Goal: Task Accomplishment & Management: Complete application form

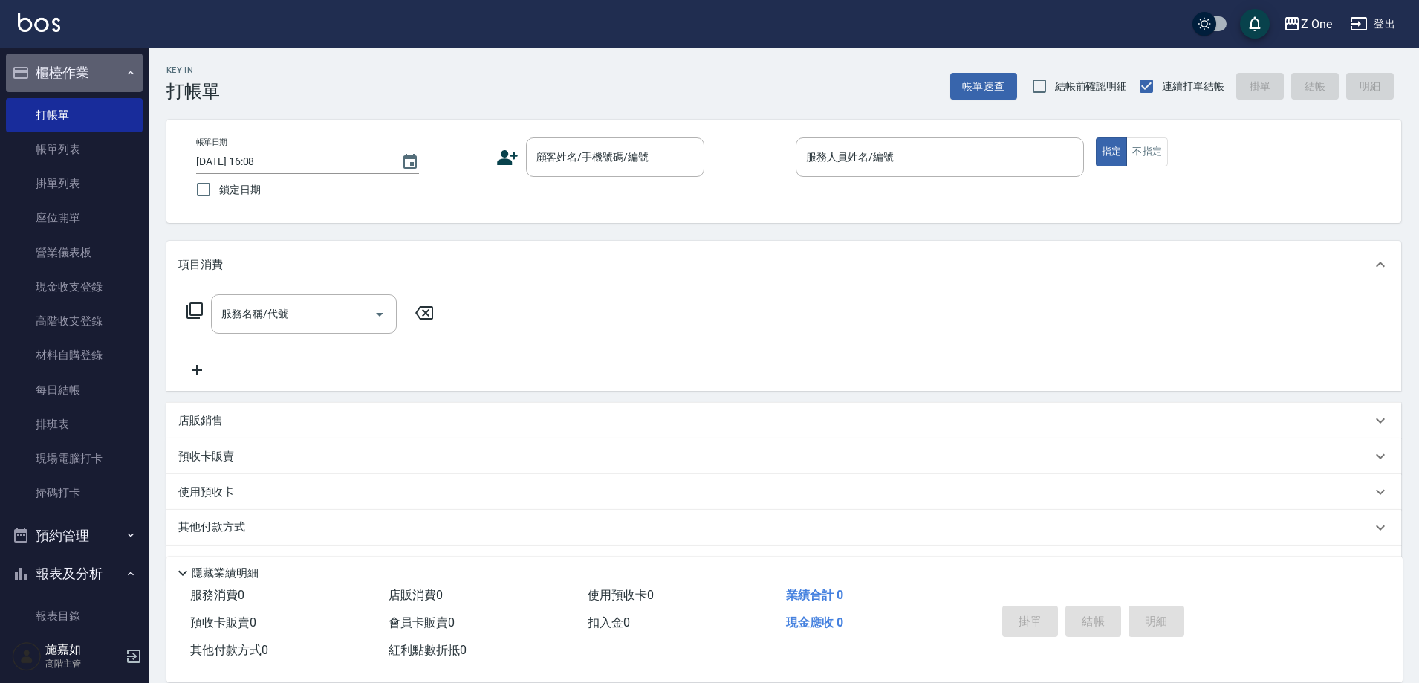
click at [102, 66] on button "櫃檯作業" at bounding box center [74, 72] width 137 height 39
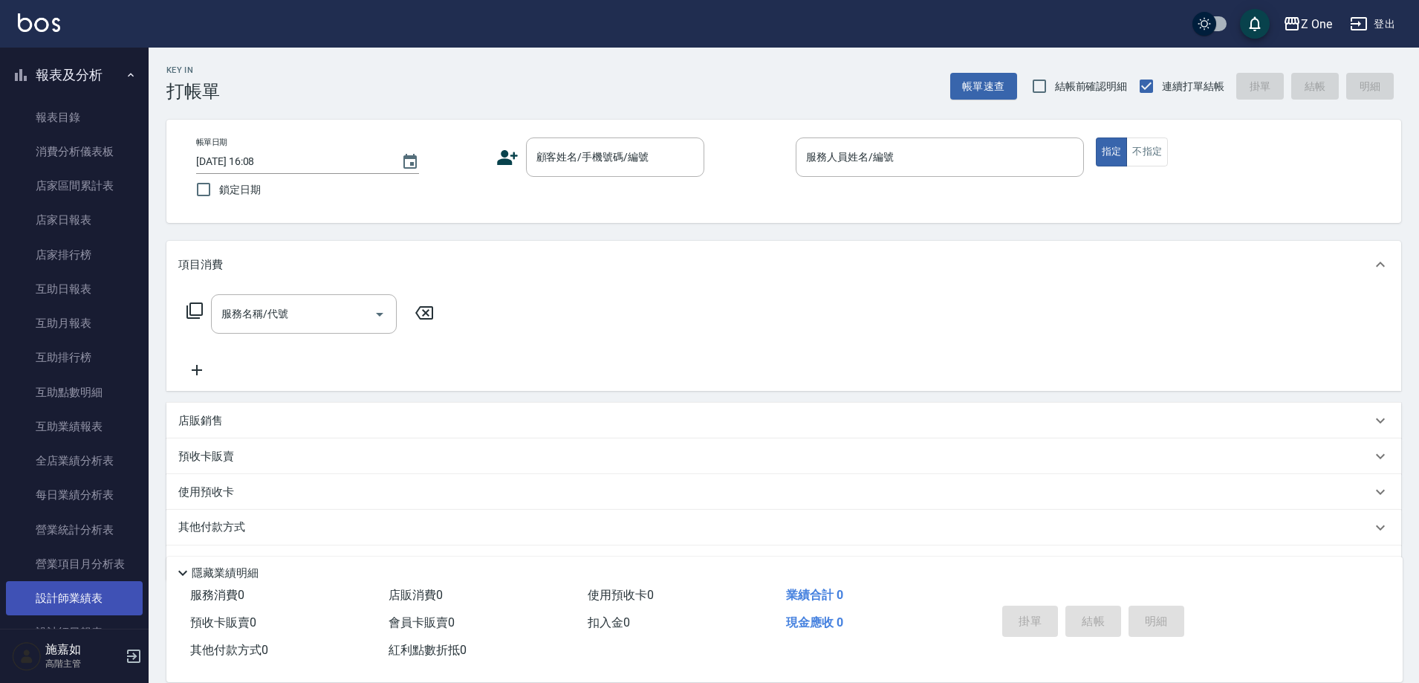
scroll to position [149, 0]
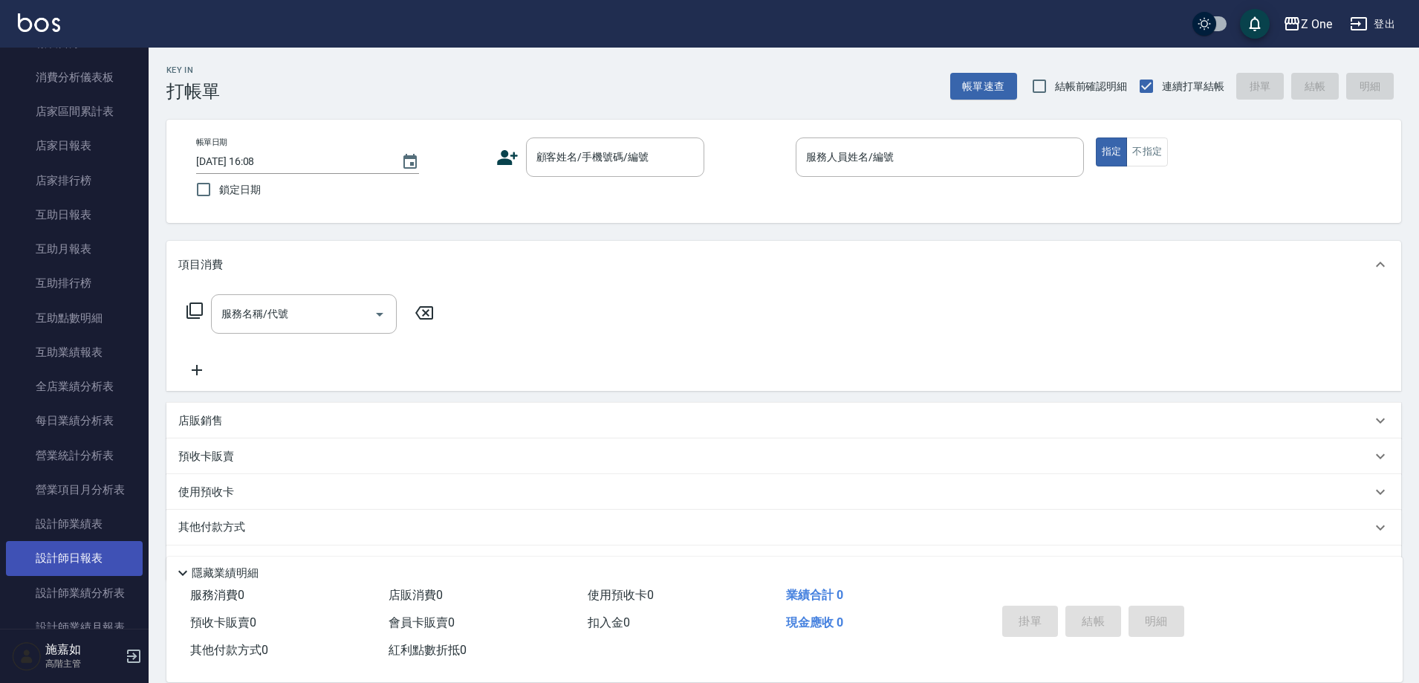
click at [91, 557] on link "設計師日報表" at bounding box center [74, 558] width 137 height 34
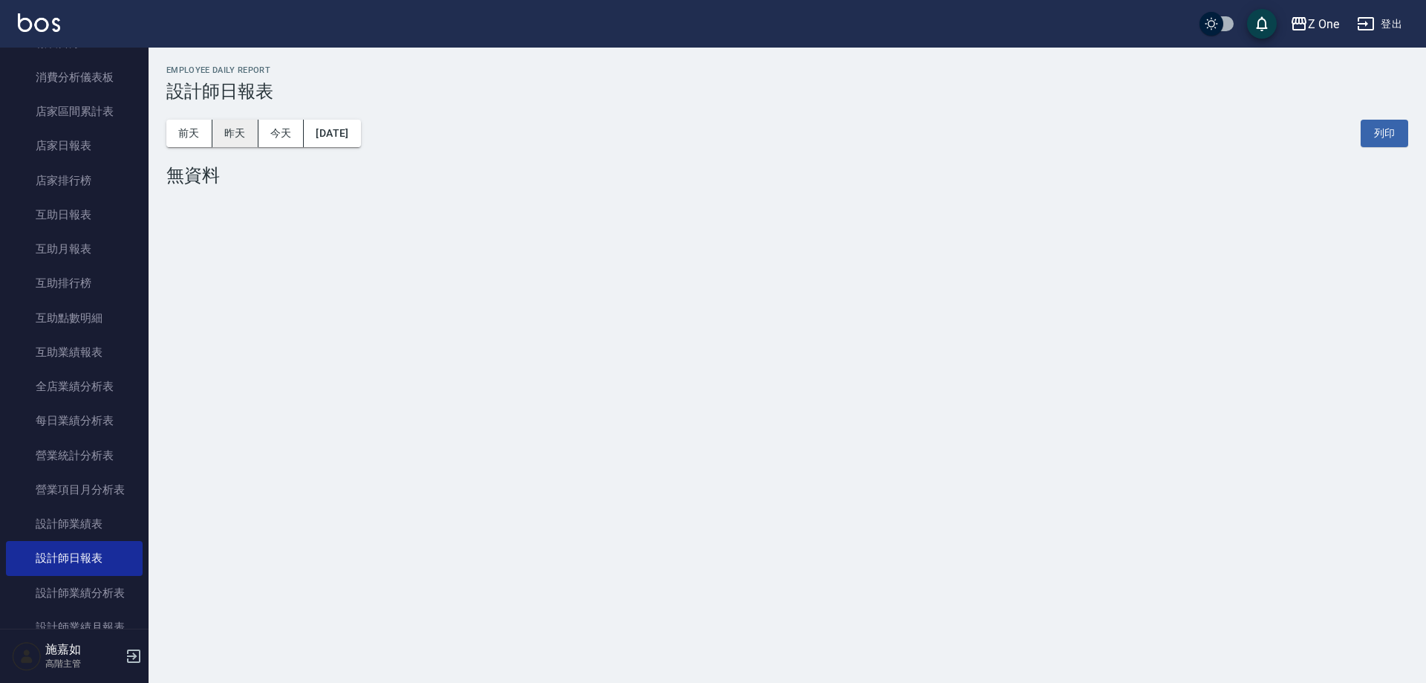
click at [235, 132] on button "昨天" at bounding box center [235, 133] width 46 height 27
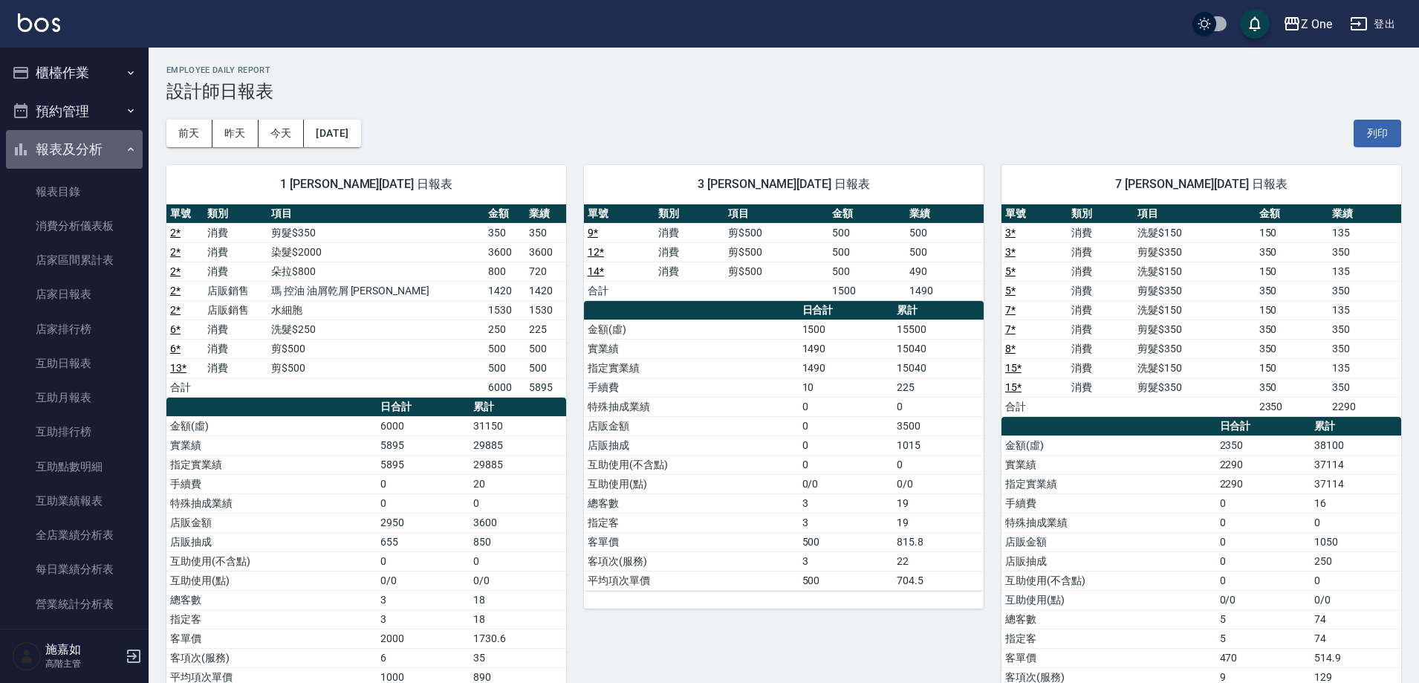
click at [112, 147] on button "報表及分析" at bounding box center [74, 149] width 137 height 39
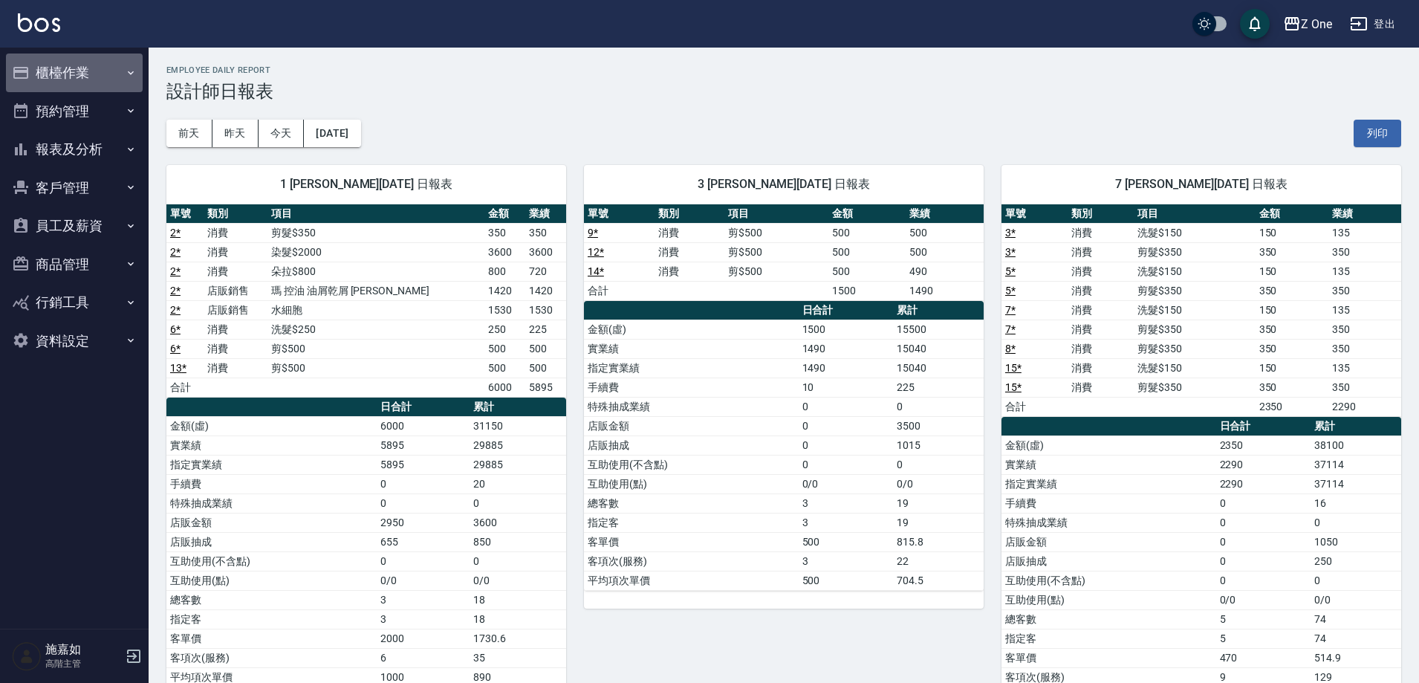
click at [98, 71] on button "櫃檯作業" at bounding box center [74, 72] width 137 height 39
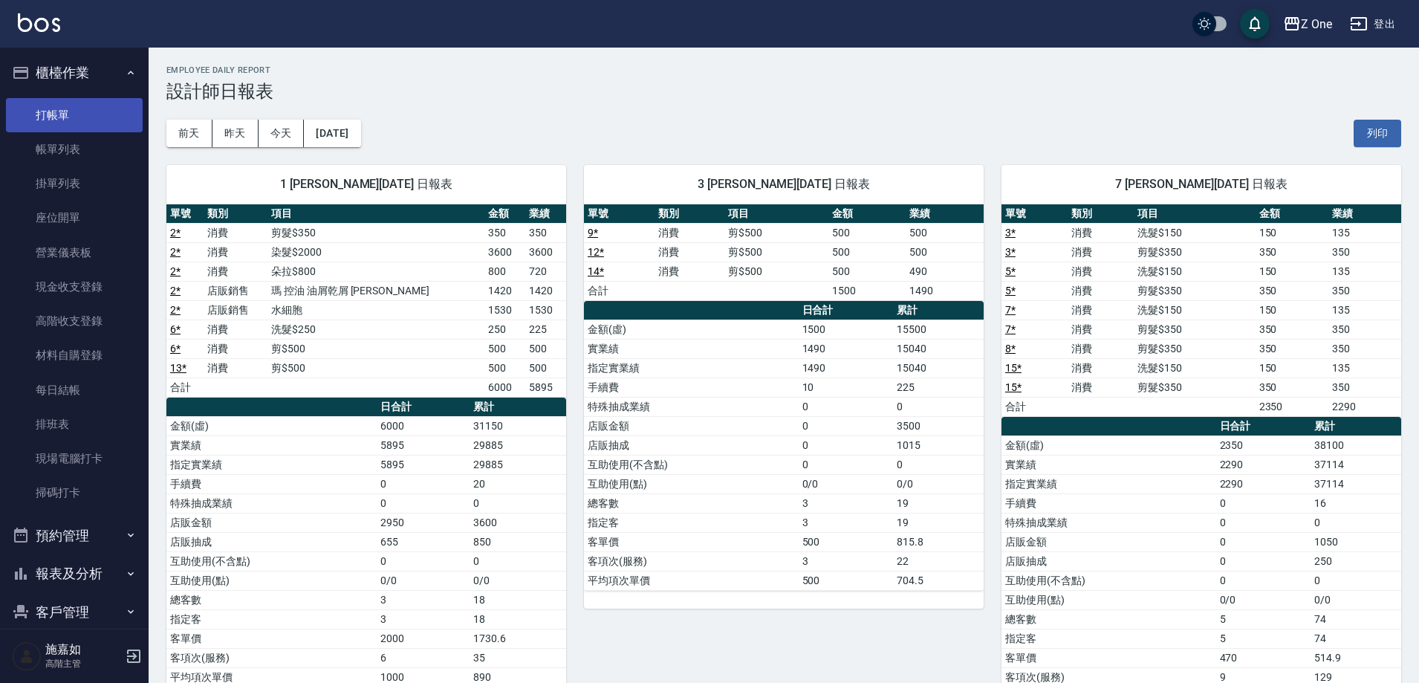
click at [95, 103] on link "打帳單" at bounding box center [74, 115] width 137 height 34
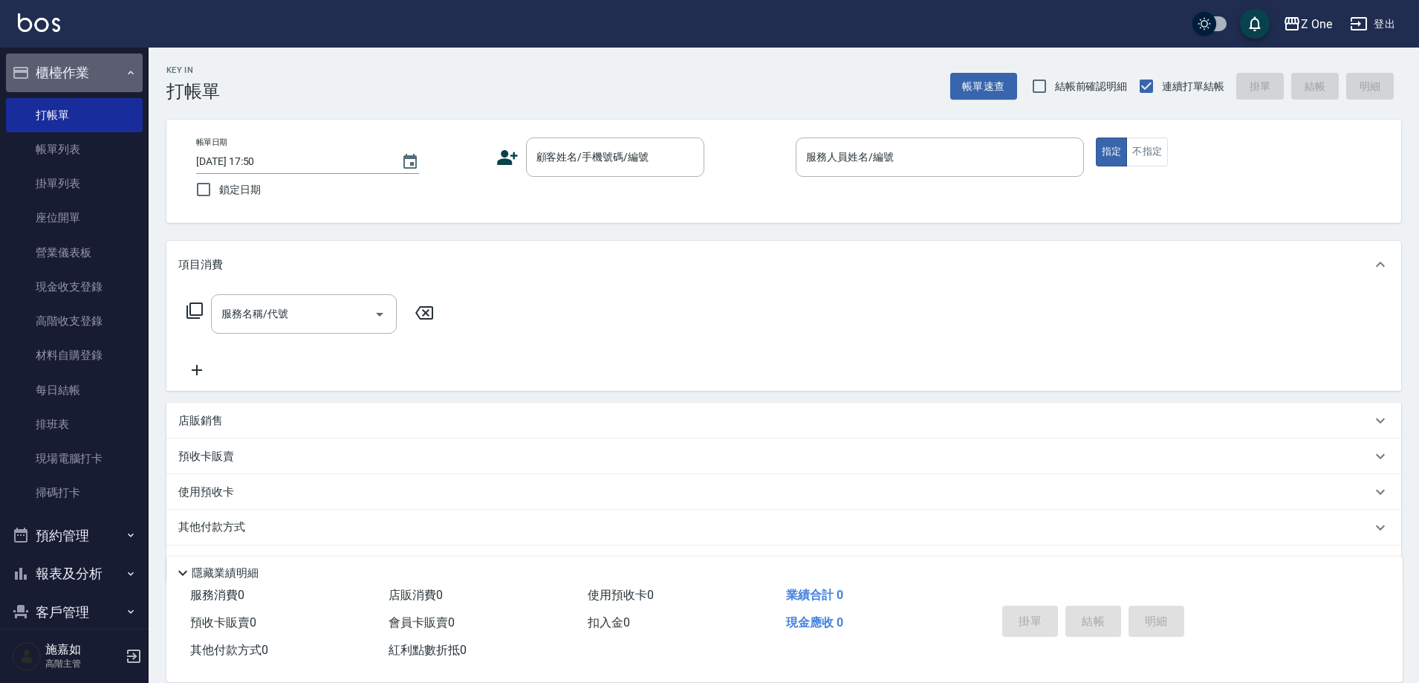
click at [115, 73] on button "櫃檯作業" at bounding box center [74, 72] width 137 height 39
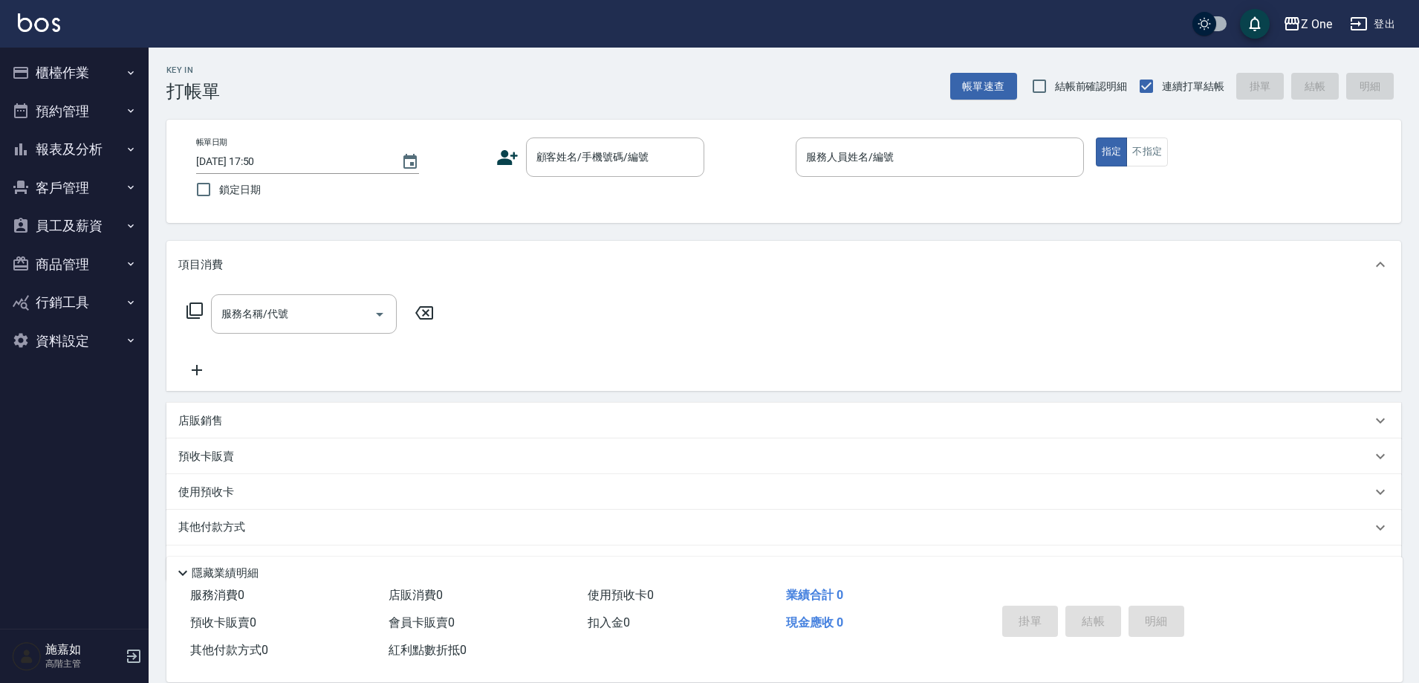
click at [128, 147] on icon "button" at bounding box center [131, 149] width 12 height 12
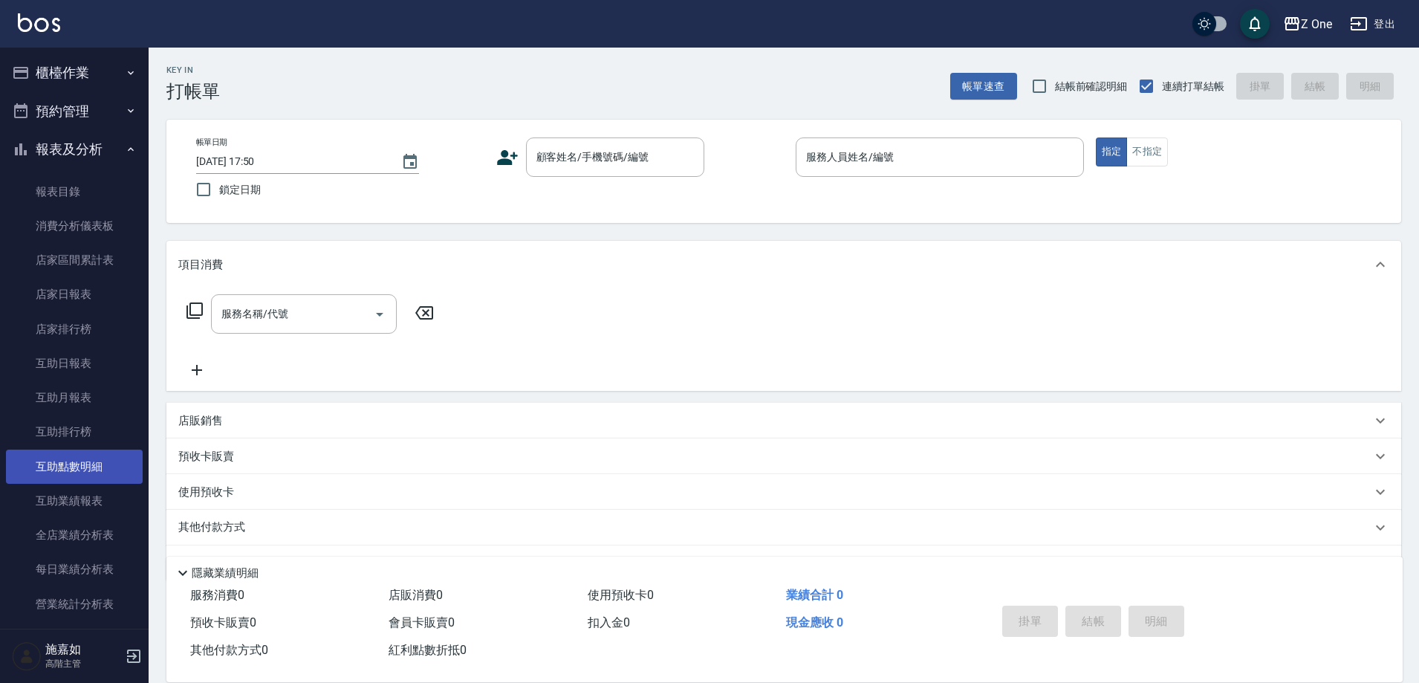
scroll to position [149, 0]
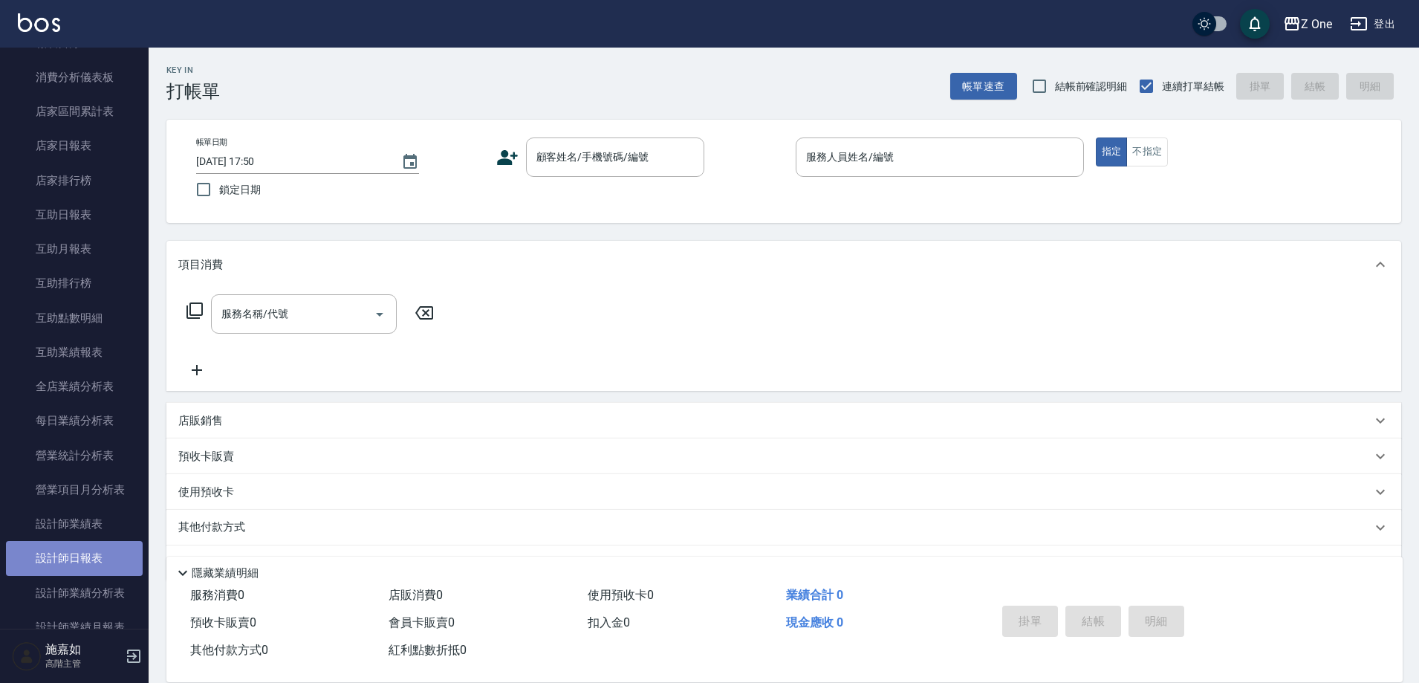
click at [81, 559] on link "設計師日報表" at bounding box center [74, 558] width 137 height 34
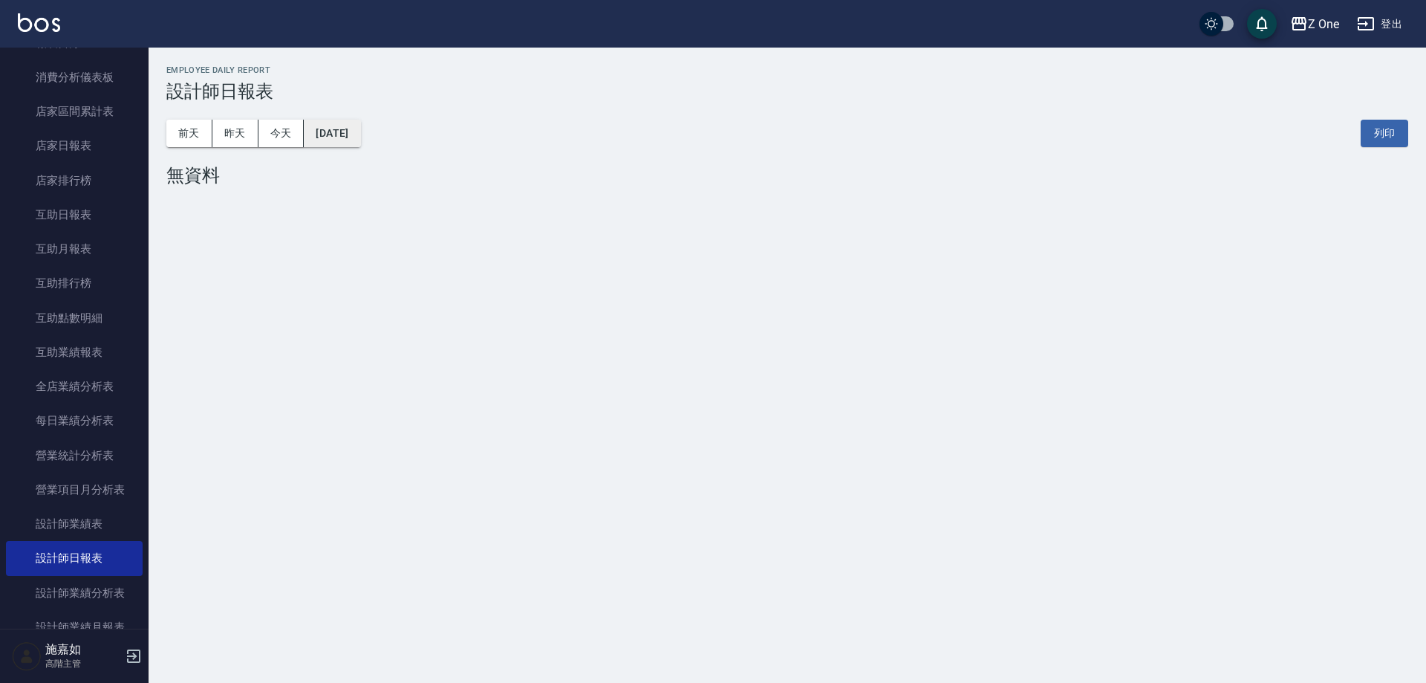
click at [358, 134] on button "[DATE]" at bounding box center [332, 133] width 56 height 27
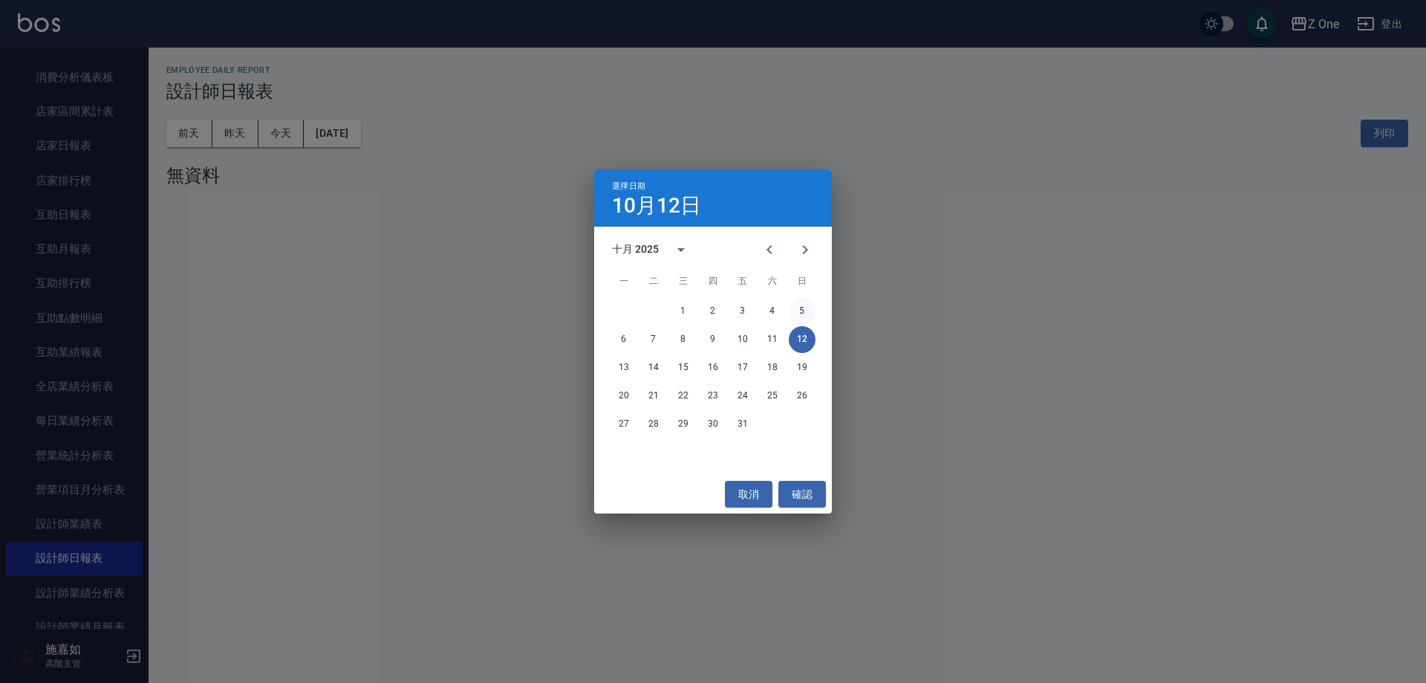
click at [796, 304] on button "5" at bounding box center [802, 311] width 27 height 27
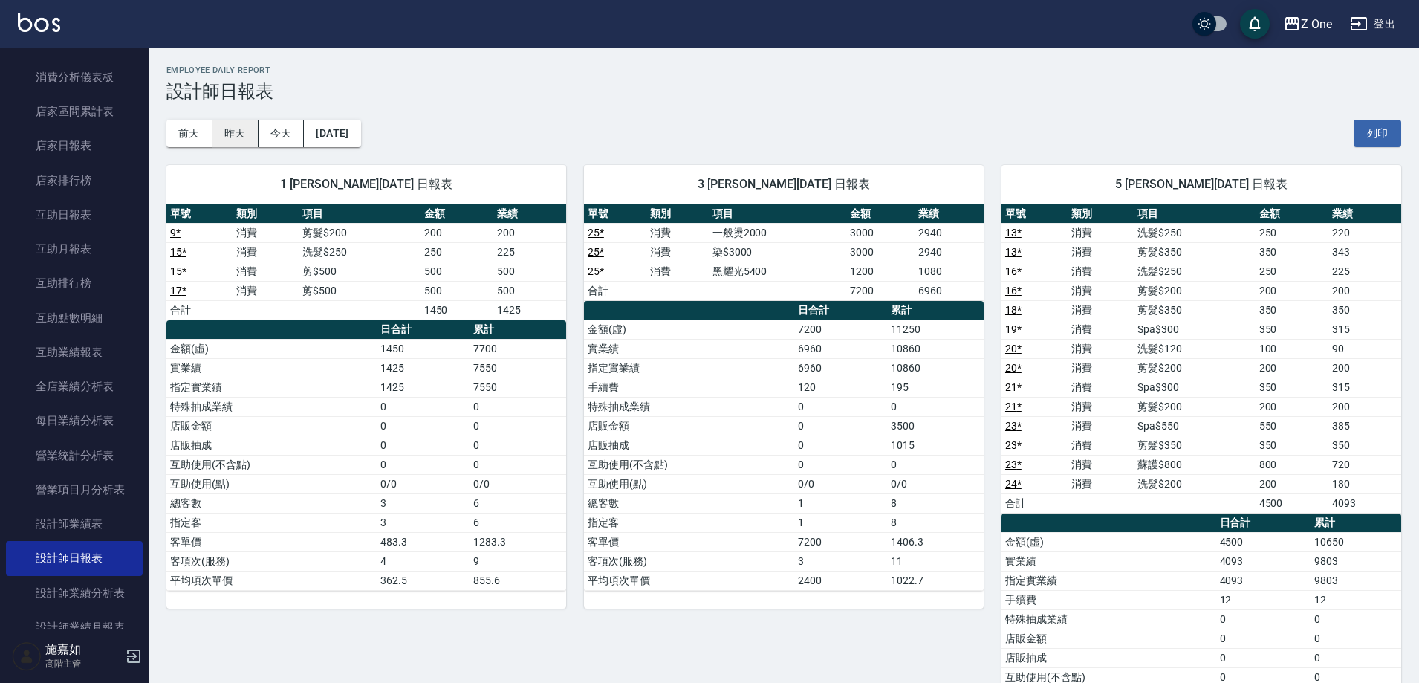
click at [235, 133] on button "昨天" at bounding box center [235, 133] width 46 height 27
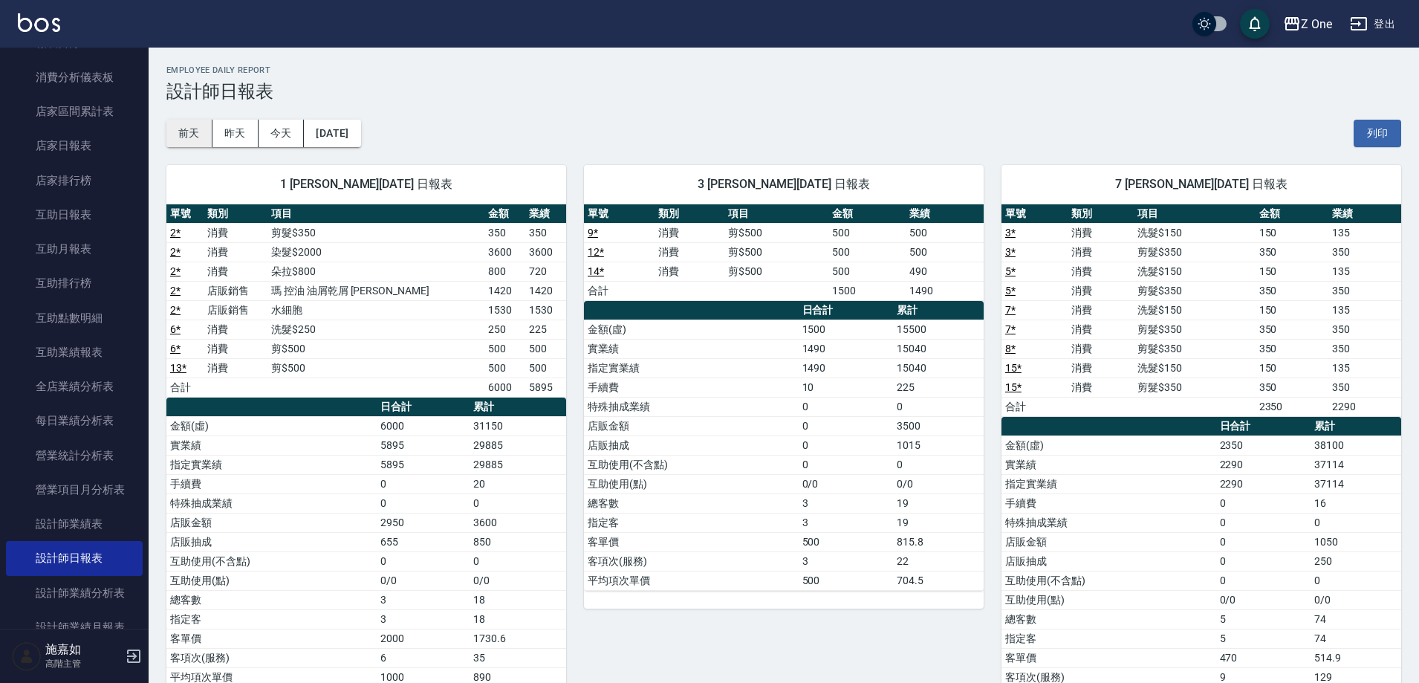
click at [198, 129] on button "前天" at bounding box center [189, 133] width 46 height 27
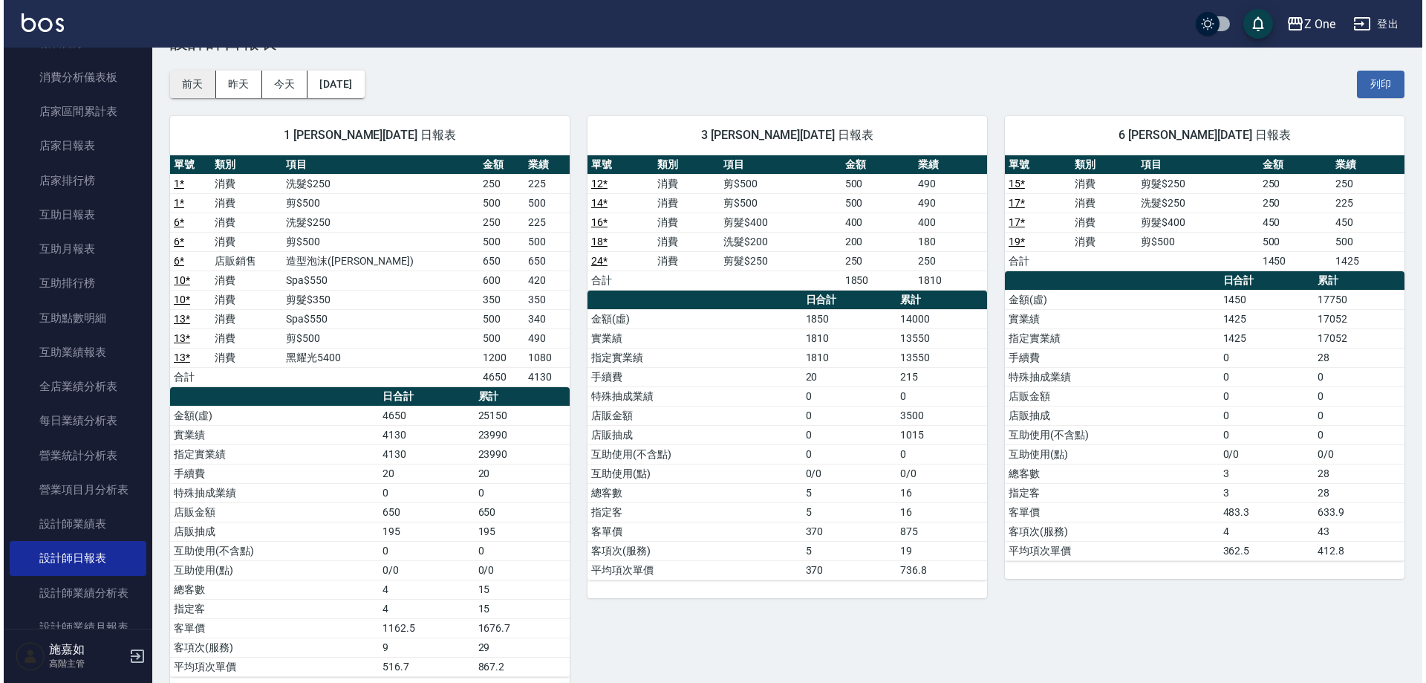
scroll to position [74, 0]
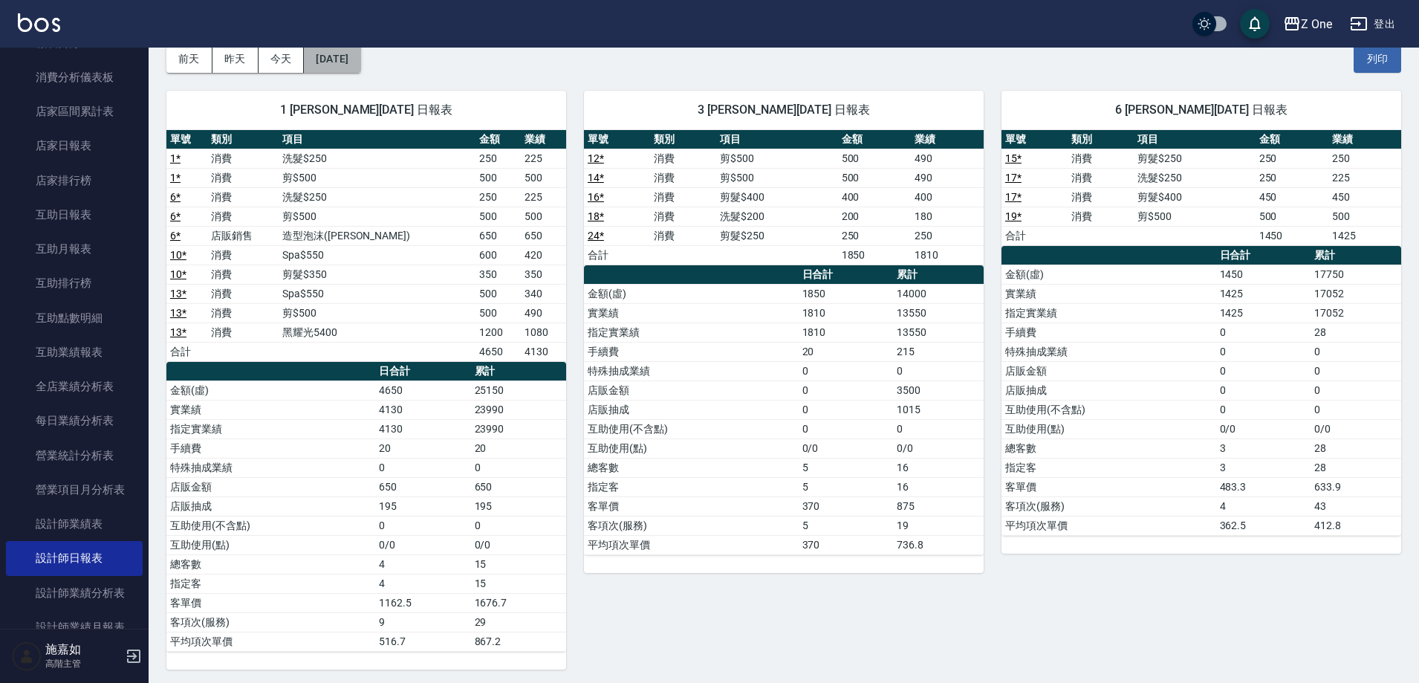
click at [342, 53] on button "[DATE]" at bounding box center [332, 58] width 56 height 27
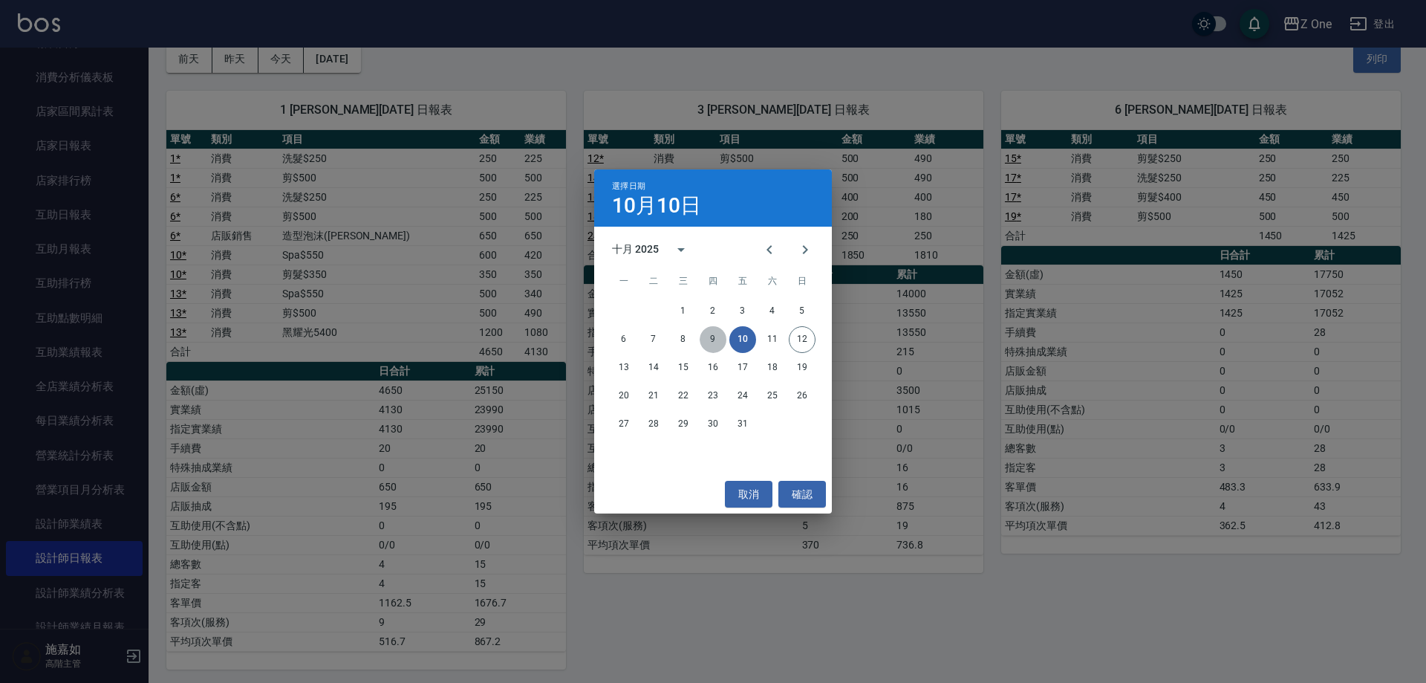
click at [712, 333] on button "9" at bounding box center [713, 339] width 27 height 27
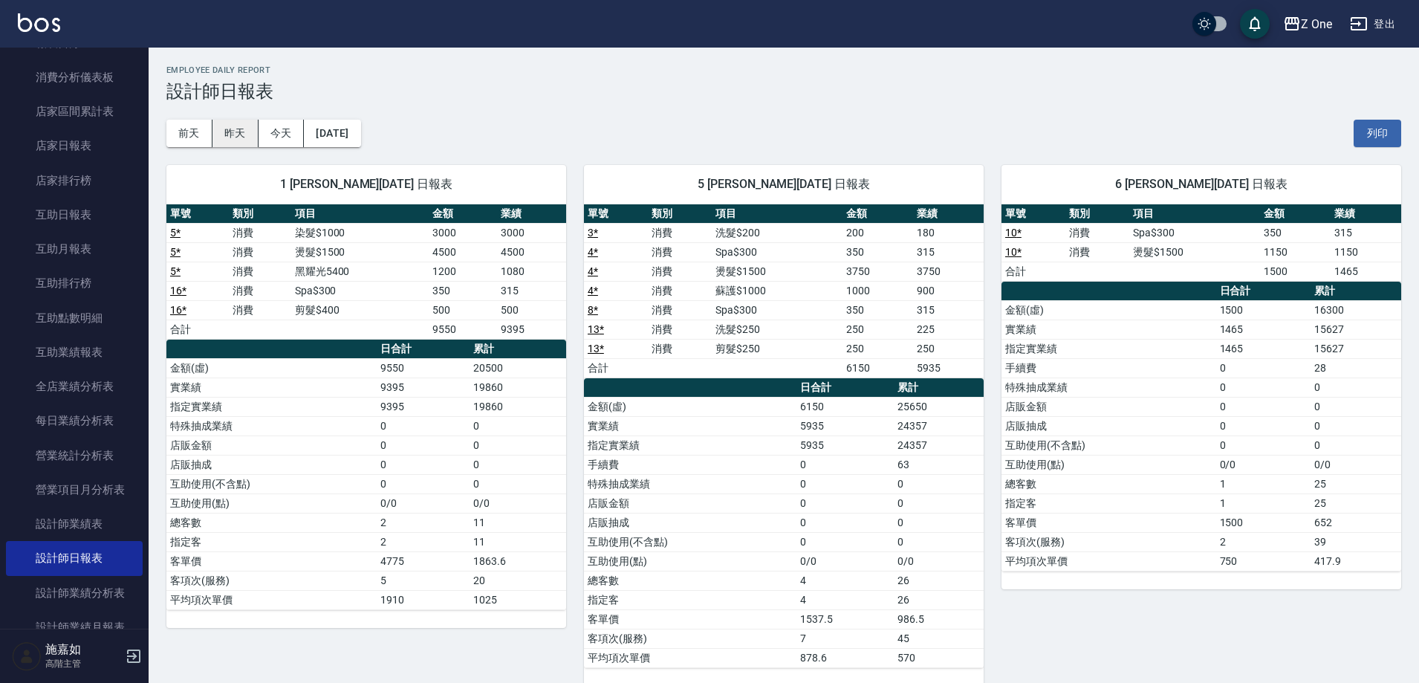
click at [236, 126] on button "昨天" at bounding box center [235, 133] width 46 height 27
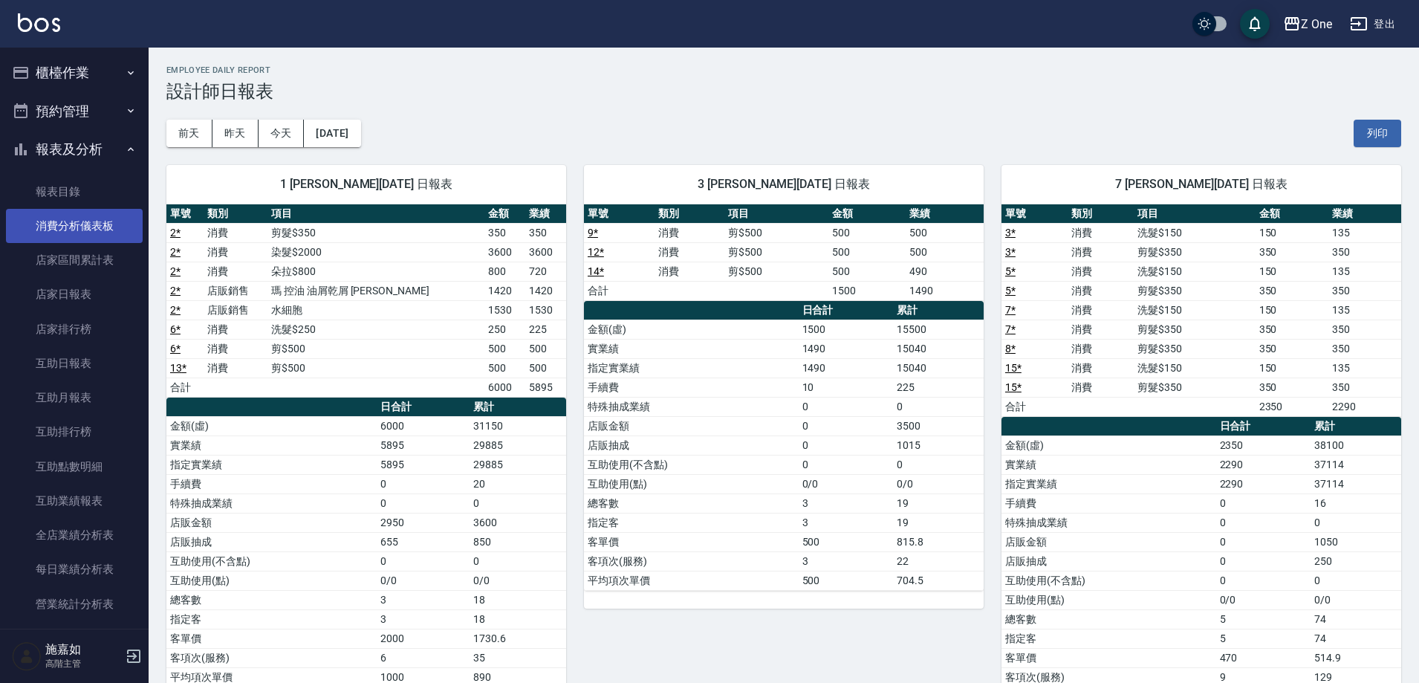
scroll to position [74, 0]
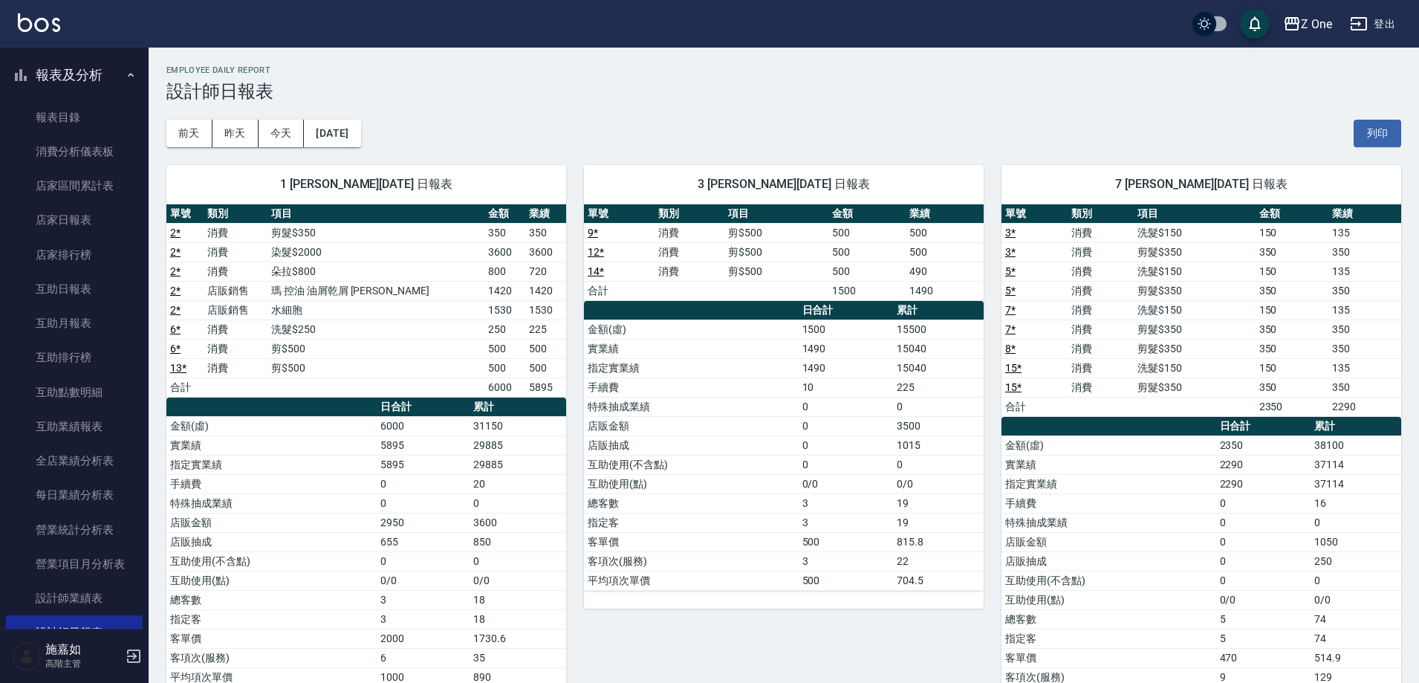
click at [125, 71] on icon "button" at bounding box center [131, 75] width 12 height 12
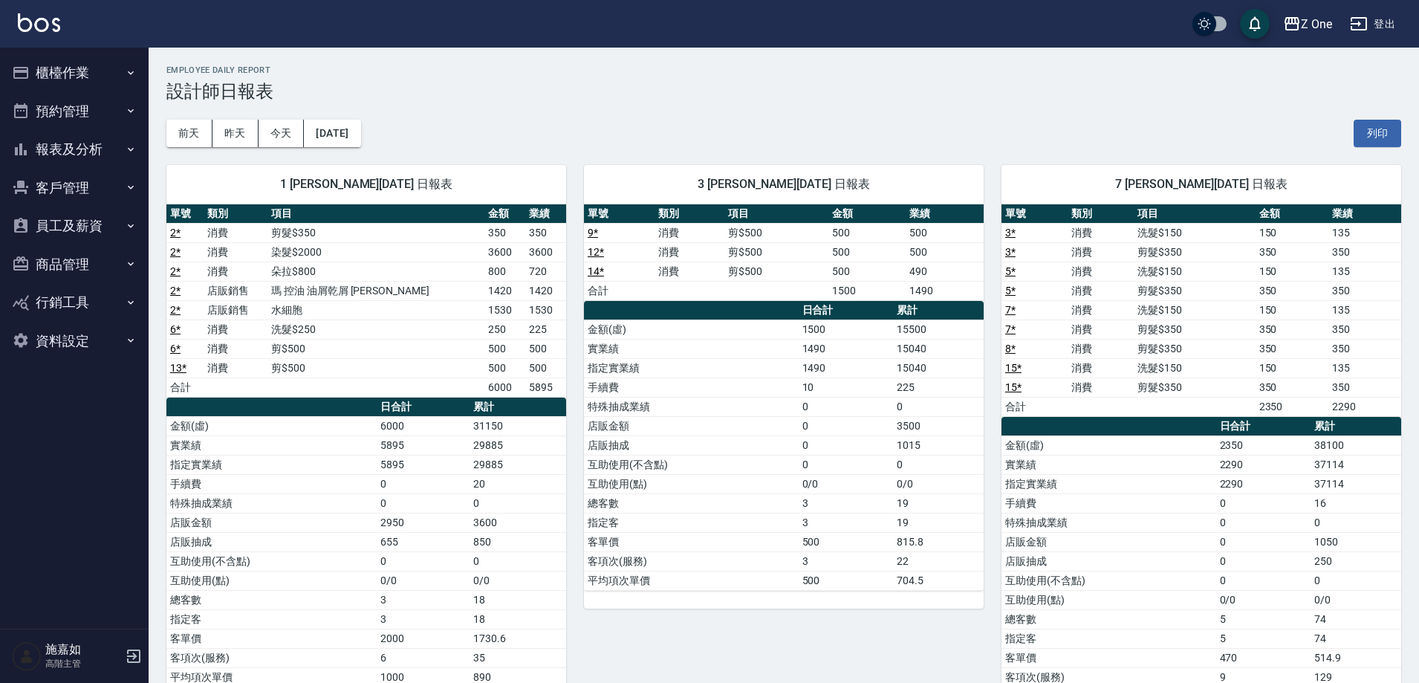
scroll to position [0, 0]
click at [118, 71] on button "櫃檯作業" at bounding box center [74, 72] width 137 height 39
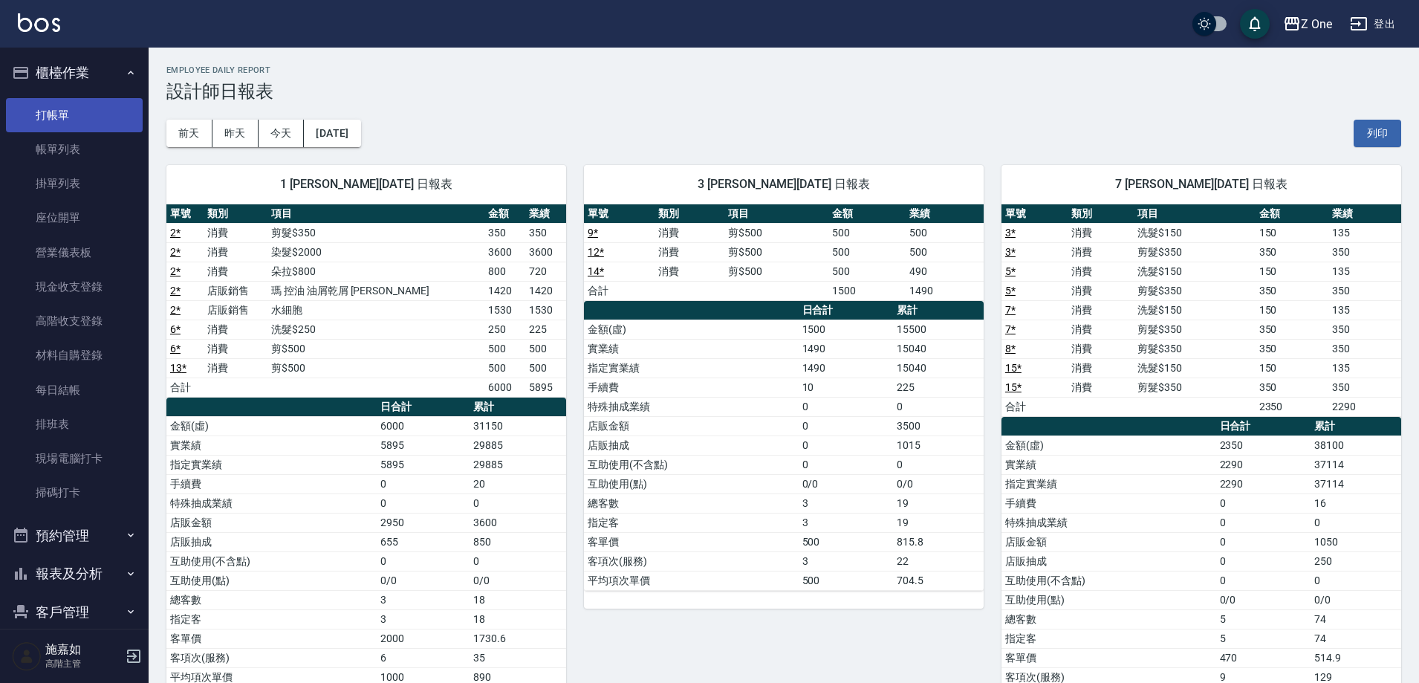
click at [121, 118] on link "打帳單" at bounding box center [74, 115] width 137 height 34
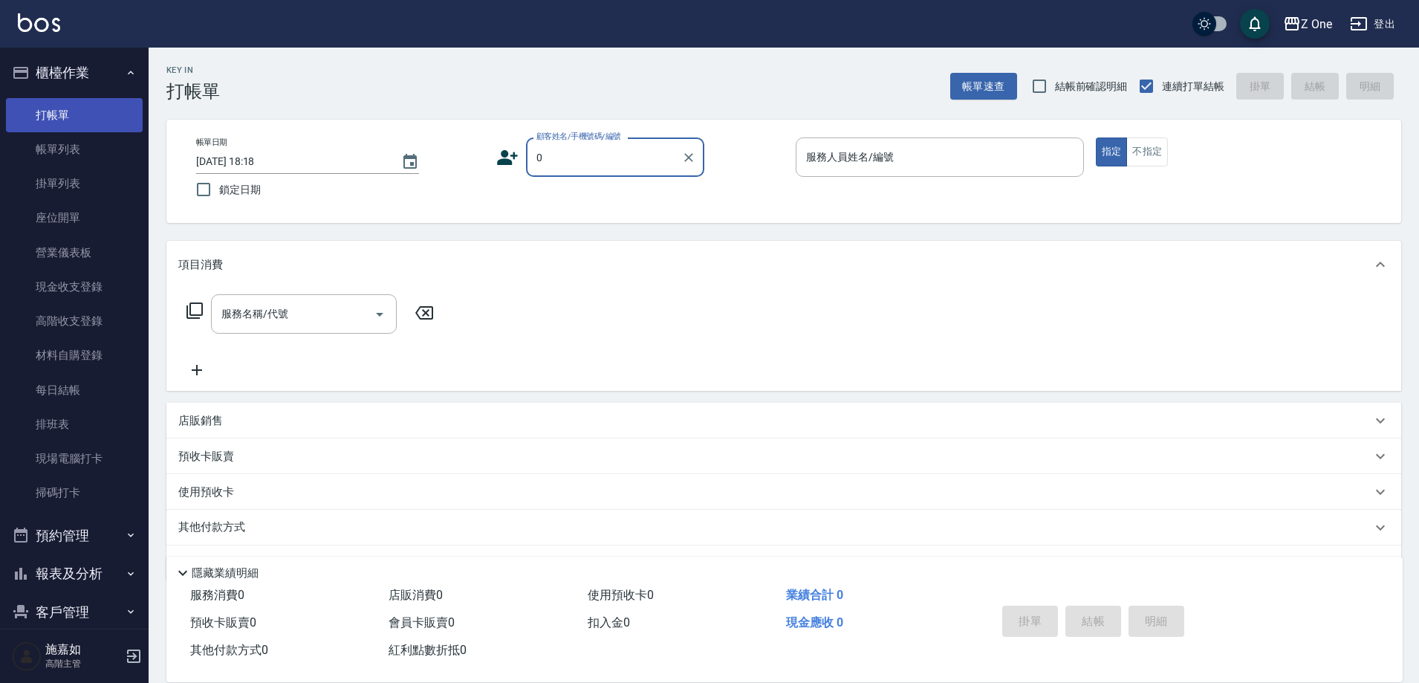
type input "新客人 姓名未設定/0/null"
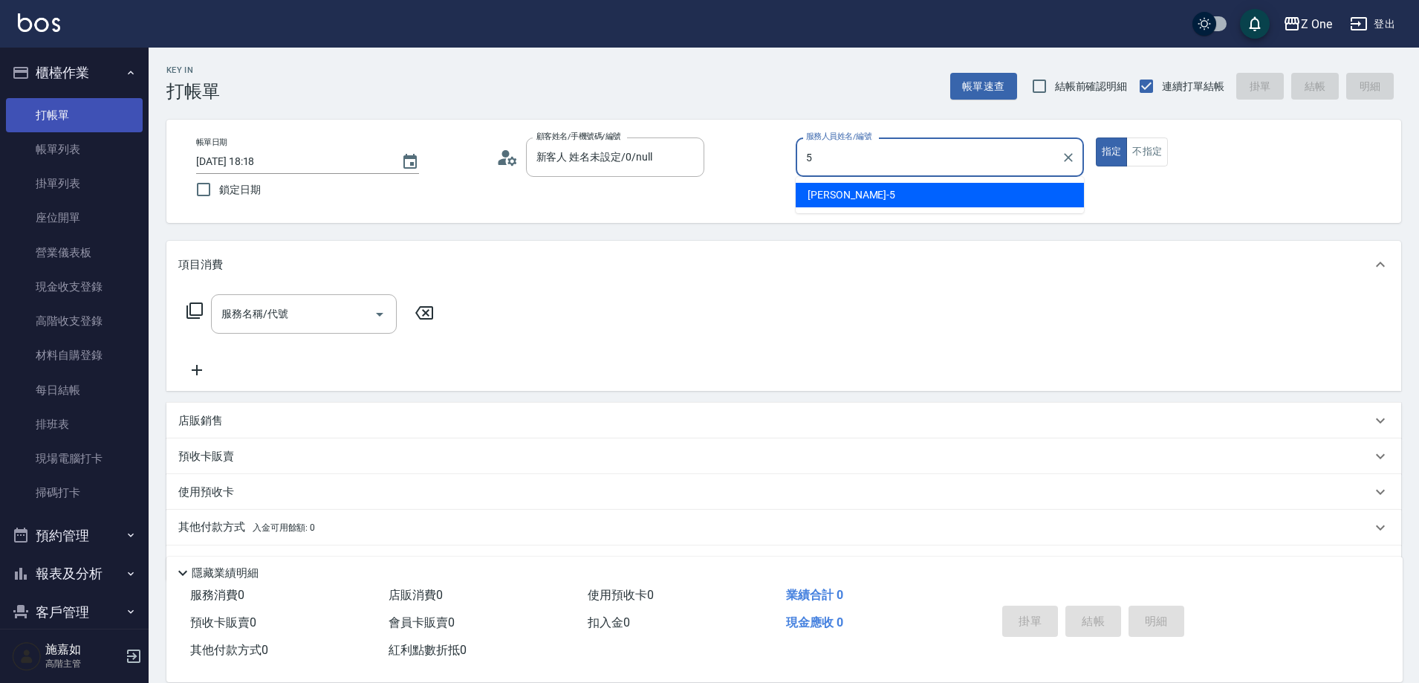
type input "[PERSON_NAME]-5"
type button "true"
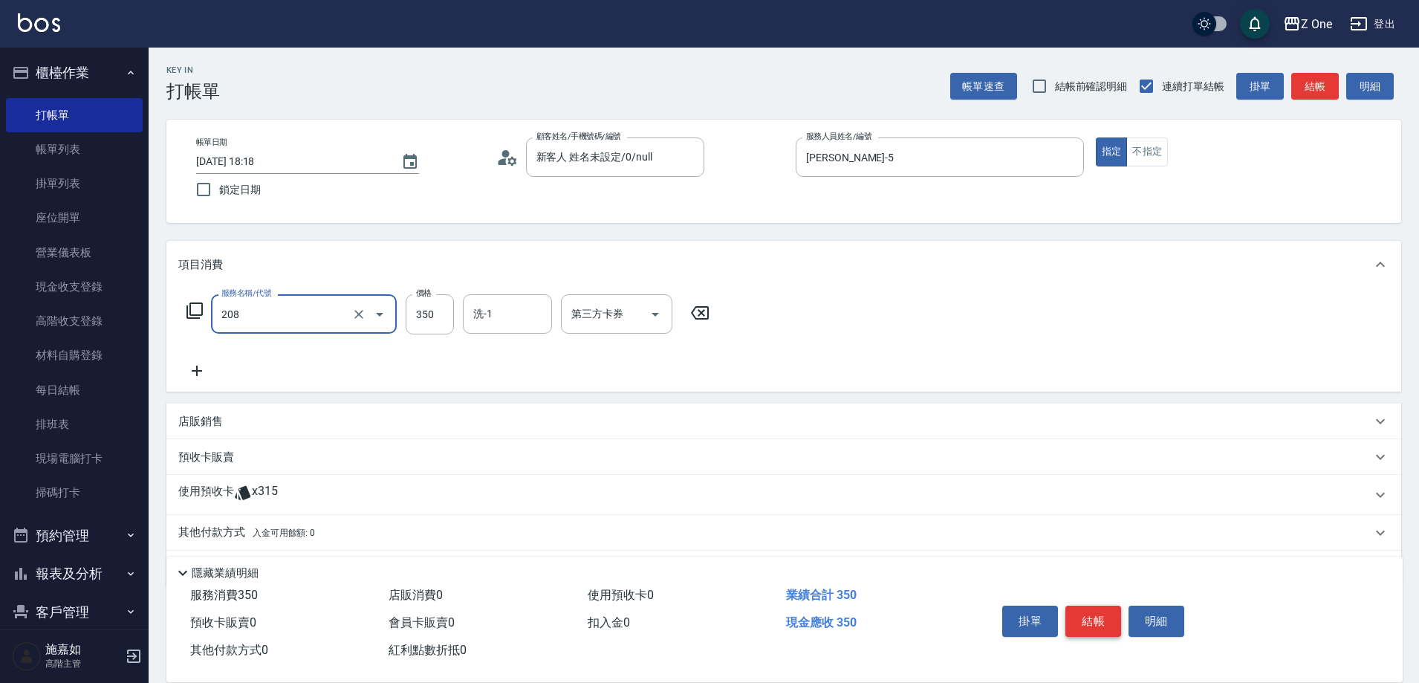
type input "剪髮$350(208)"
click at [1103, 613] on button "結帳" at bounding box center [1093, 620] width 56 height 31
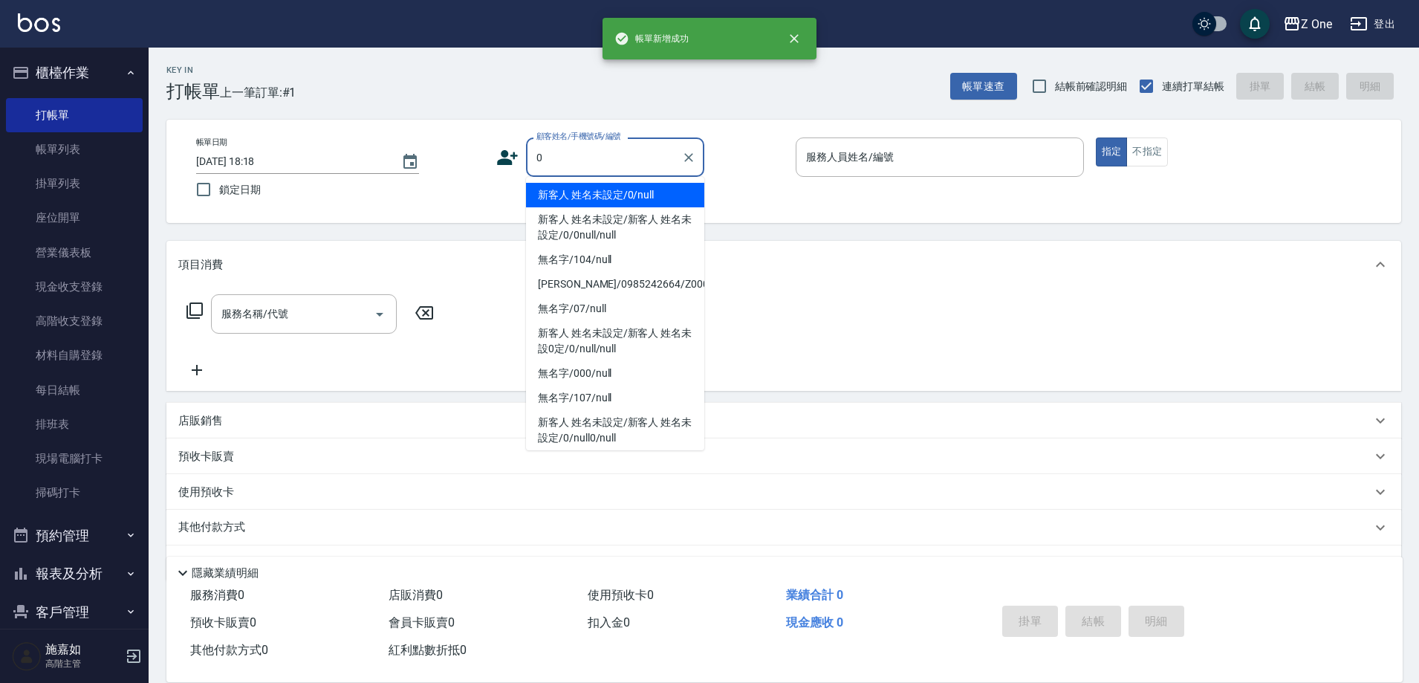
type input "新客人 姓名未設定/0/null"
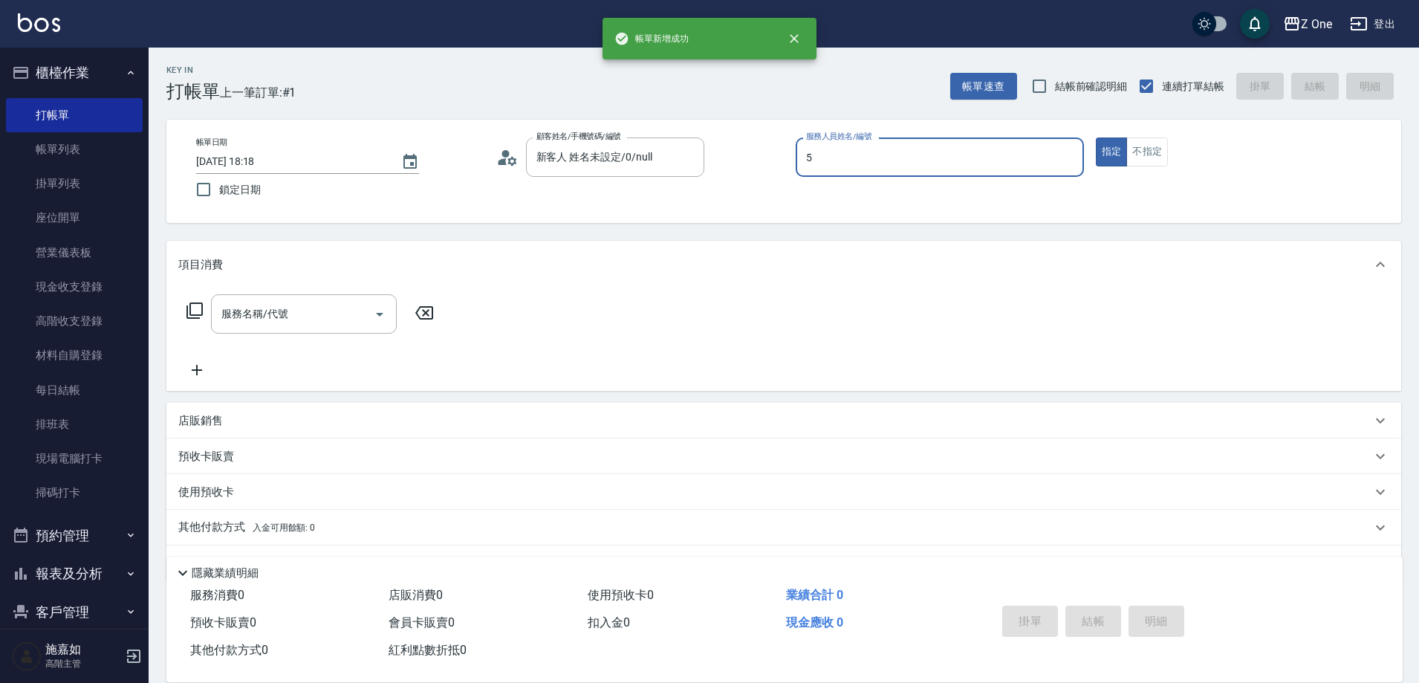
type input "[PERSON_NAME]-5"
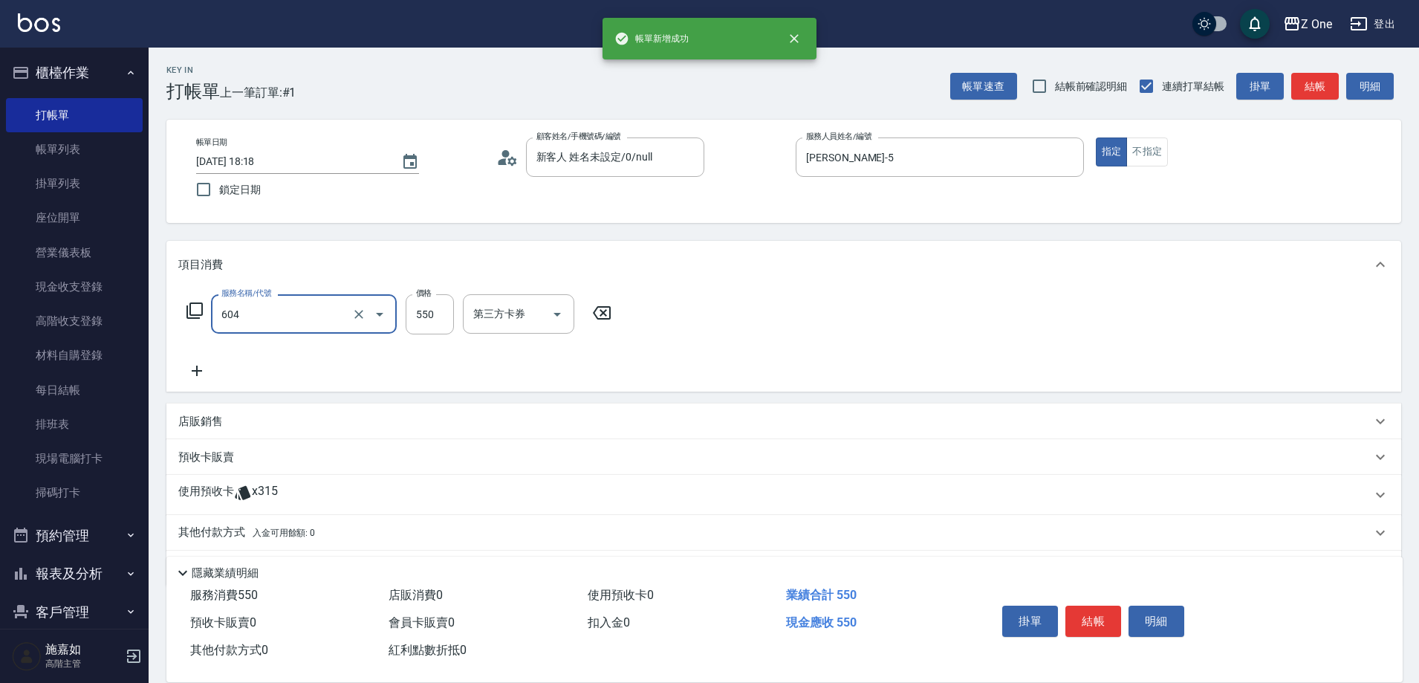
type input "Spa$550(604)"
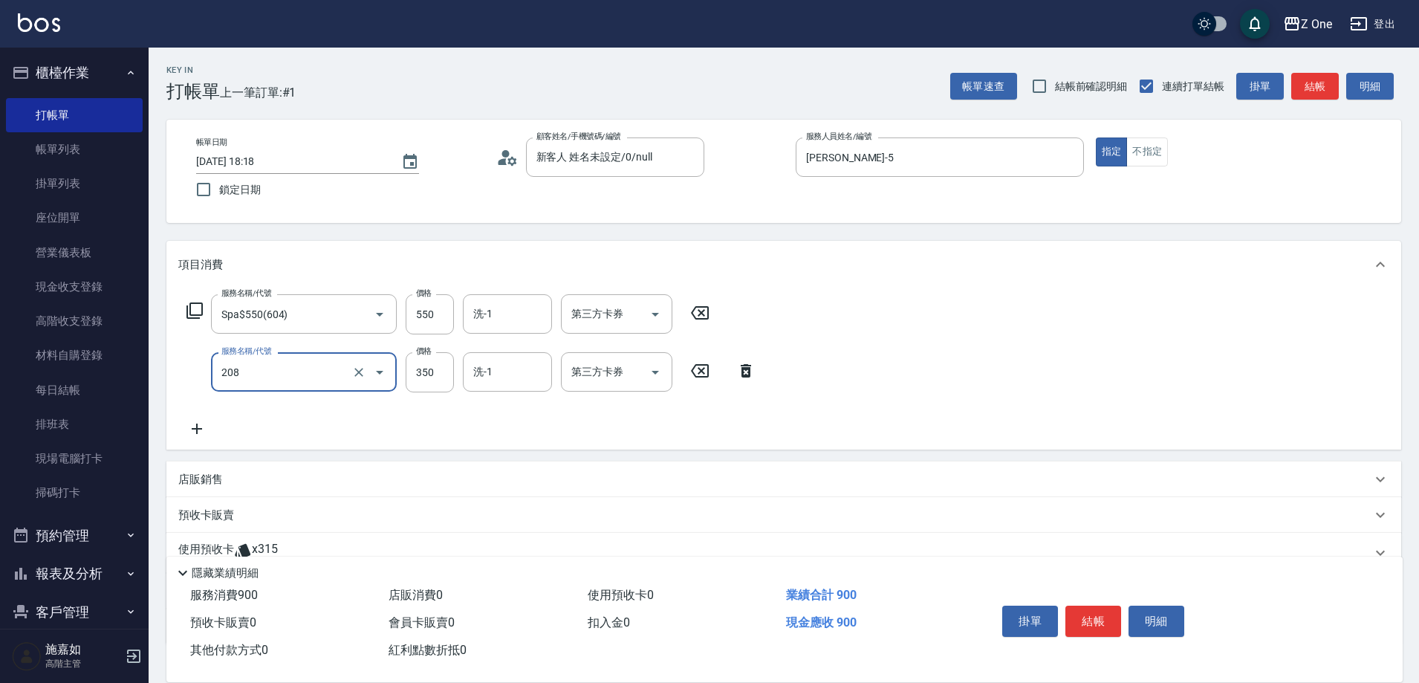
type input "剪髮$350(208)"
click at [1082, 616] on button "結帳" at bounding box center [1093, 620] width 56 height 31
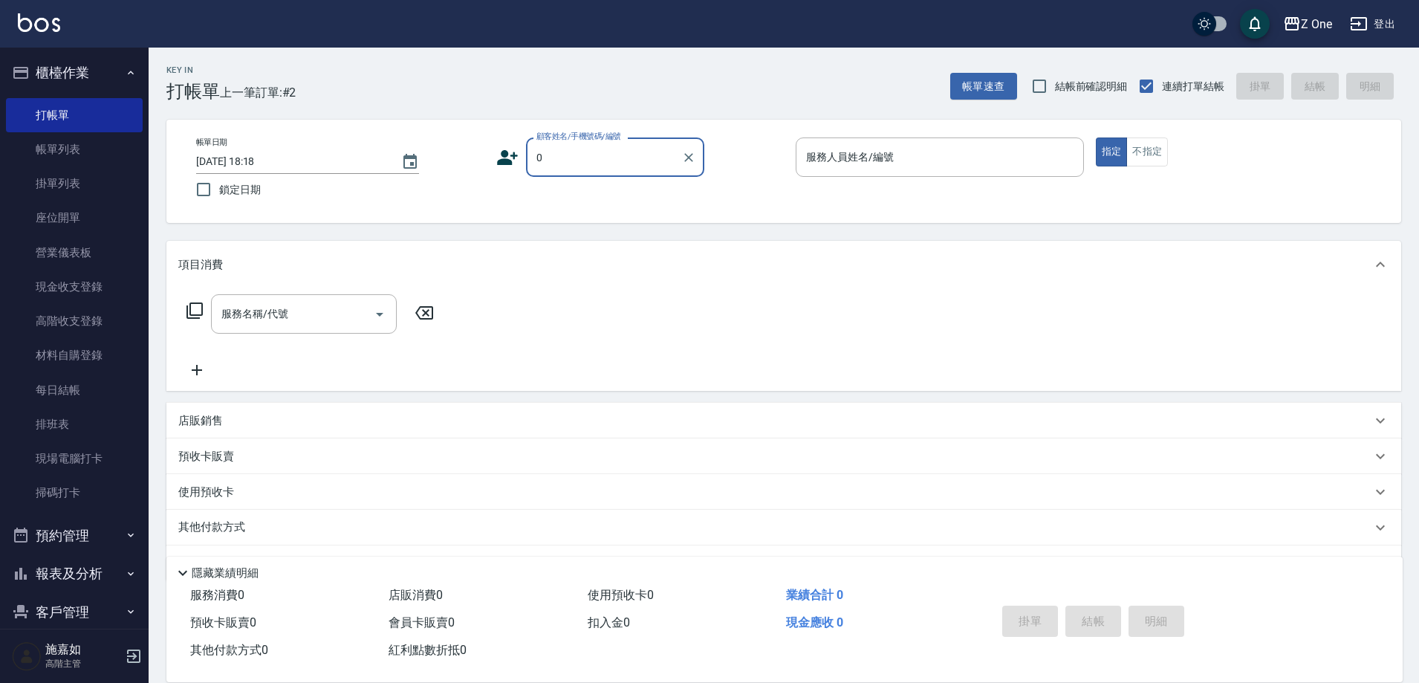
type input "新客人 姓名未設定/0/null"
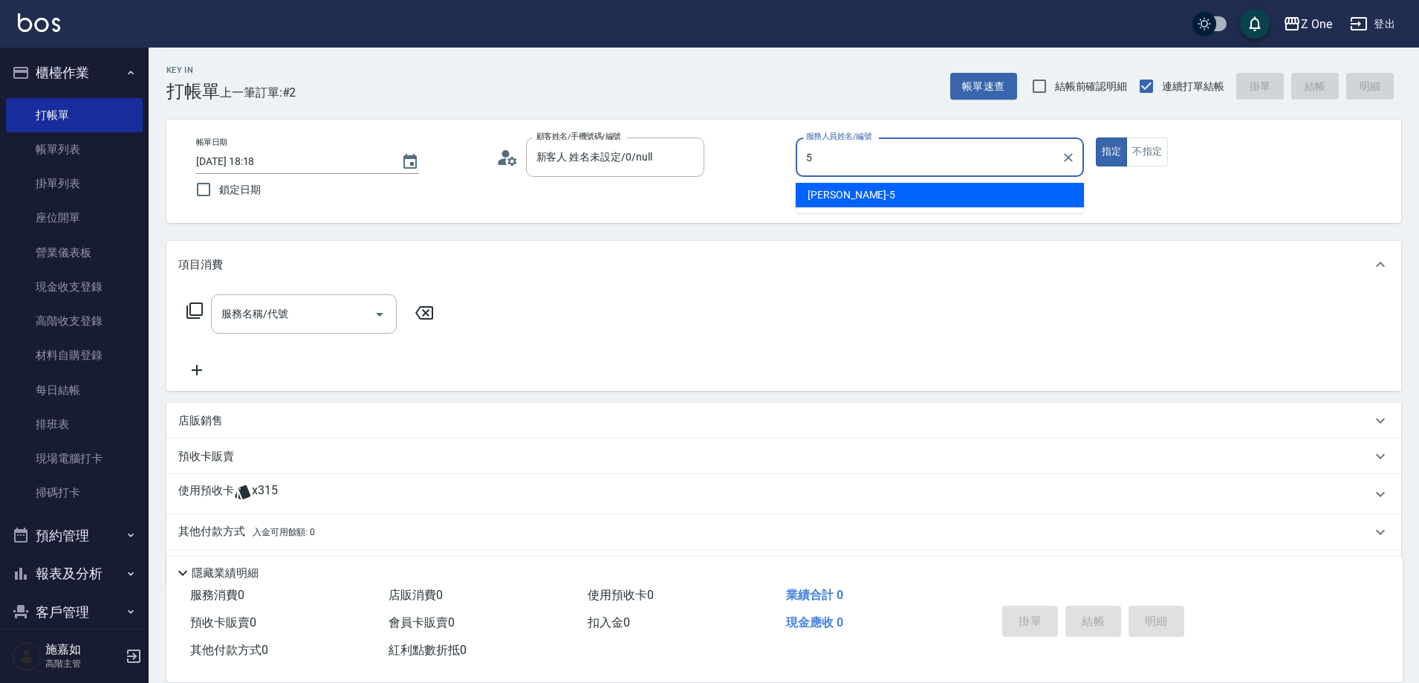
type input "[PERSON_NAME]-5"
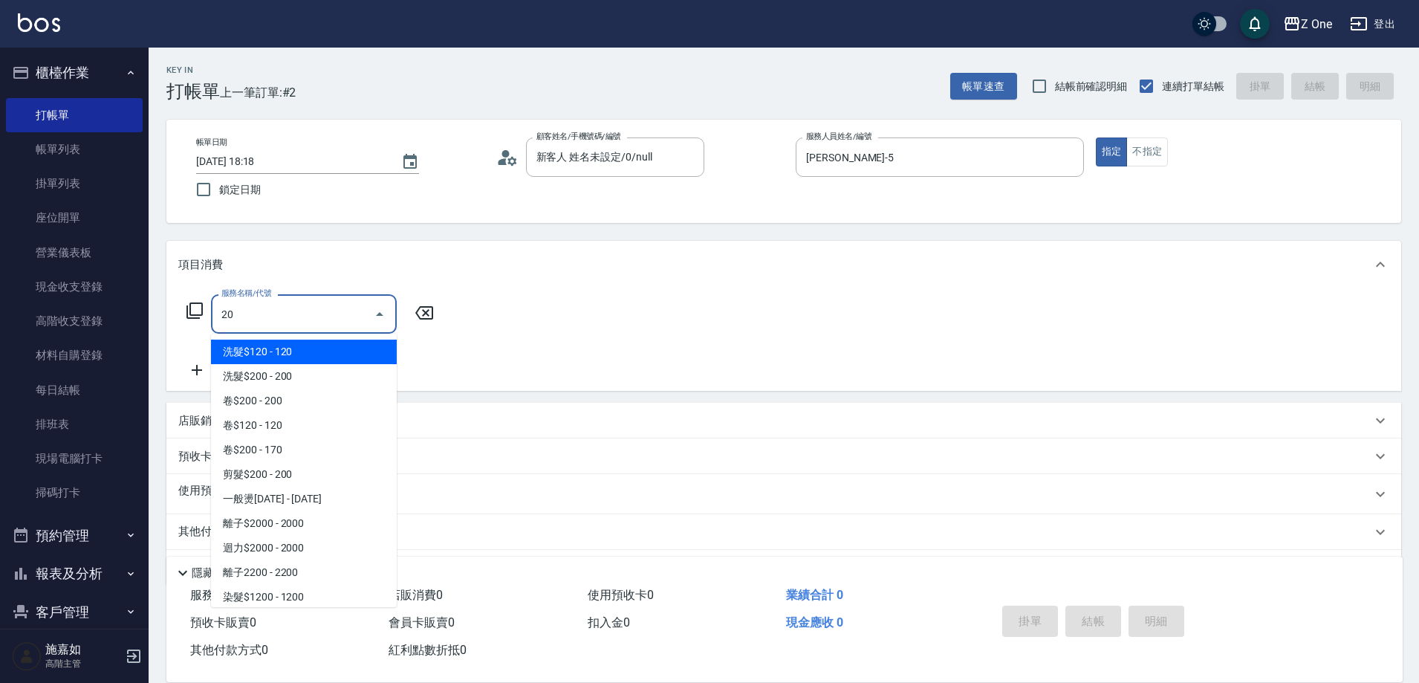
type input "2"
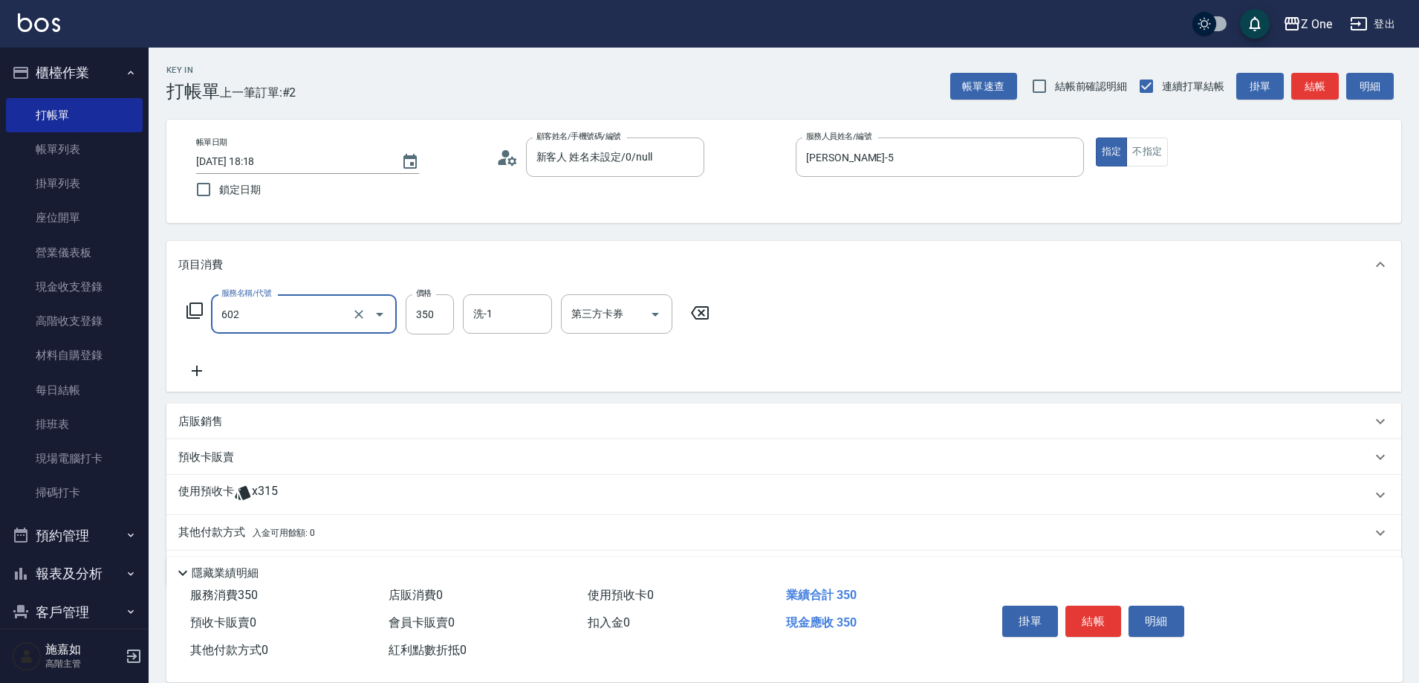
type input "Spa$300(602)"
click at [1082, 616] on button "結帳" at bounding box center [1093, 620] width 56 height 31
type input "[DATE] 18:19"
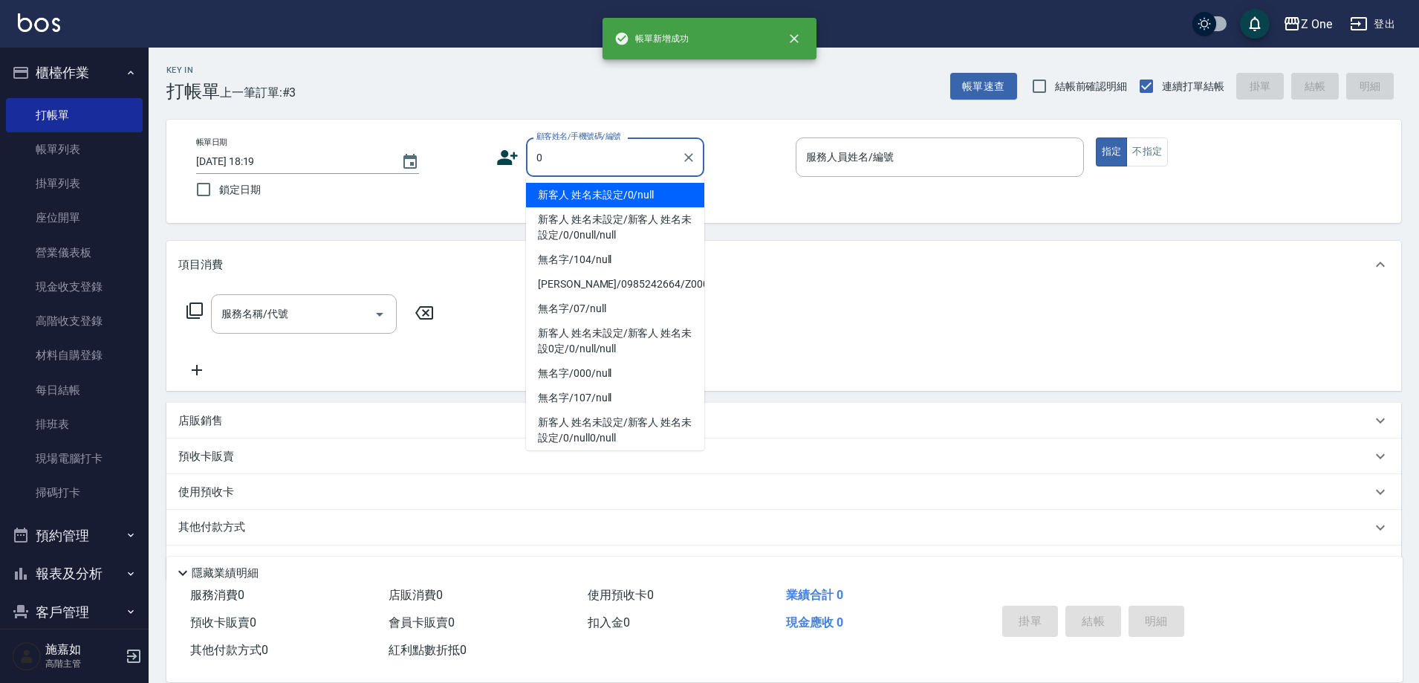
type input "新客人 姓名未設定/0/null"
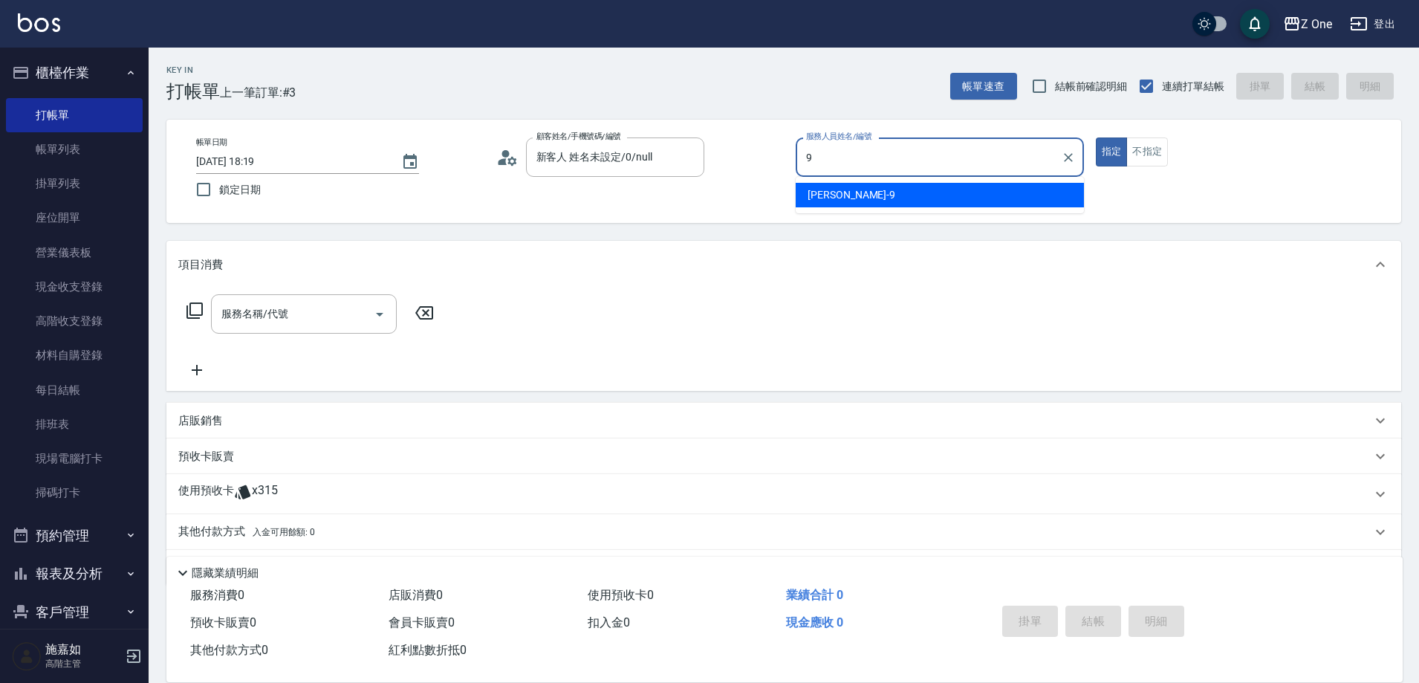
type input "[PERSON_NAME]-9"
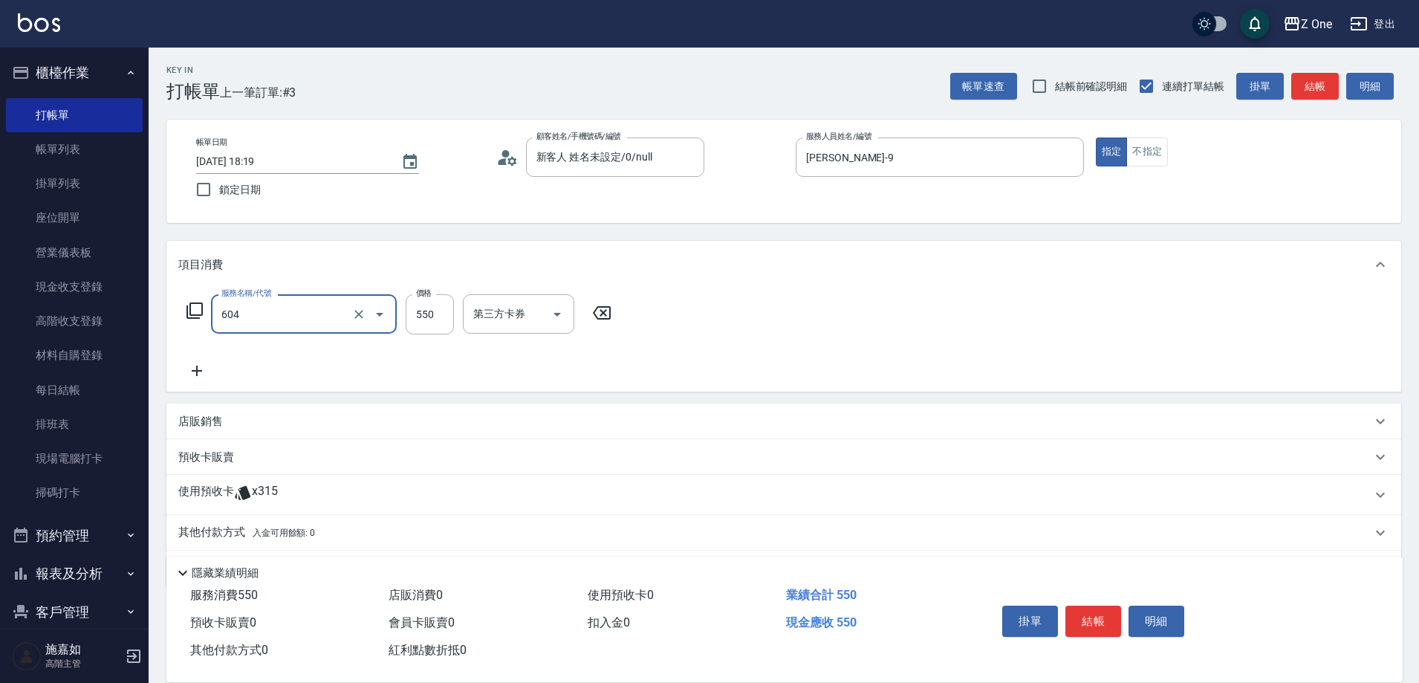
type input "Spa$550(604)"
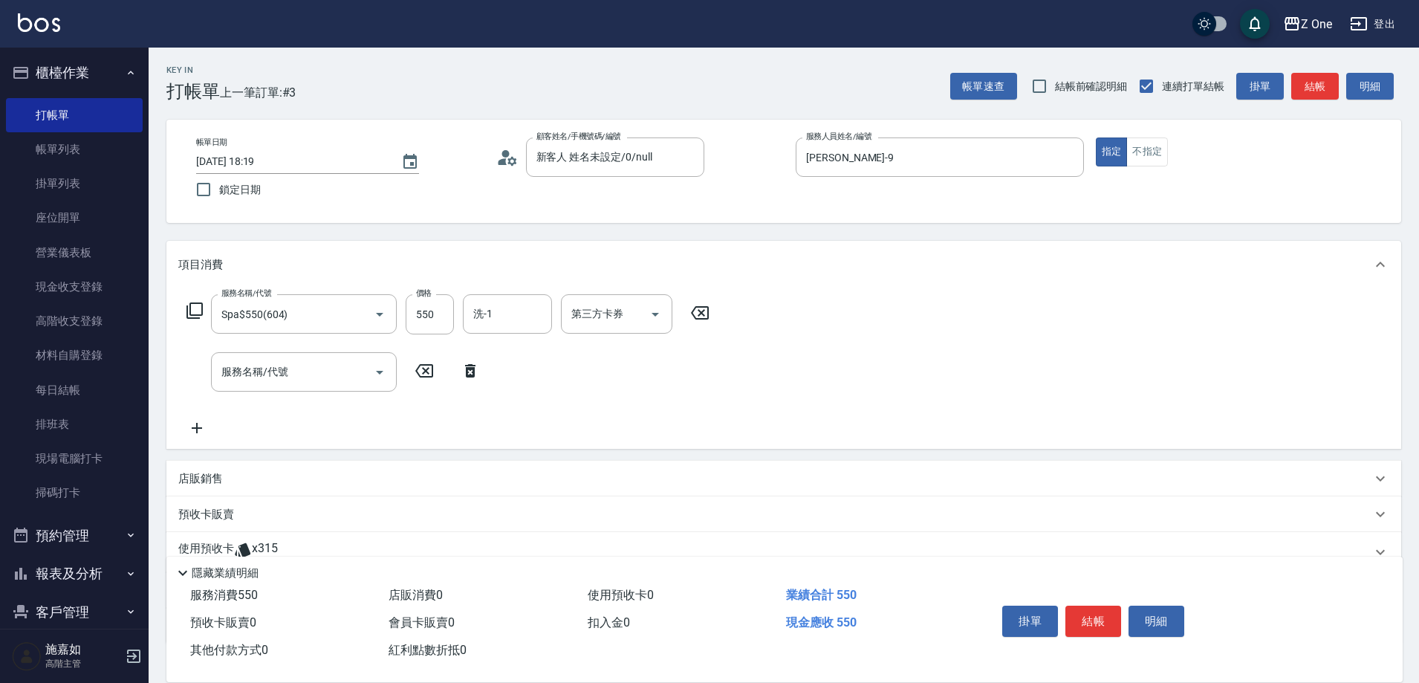
click at [210, 477] on p "店販銷售" at bounding box center [200, 479] width 45 height 16
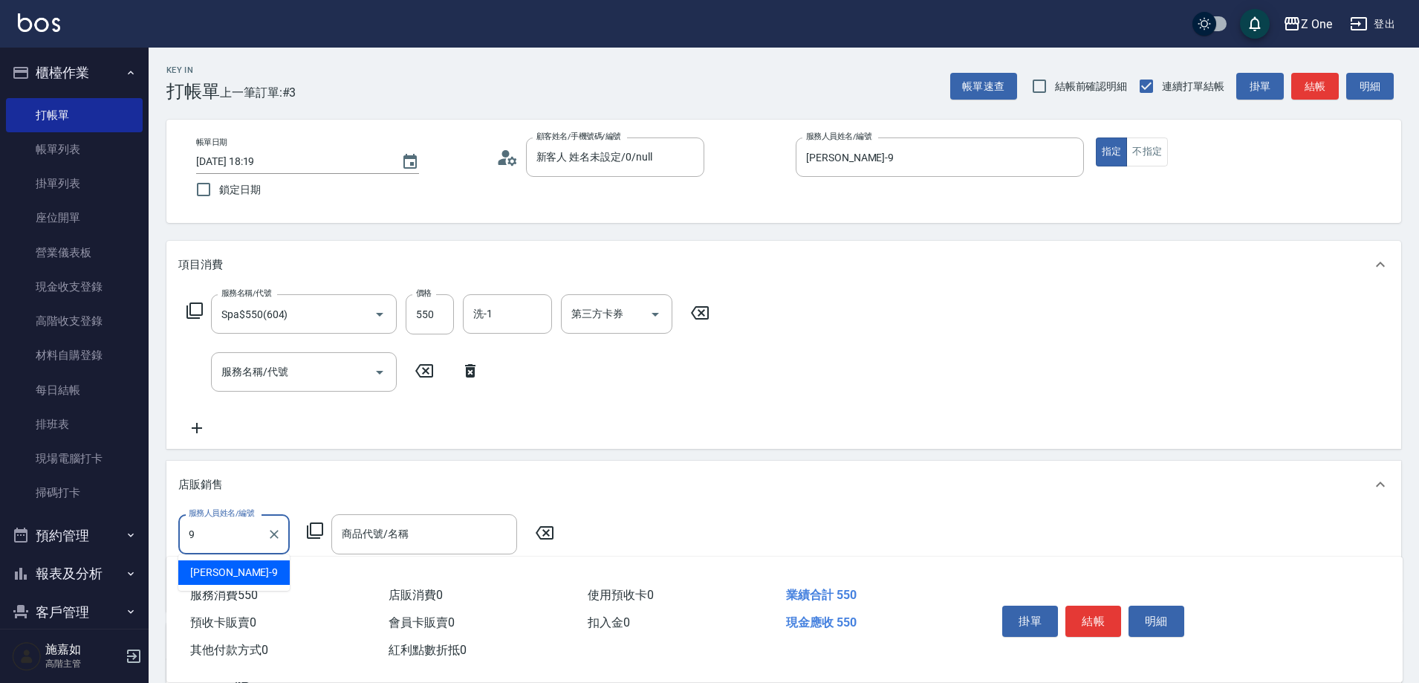
type input "[PERSON_NAME]-9"
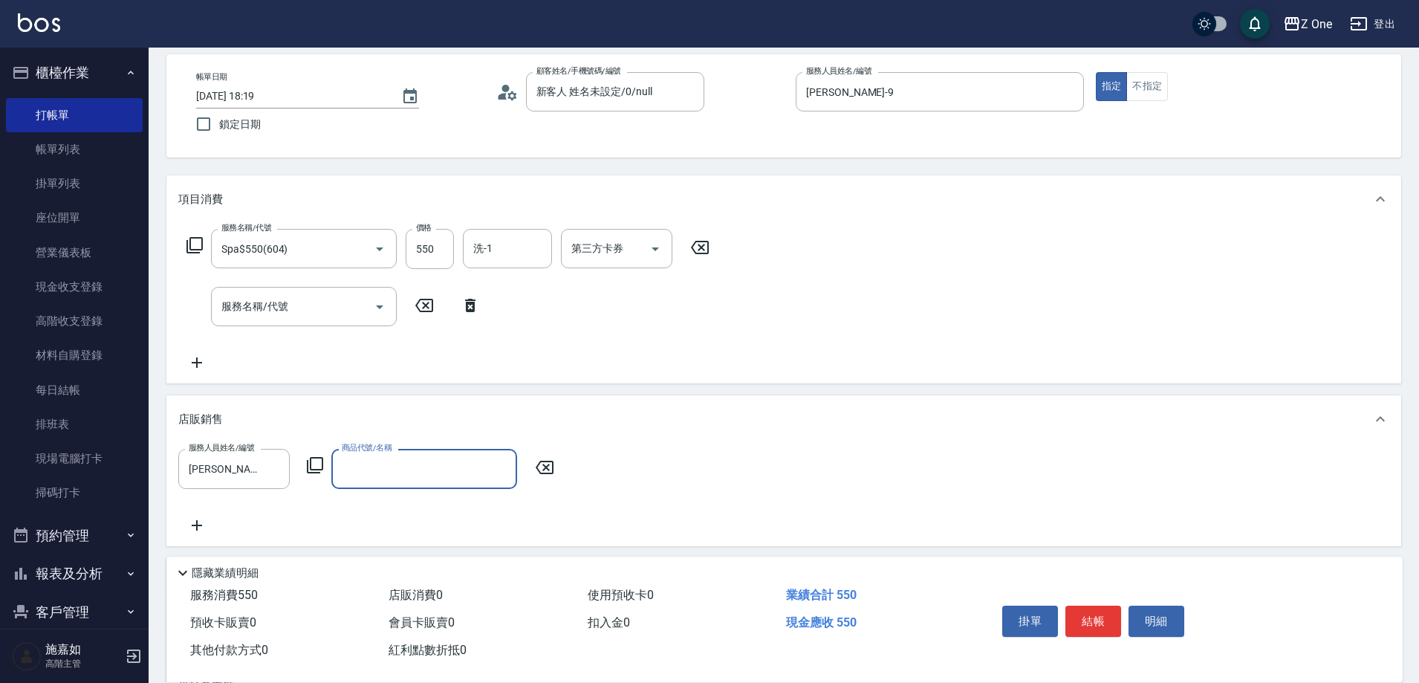
scroll to position [149, 0]
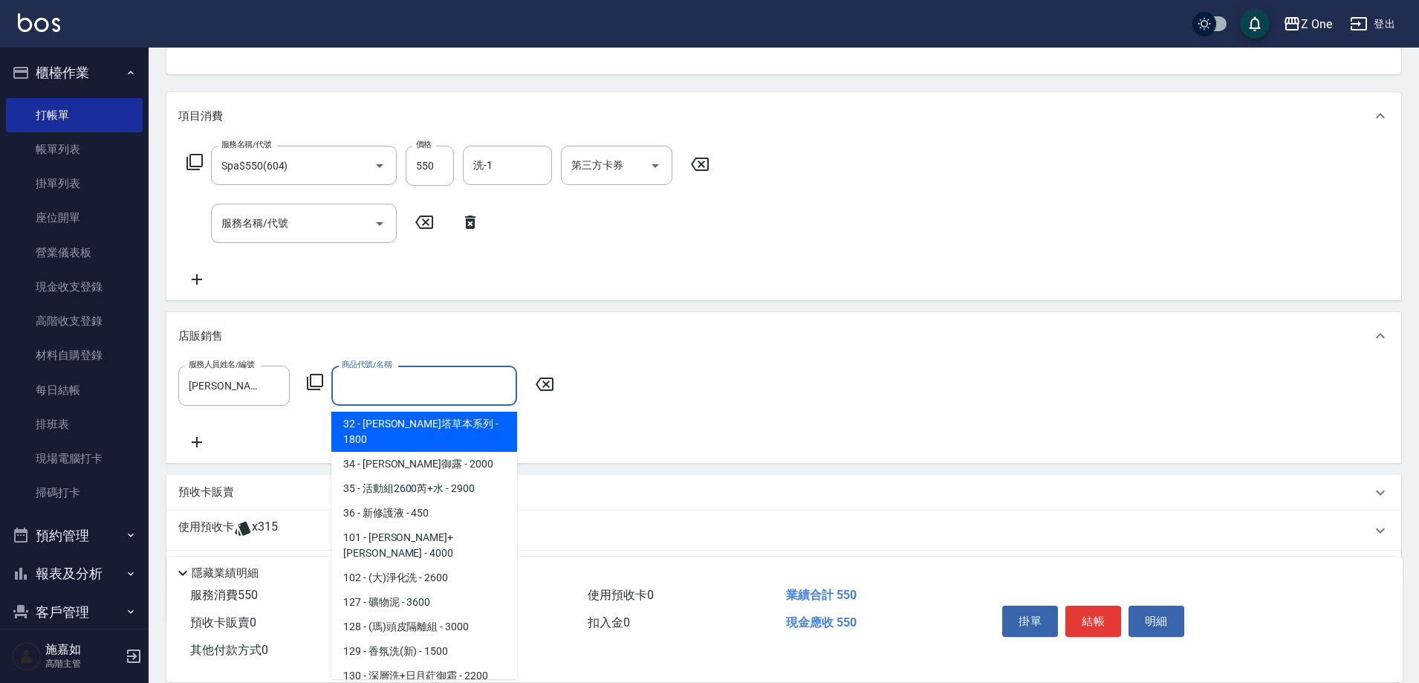
click at [409, 383] on input "商品代號/名稱" at bounding box center [424, 385] width 172 height 26
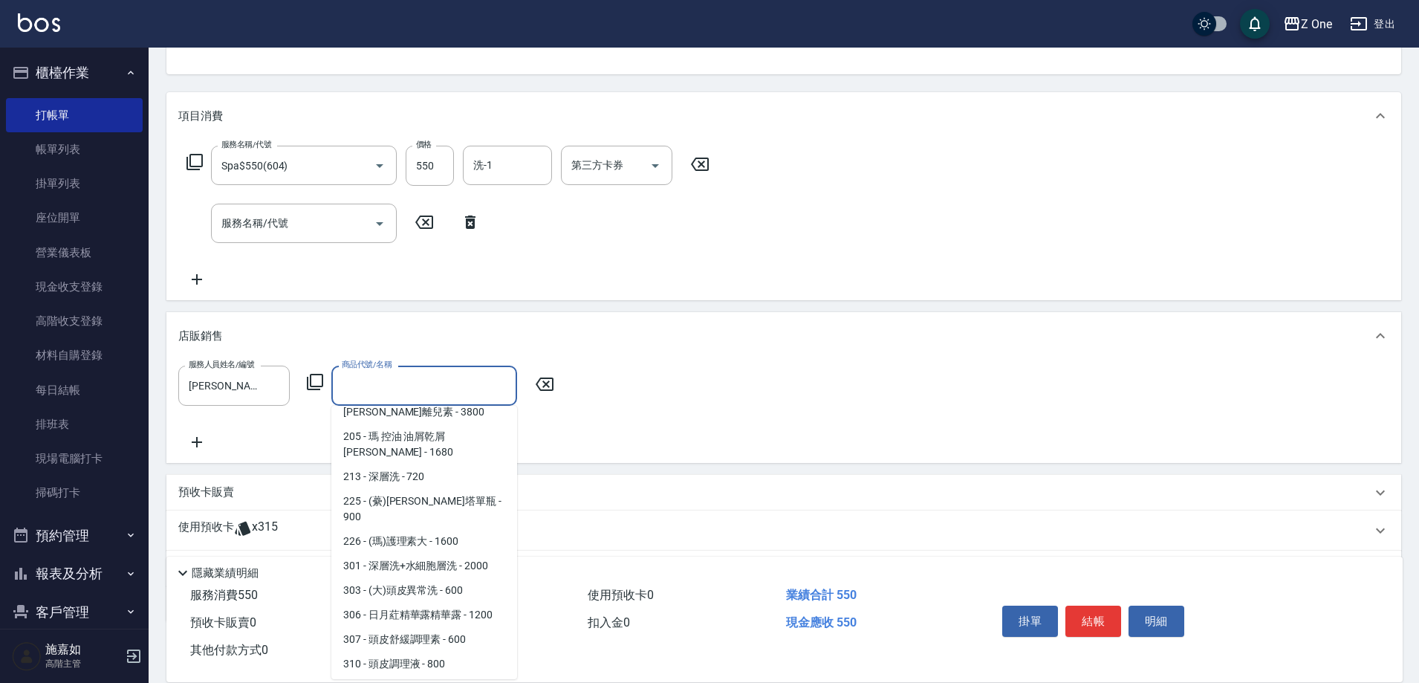
scroll to position [371, 0]
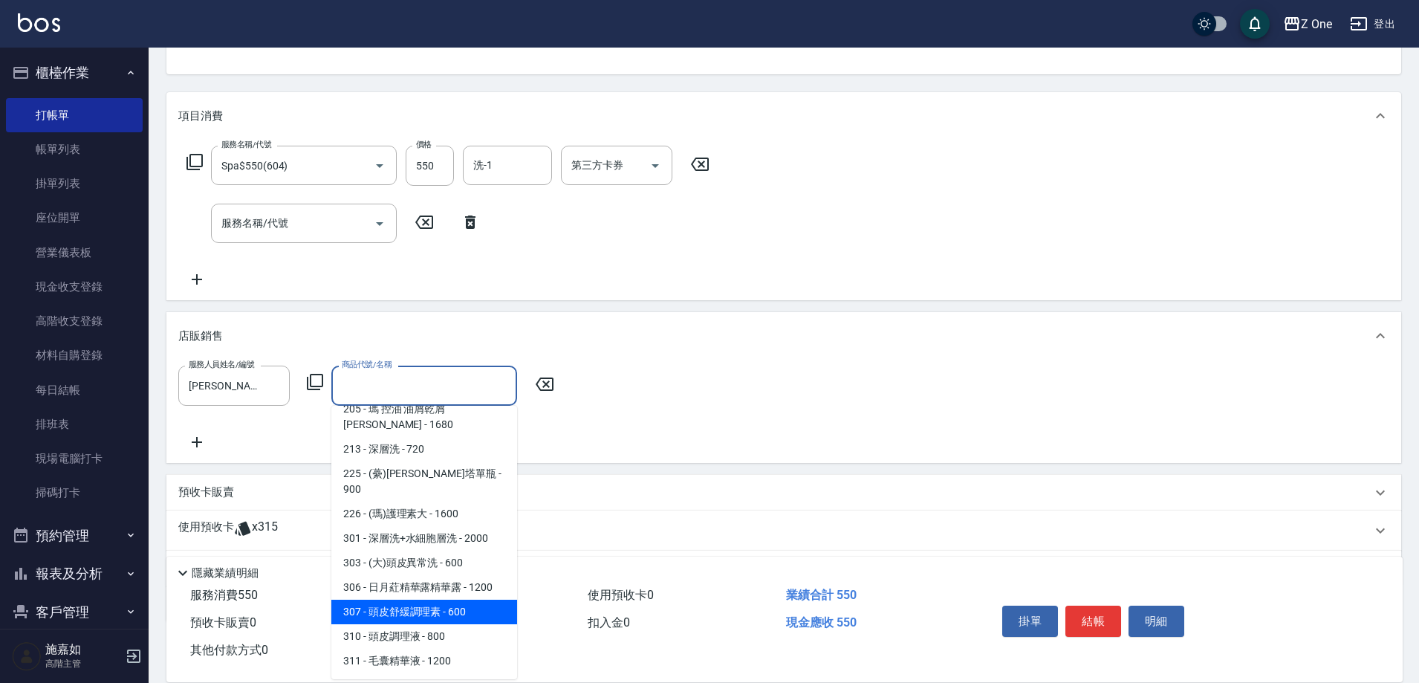
click at [455, 600] on span "307 - 頭皮舒緩調理素 - 600" at bounding box center [424, 612] width 186 height 25
type input "頭皮舒緩調理素"
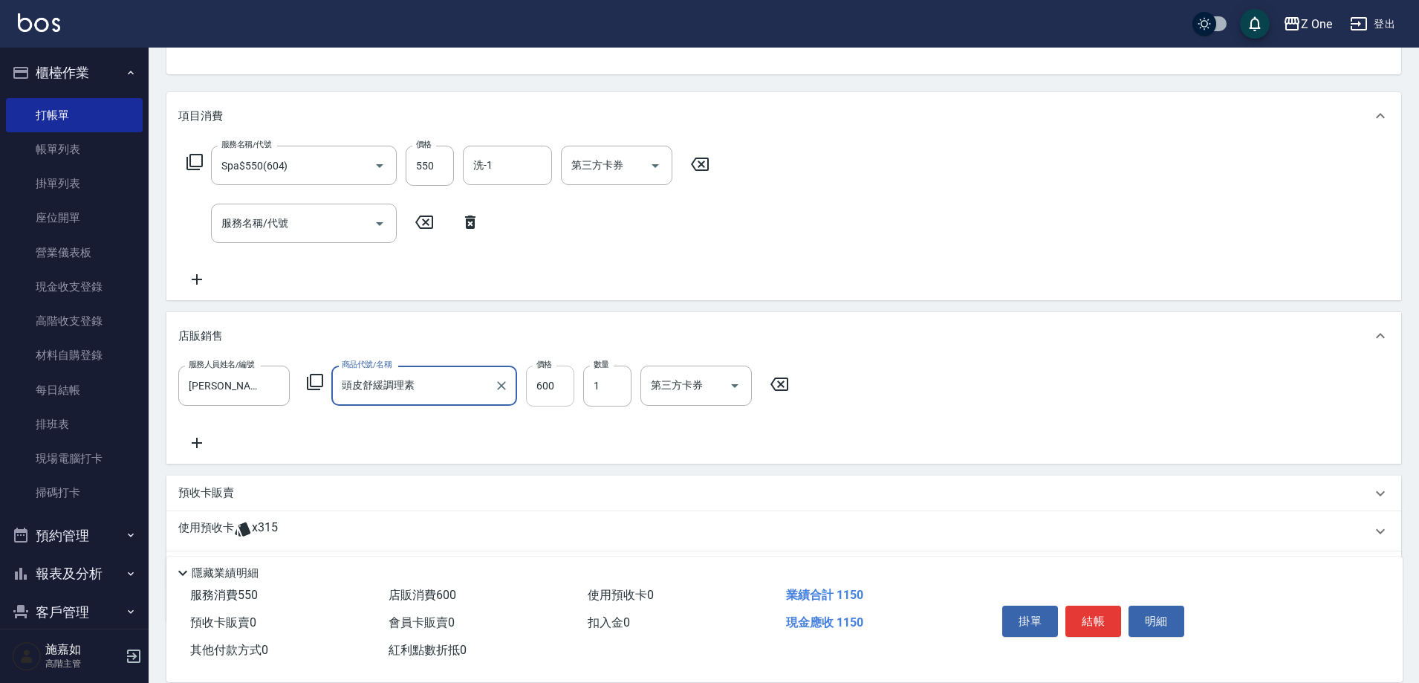
click at [565, 387] on input "600" at bounding box center [550, 386] width 48 height 40
type input "780"
click at [1094, 611] on button "結帳" at bounding box center [1093, 620] width 56 height 31
type input "[DATE] 18:20"
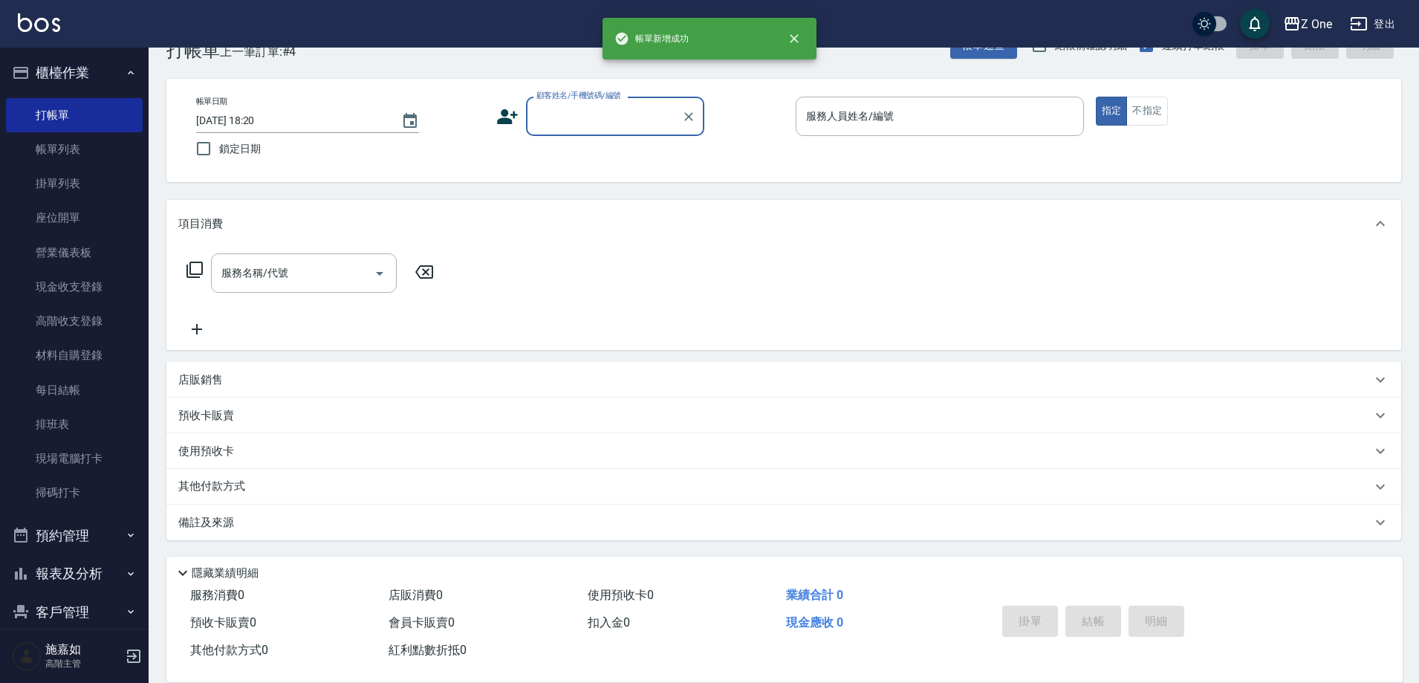
scroll to position [41, 0]
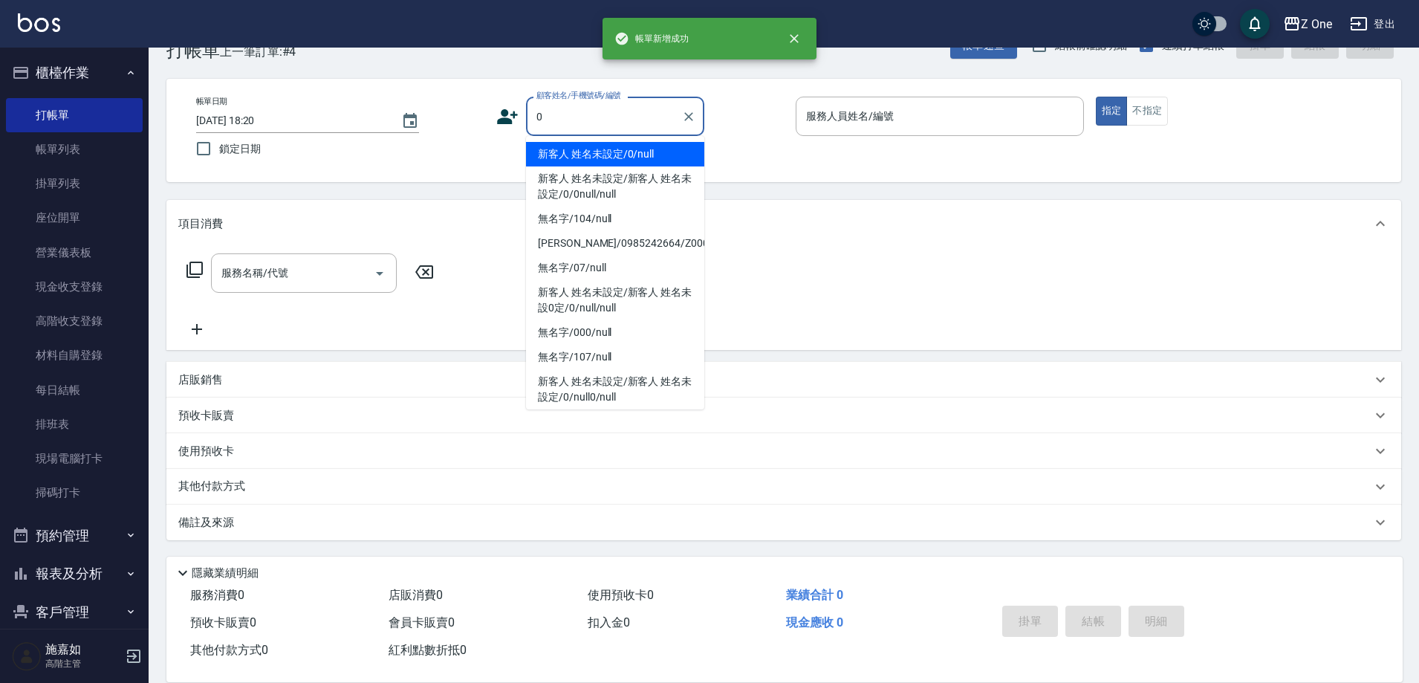
type input "新客人 姓名未設定/0/null"
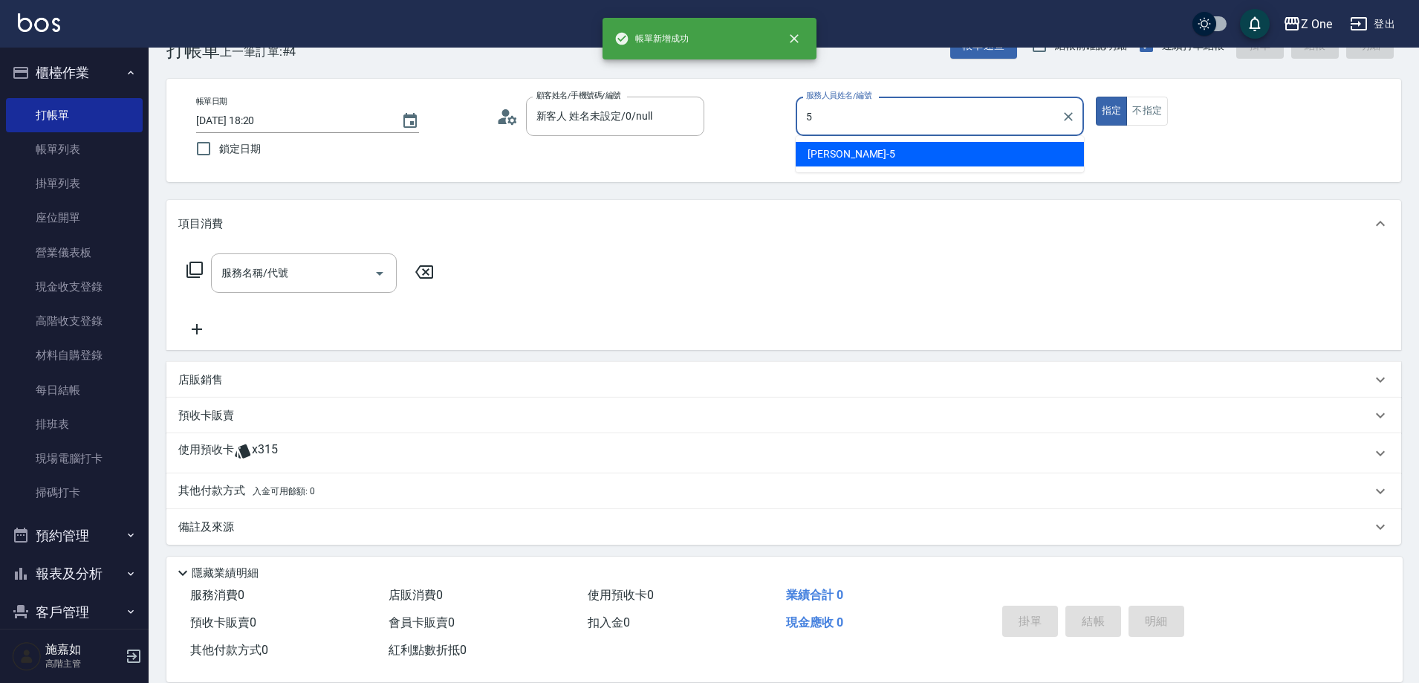
type input "[PERSON_NAME]-5"
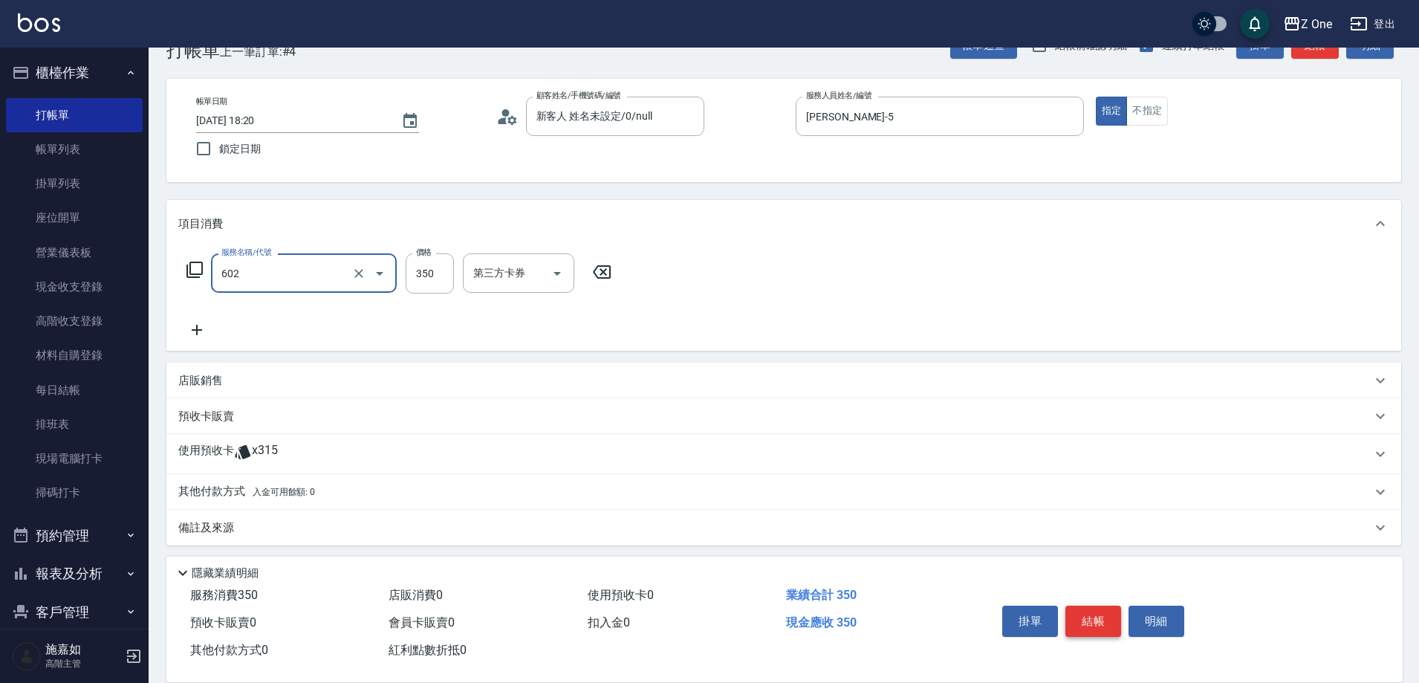
type input "Spa$300(602)"
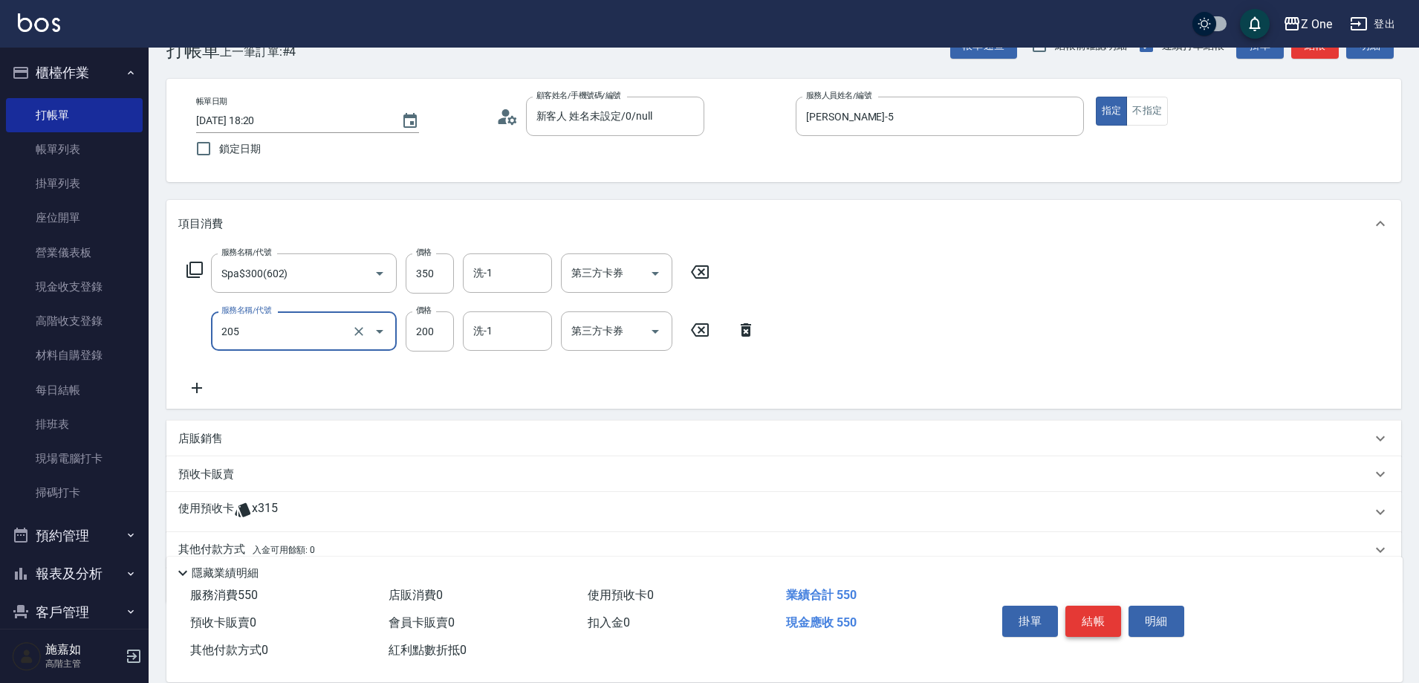
type input "剪髮$200(205)"
click at [1093, 613] on button "結帳" at bounding box center [1093, 620] width 56 height 31
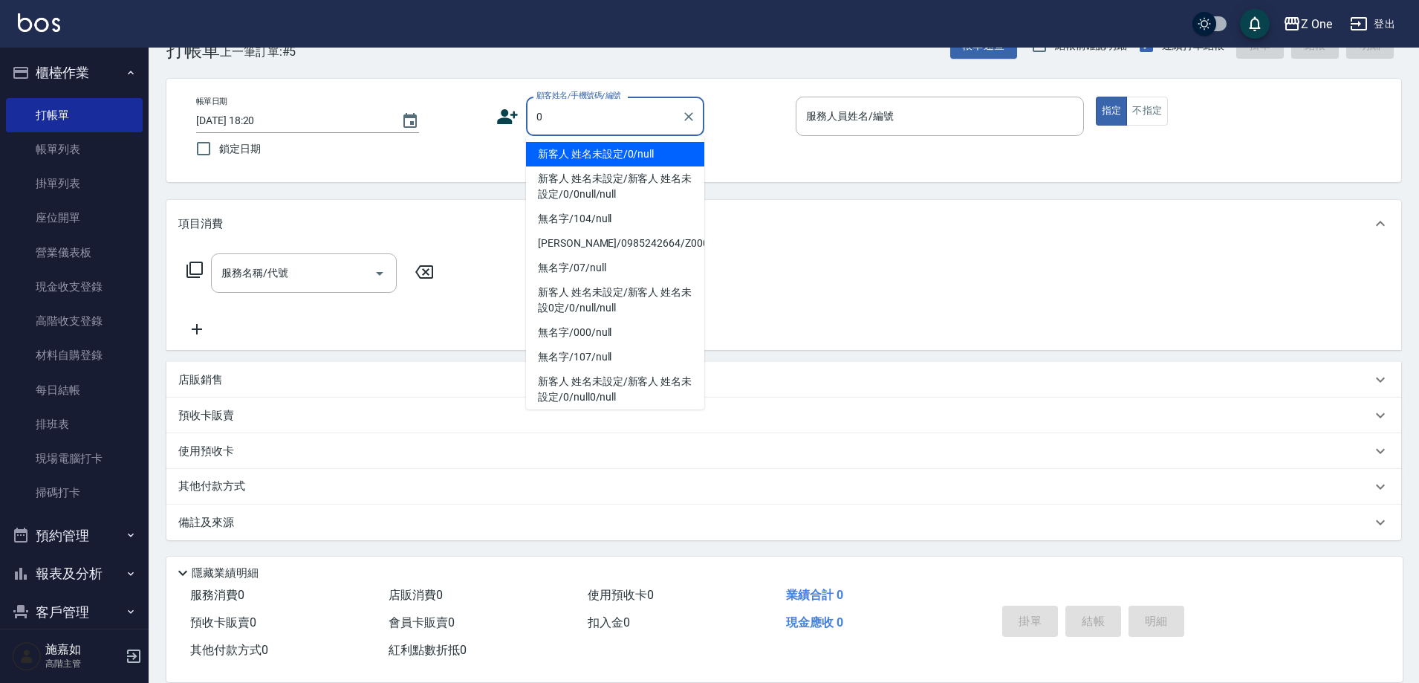
type input "新客人 姓名未設定/0/null"
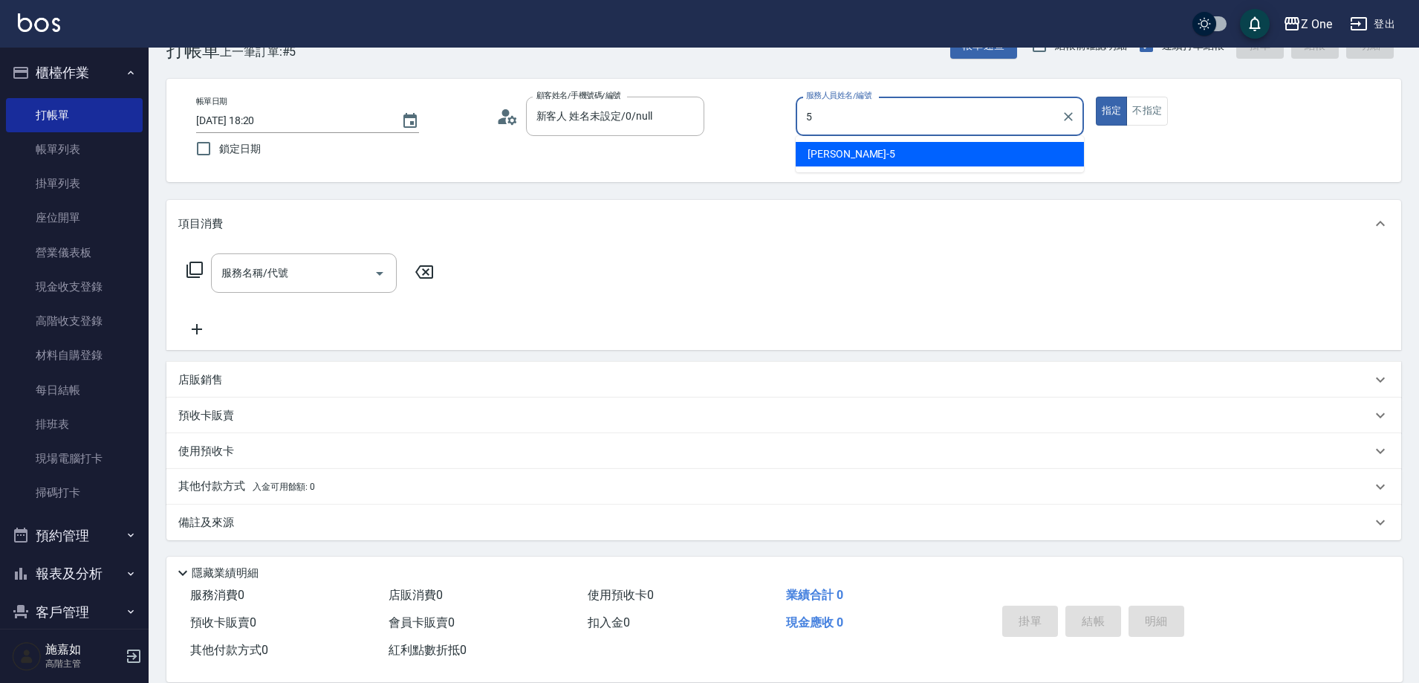
type input "[PERSON_NAME]-5"
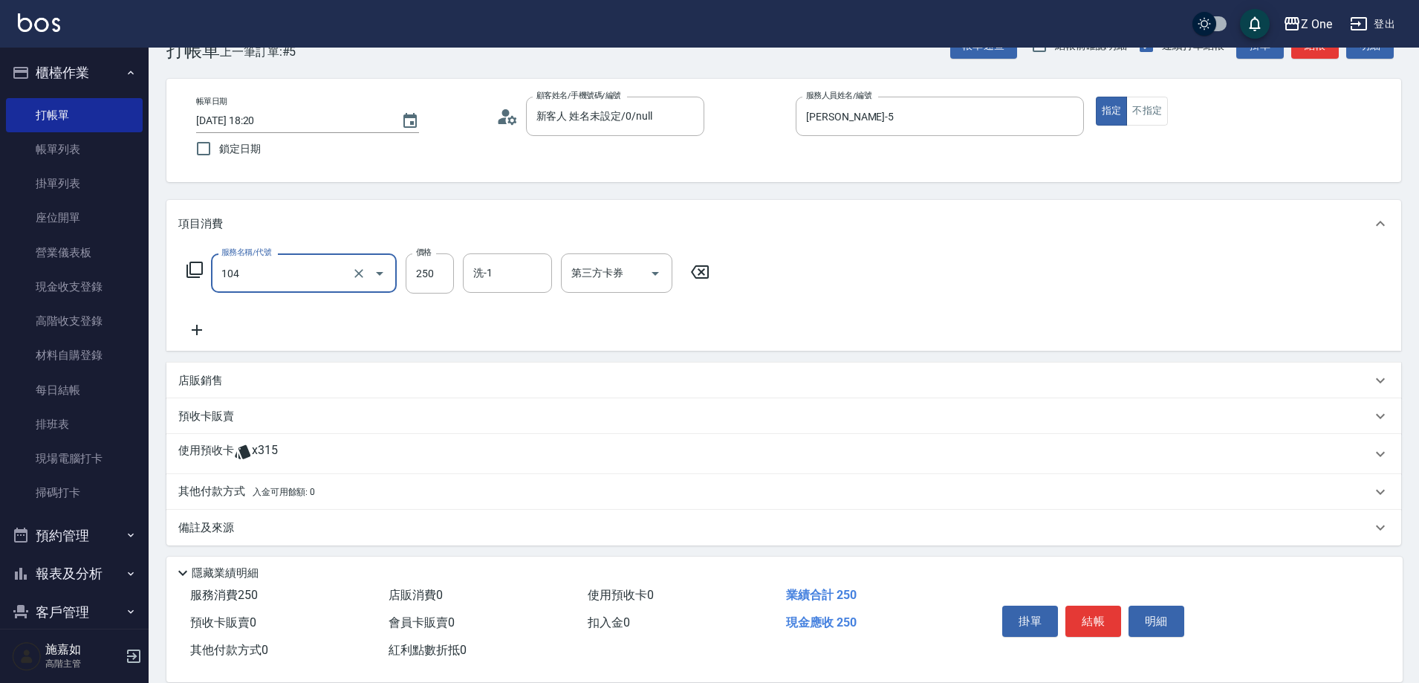
type input "洗髮$250(104)"
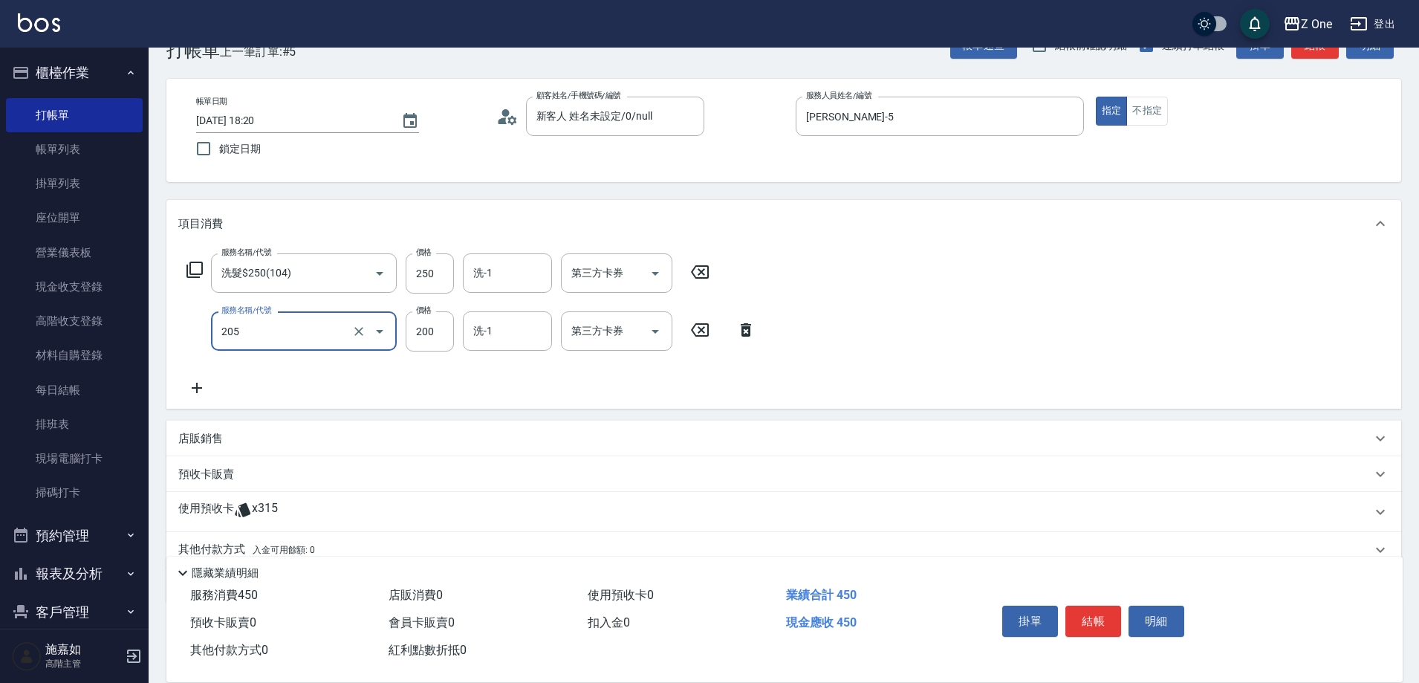
type input "剪髮$200(205)"
click at [1093, 609] on button "結帳" at bounding box center [1093, 620] width 56 height 31
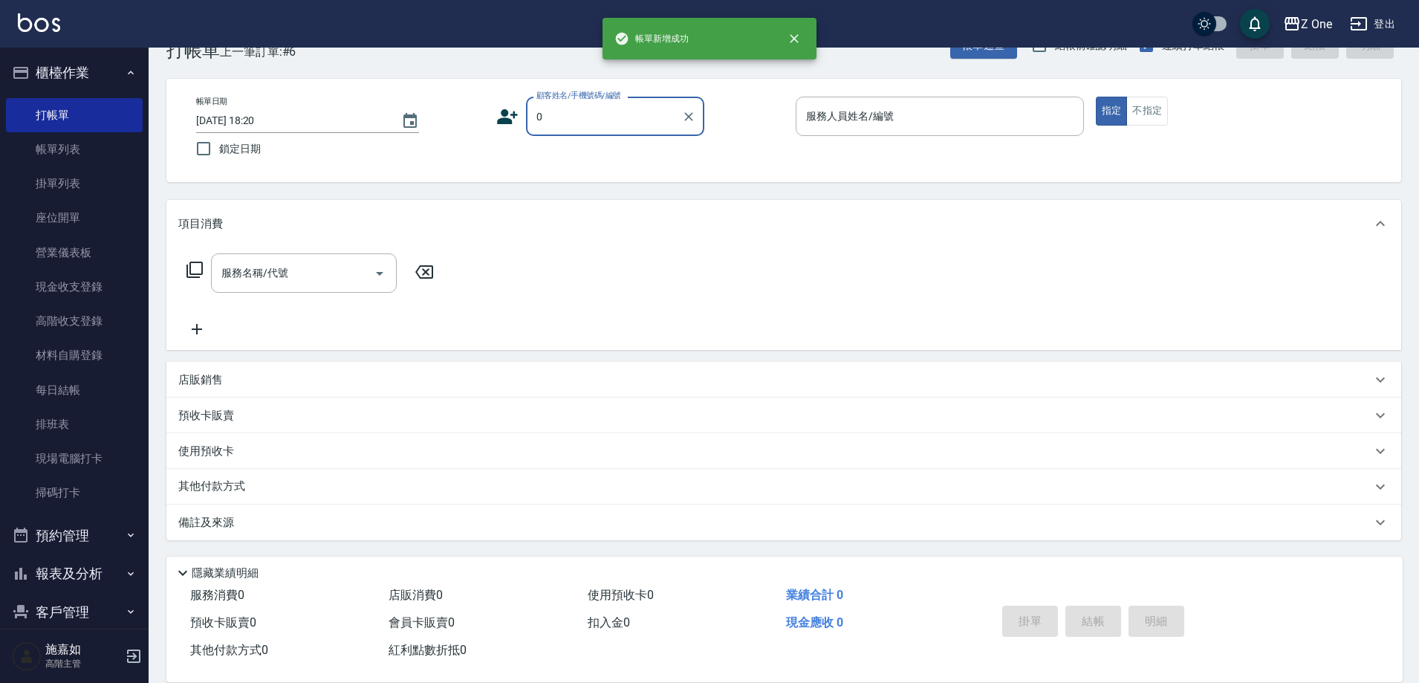
type input "新客人 姓名未設定/0/null"
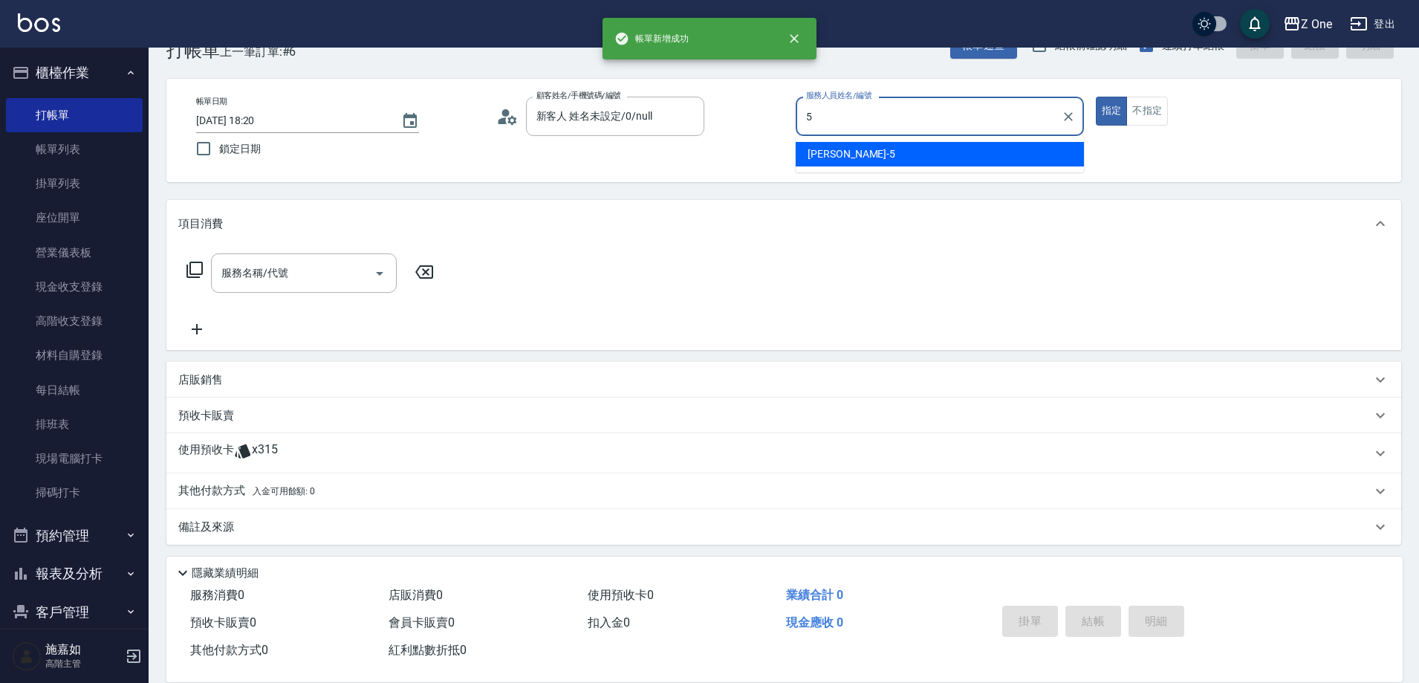
type input "[PERSON_NAME]-5"
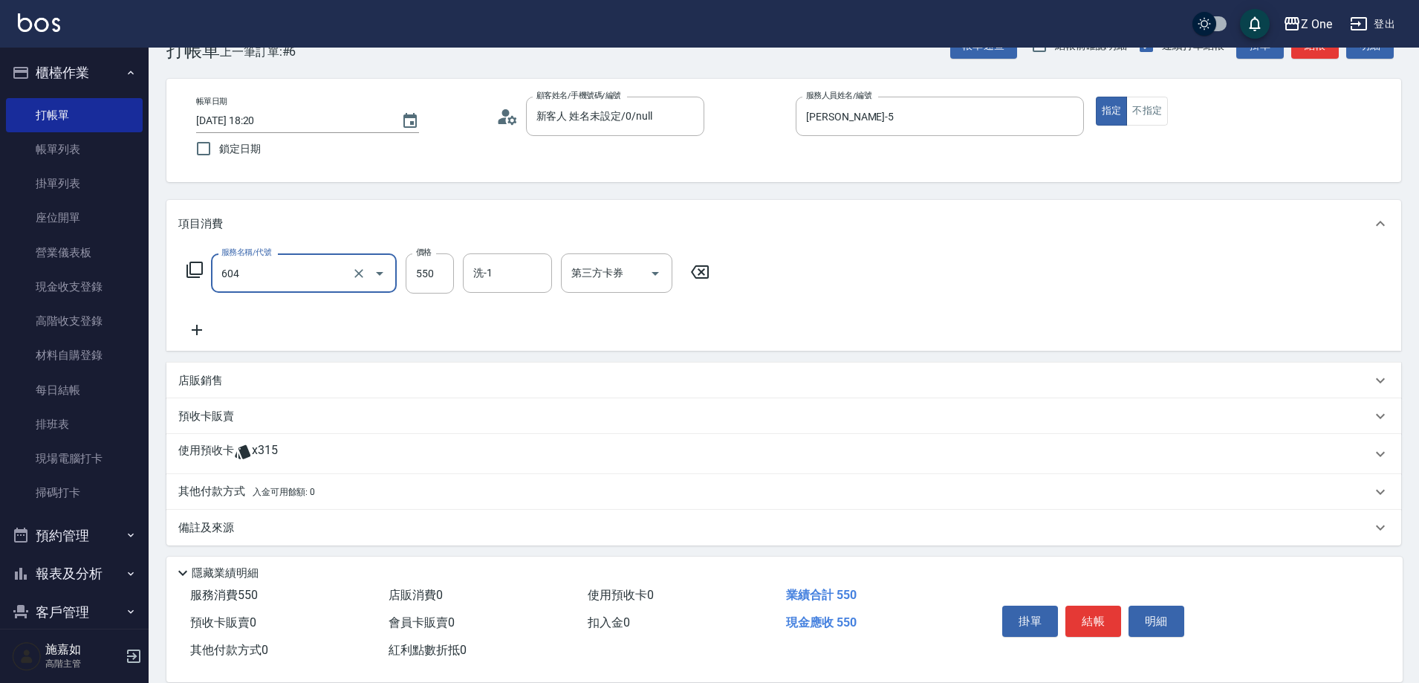
type input "Spa$550(604)"
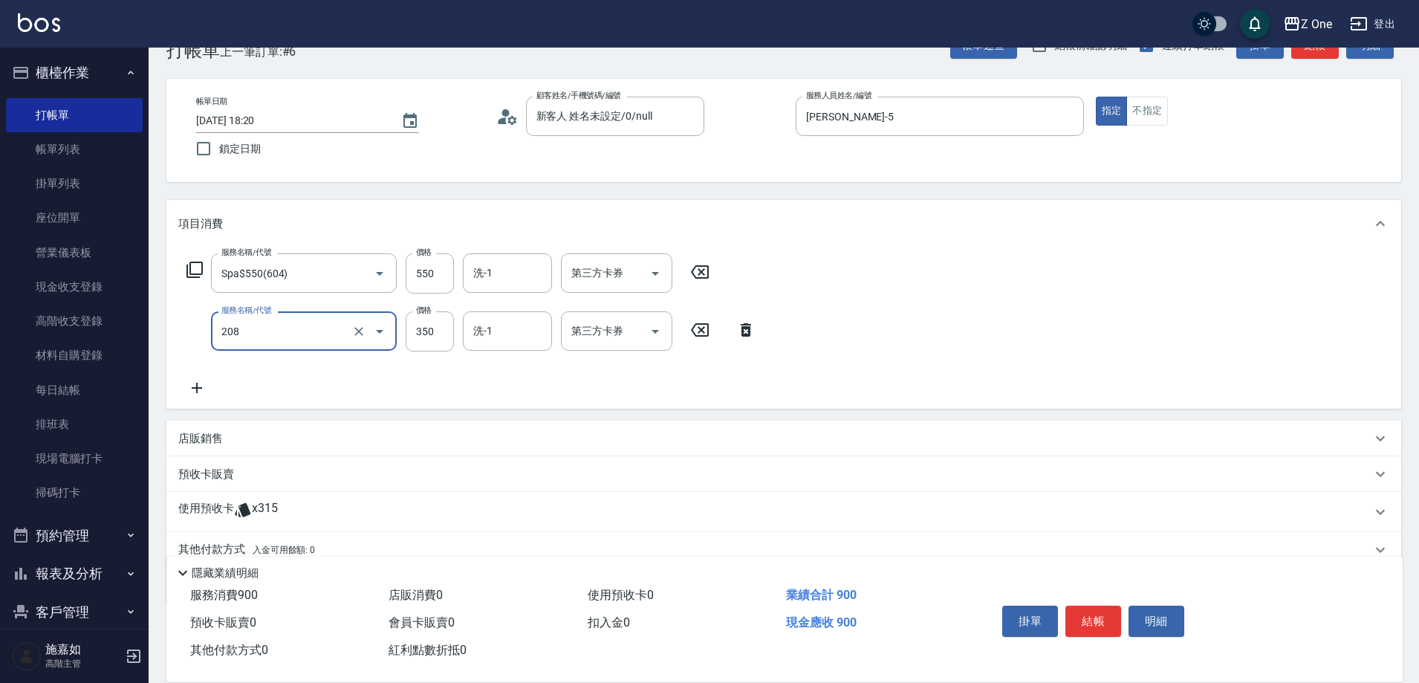
type input "剪髮$350(208)"
click at [1093, 609] on button "結帳" at bounding box center [1093, 620] width 56 height 31
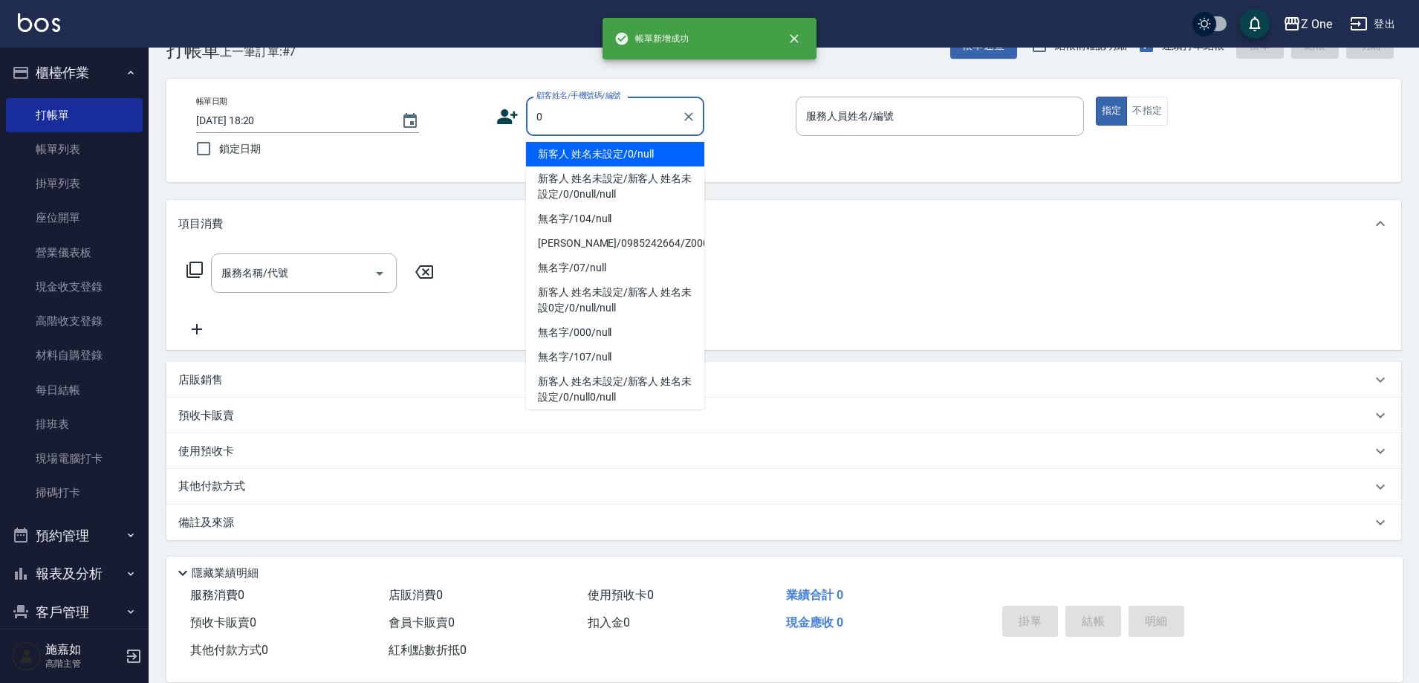
type input "新客人 姓名未設定/0/null"
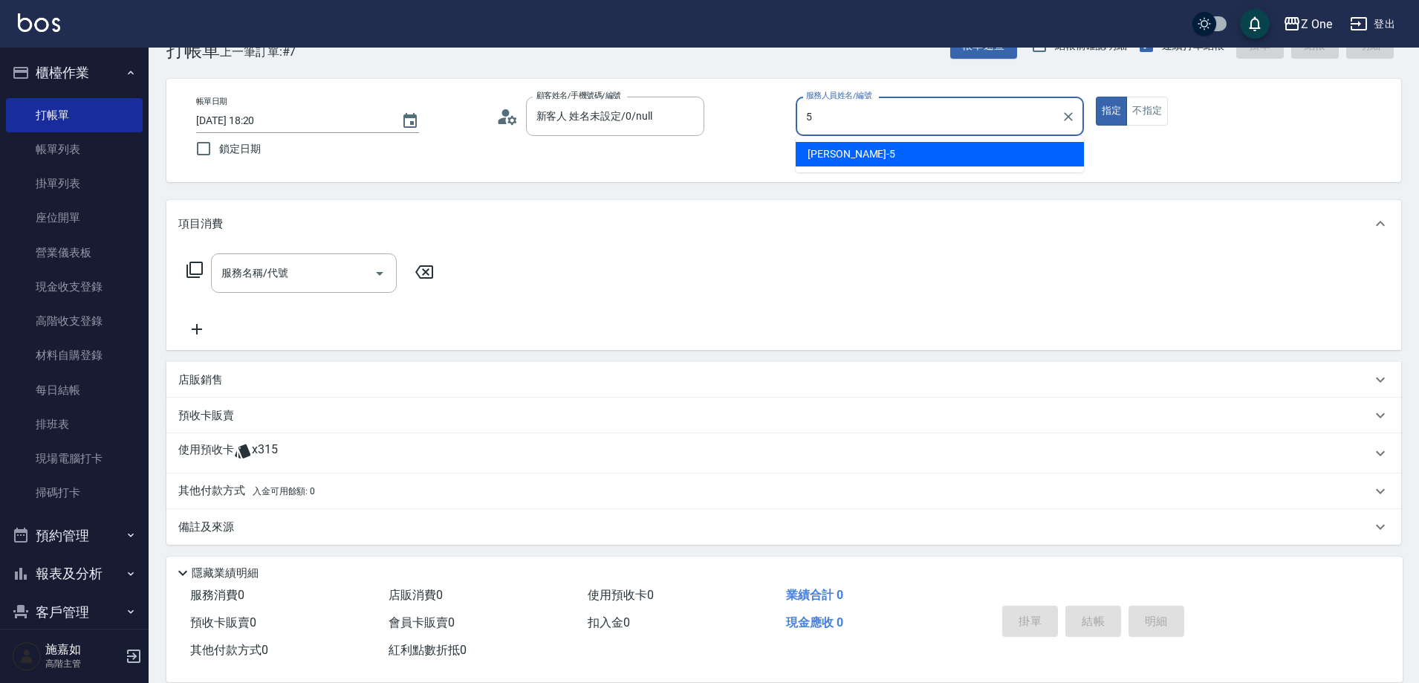
type input "[PERSON_NAME]-5"
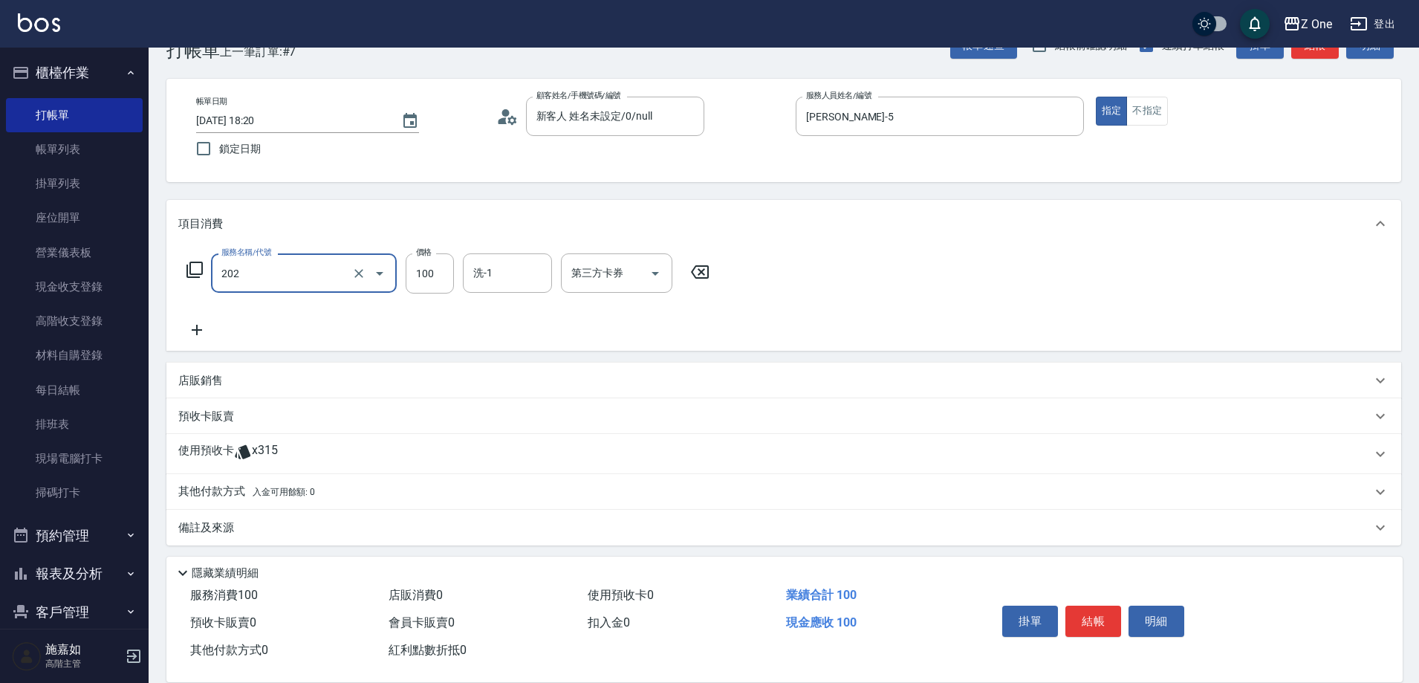
type input "剪髮$100(202)"
click at [1093, 609] on button "結帳" at bounding box center [1093, 620] width 56 height 31
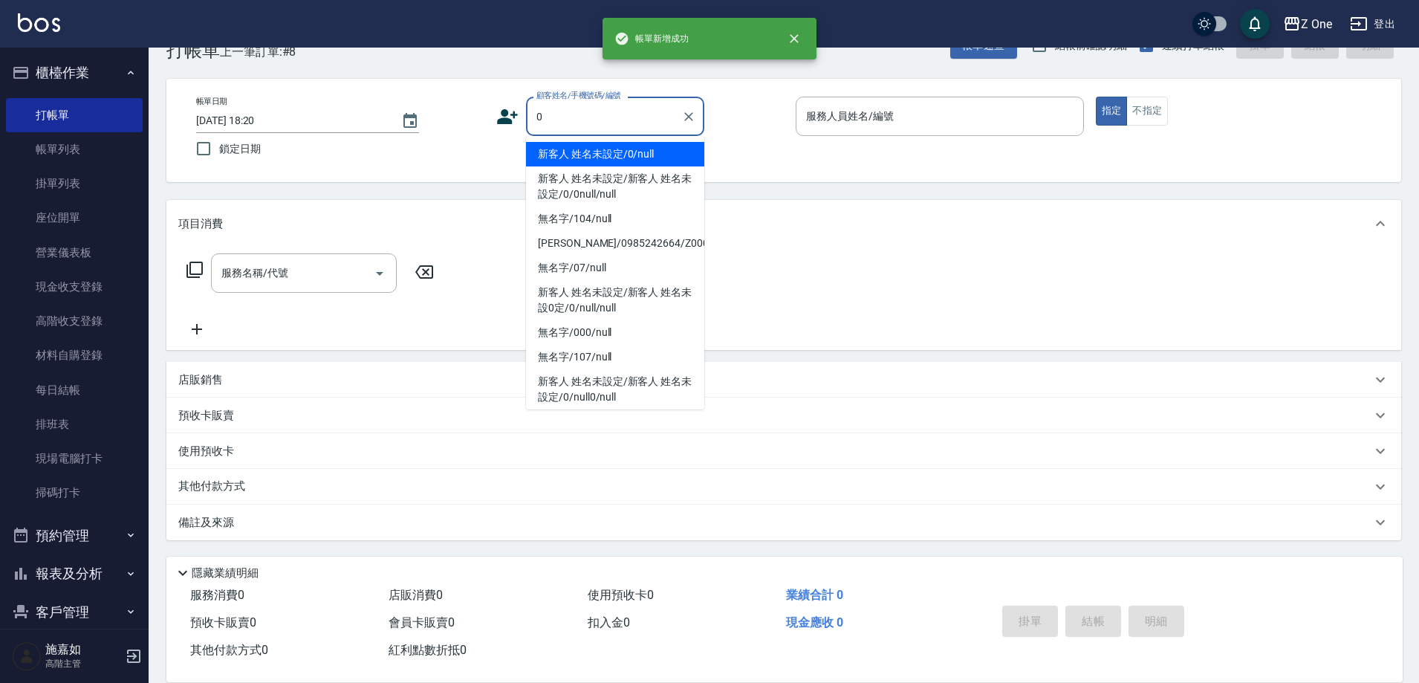
type input "新客人 姓名未設定/0/null"
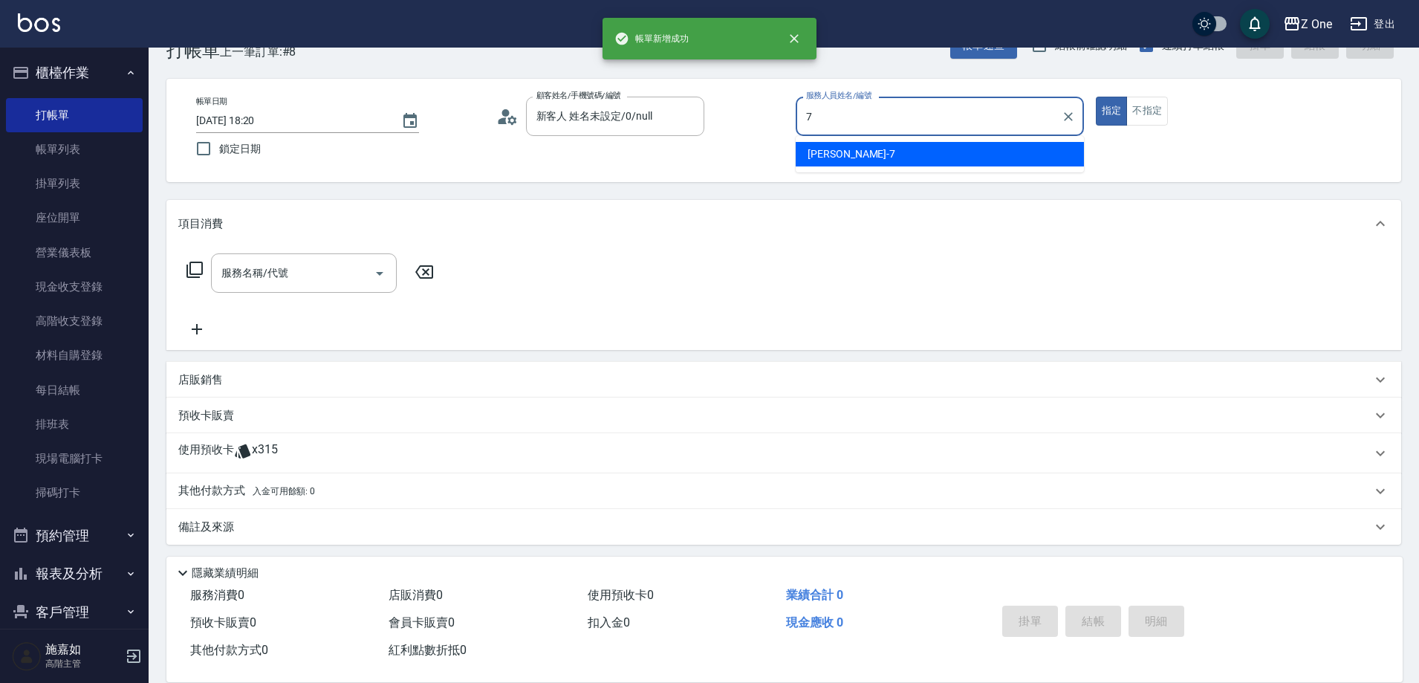
type input "[PERSON_NAME]-7"
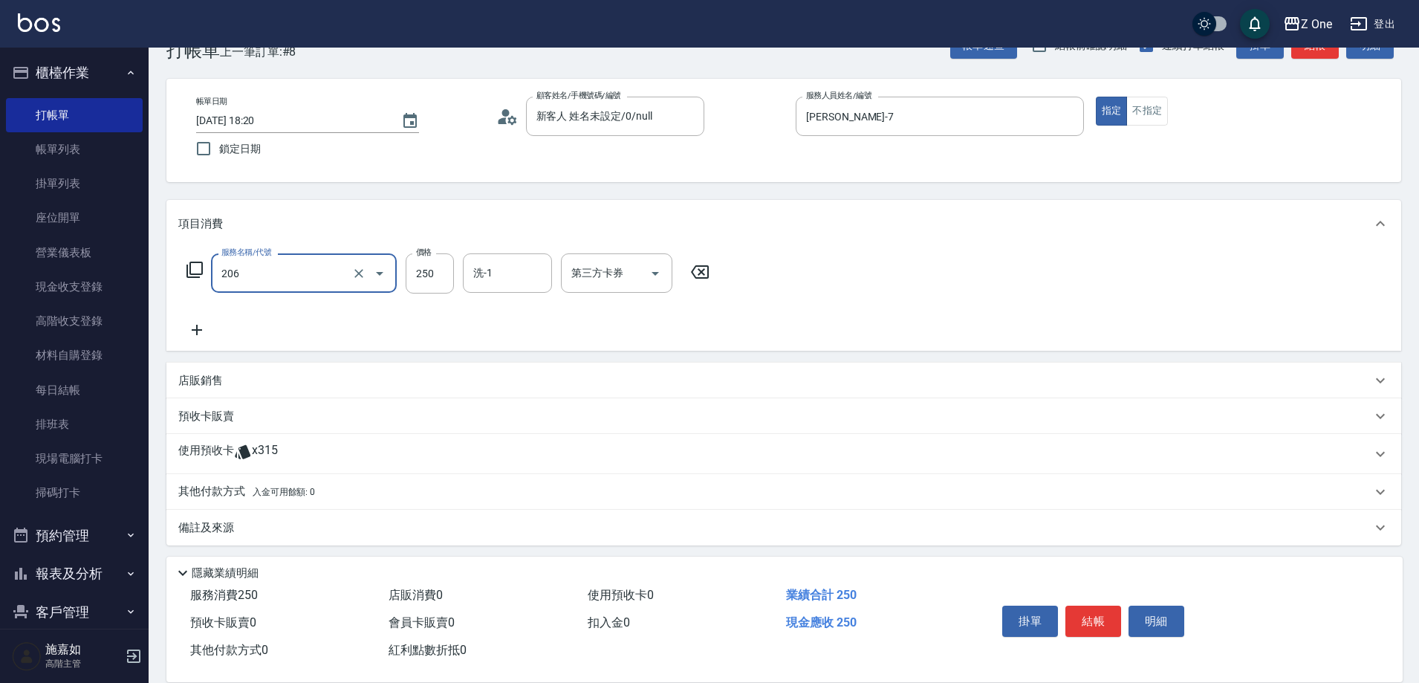
type input "剪髮$250(206)"
click at [1093, 609] on button "結帳" at bounding box center [1093, 620] width 56 height 31
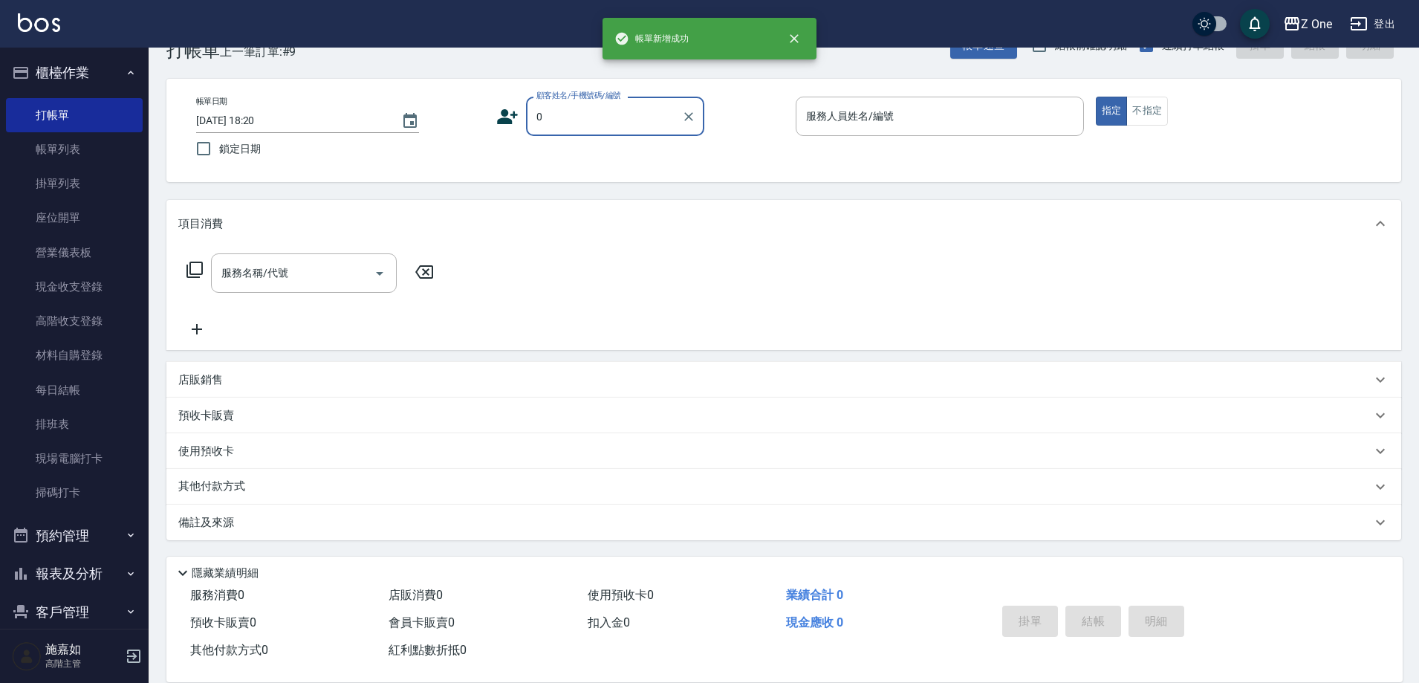
type input "新客人 姓名未設定/0/null"
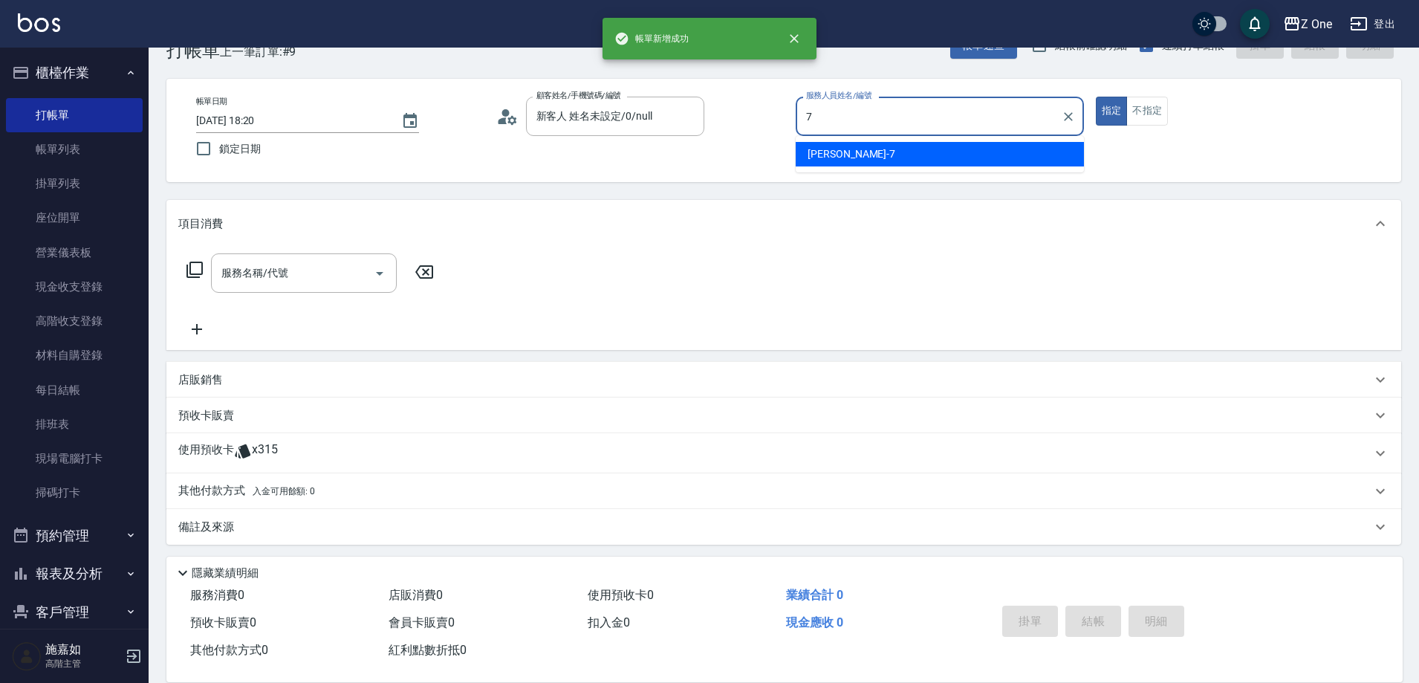
type input "[PERSON_NAME]-7"
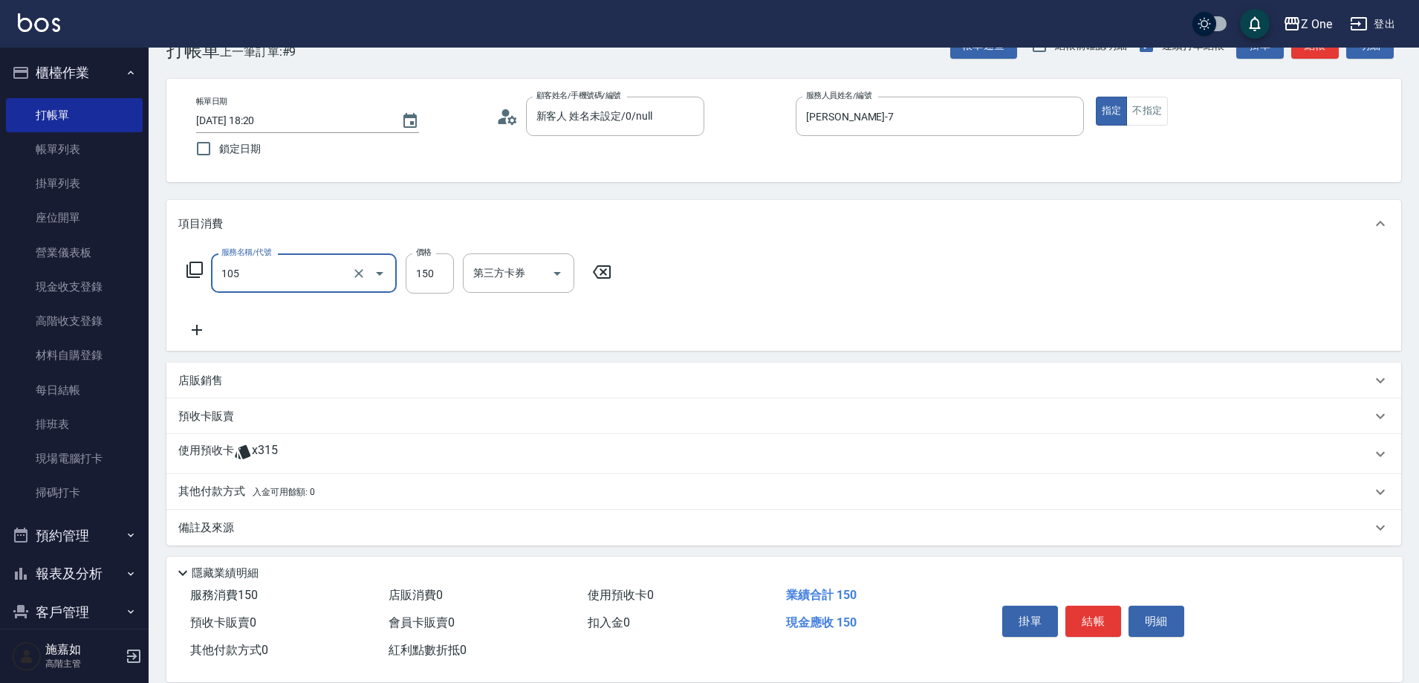
type input "洗髮$150(105)"
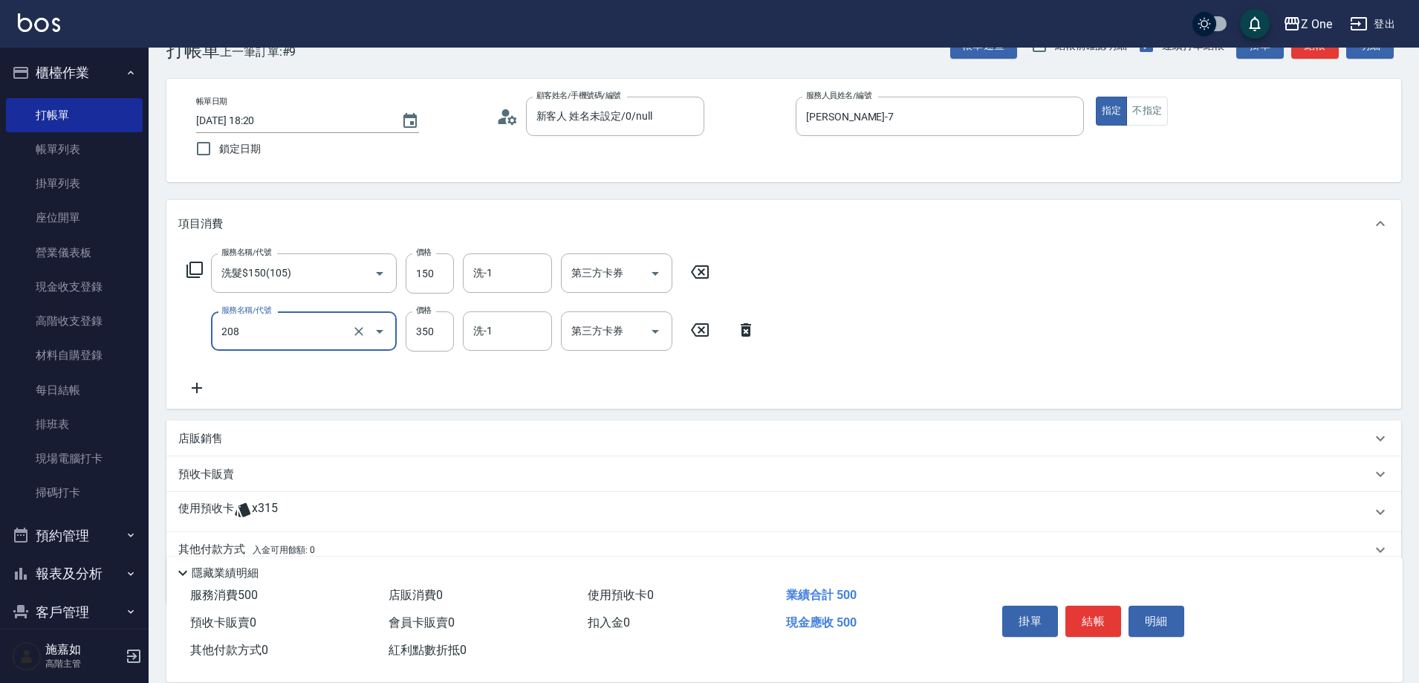
type input "剪髮$350(208)"
click at [1093, 609] on button "結帳" at bounding box center [1093, 620] width 56 height 31
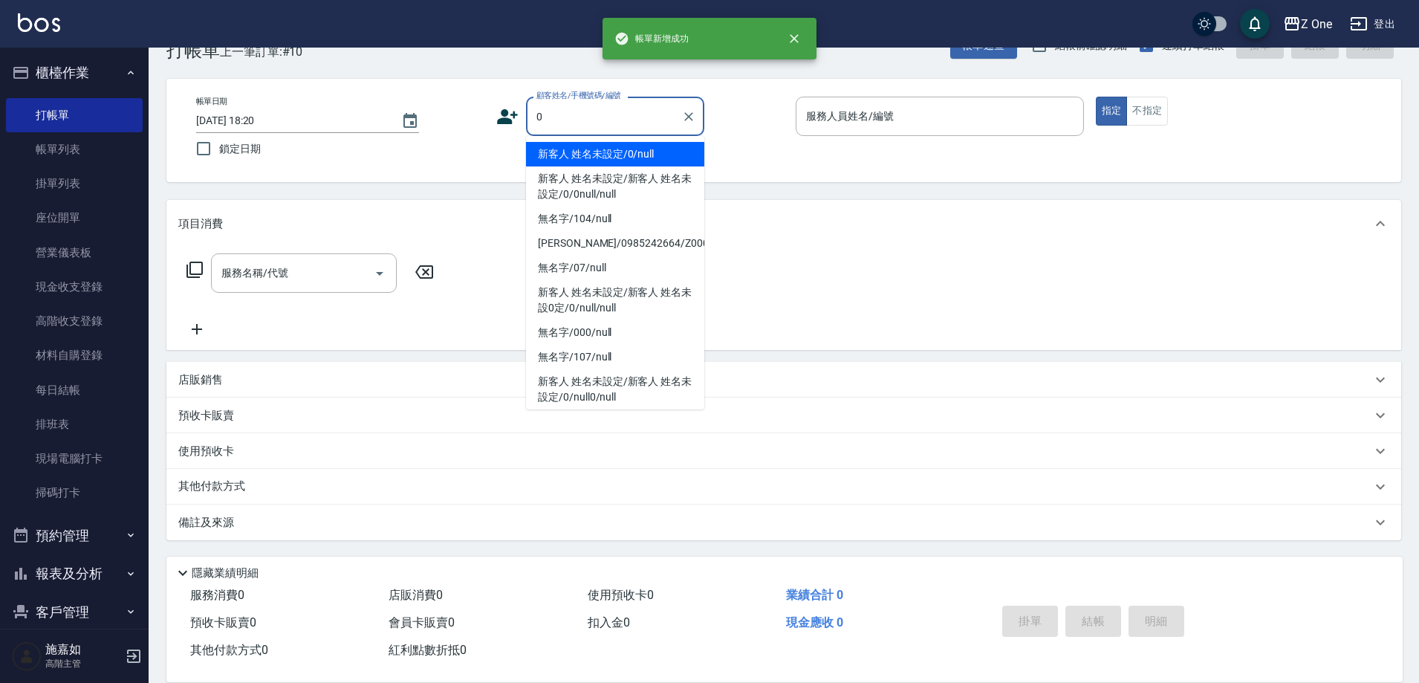
type input "新客人 姓名未設定/0/null"
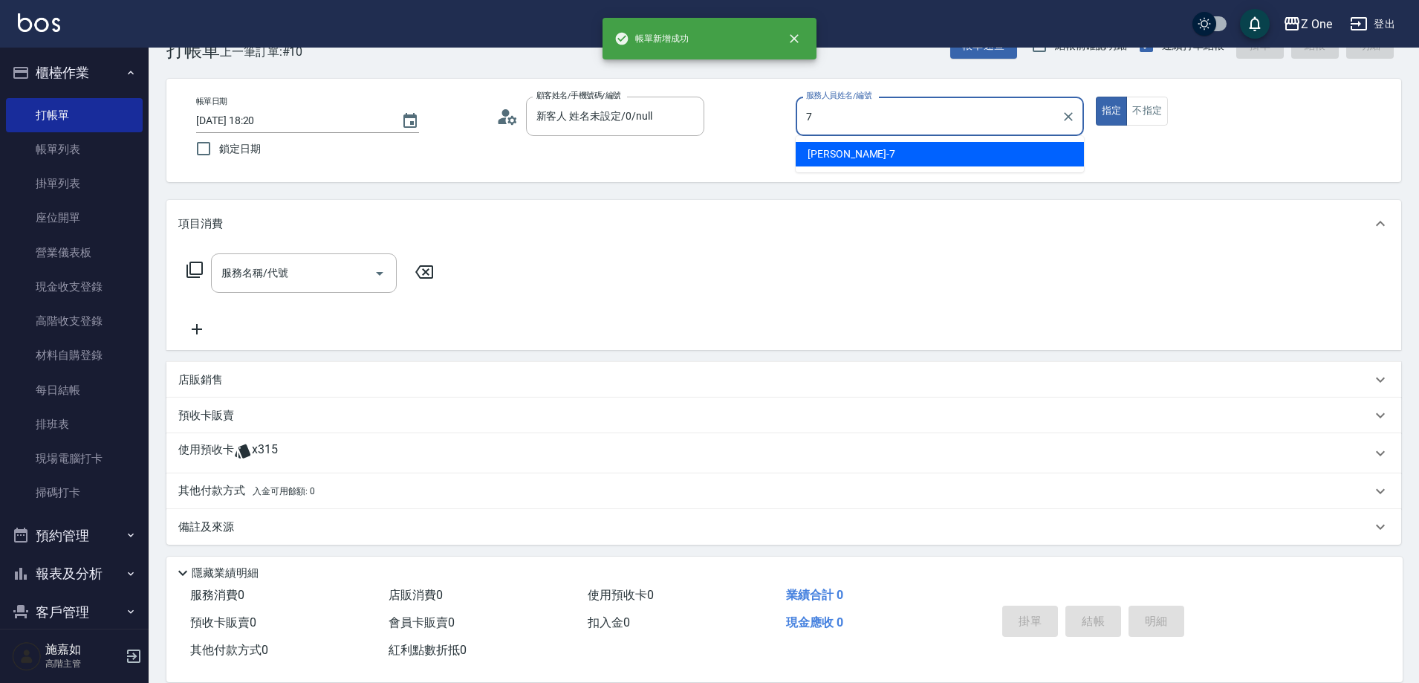
type input "[PERSON_NAME]-7"
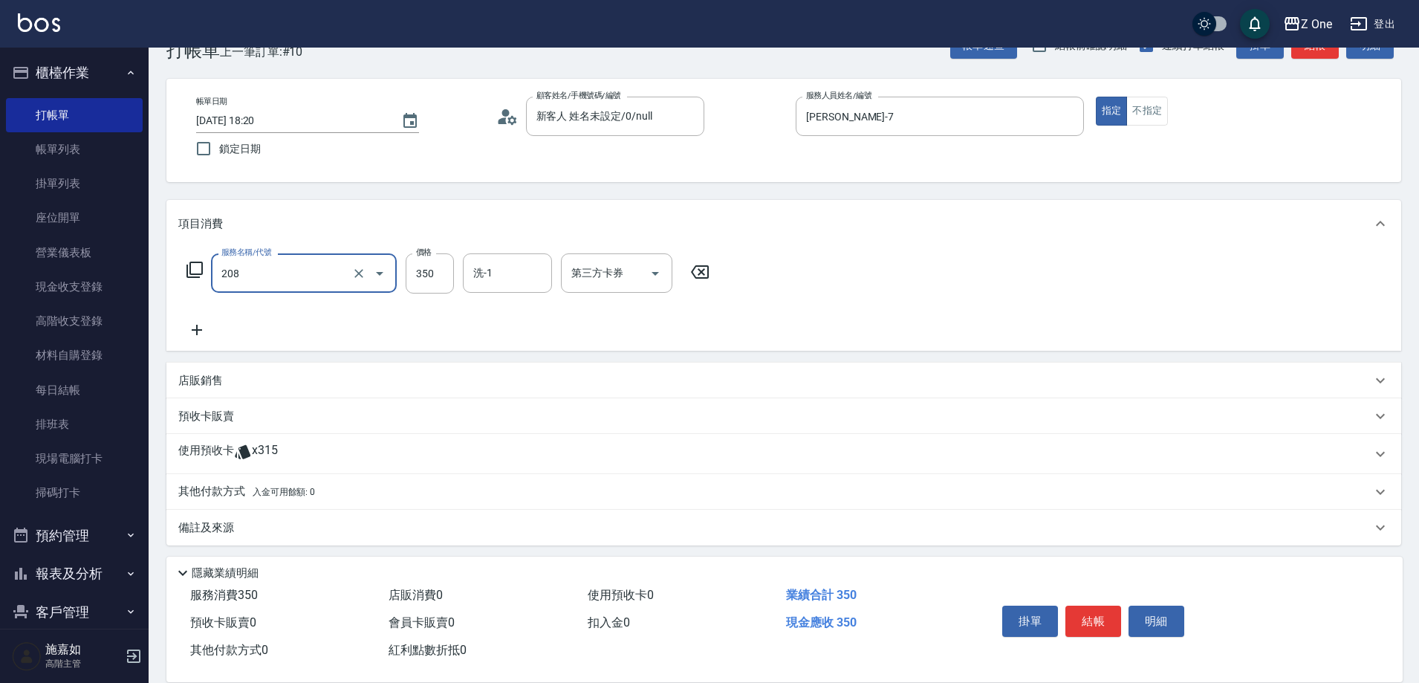
type input "剪髮$350(208)"
click at [1093, 609] on button "結帳" at bounding box center [1093, 620] width 56 height 31
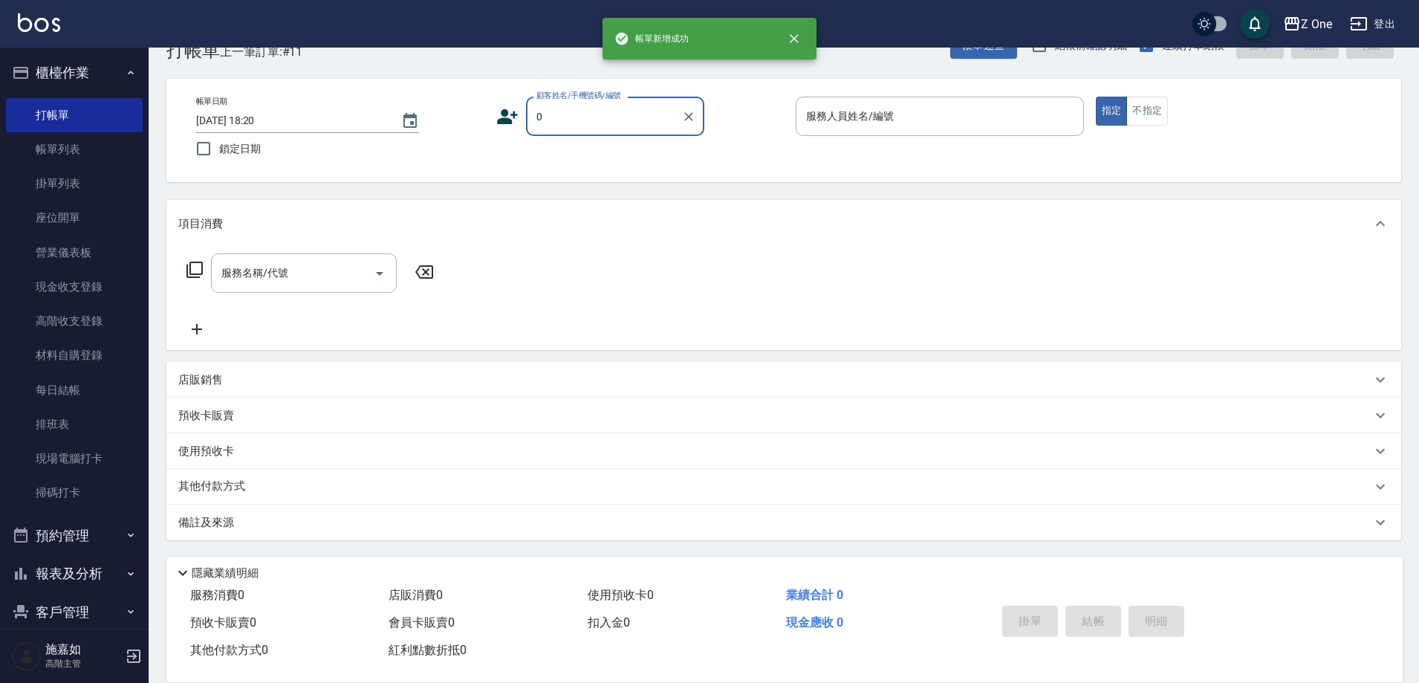
type input "新客人 姓名未設定/0/null"
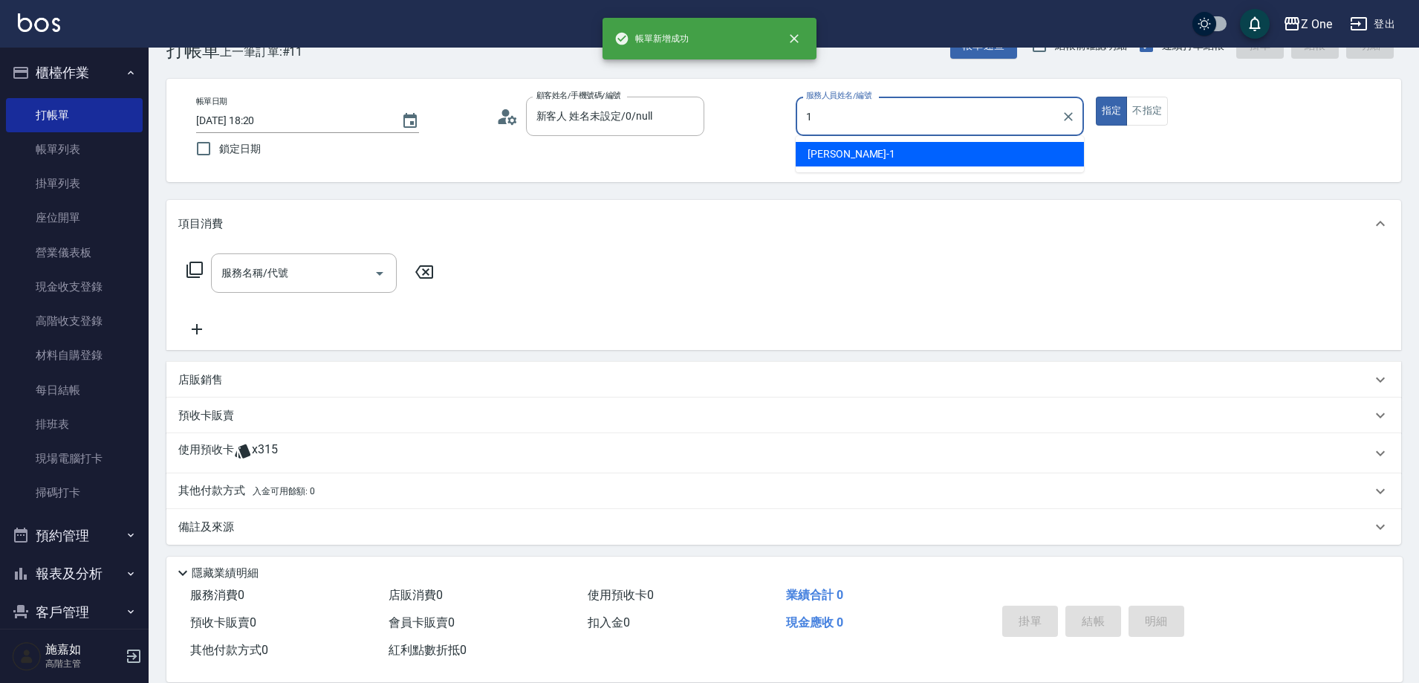
type input "[PERSON_NAME]-1"
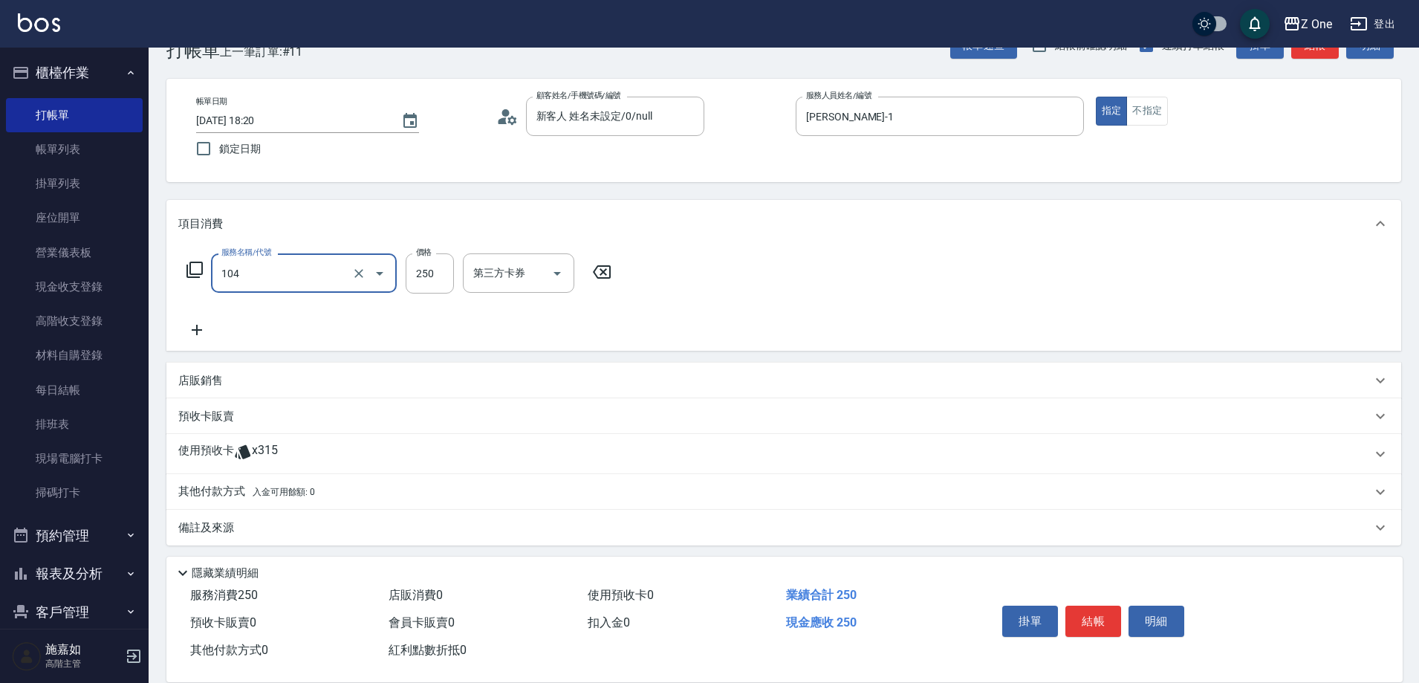
type input "洗髮$250(104)"
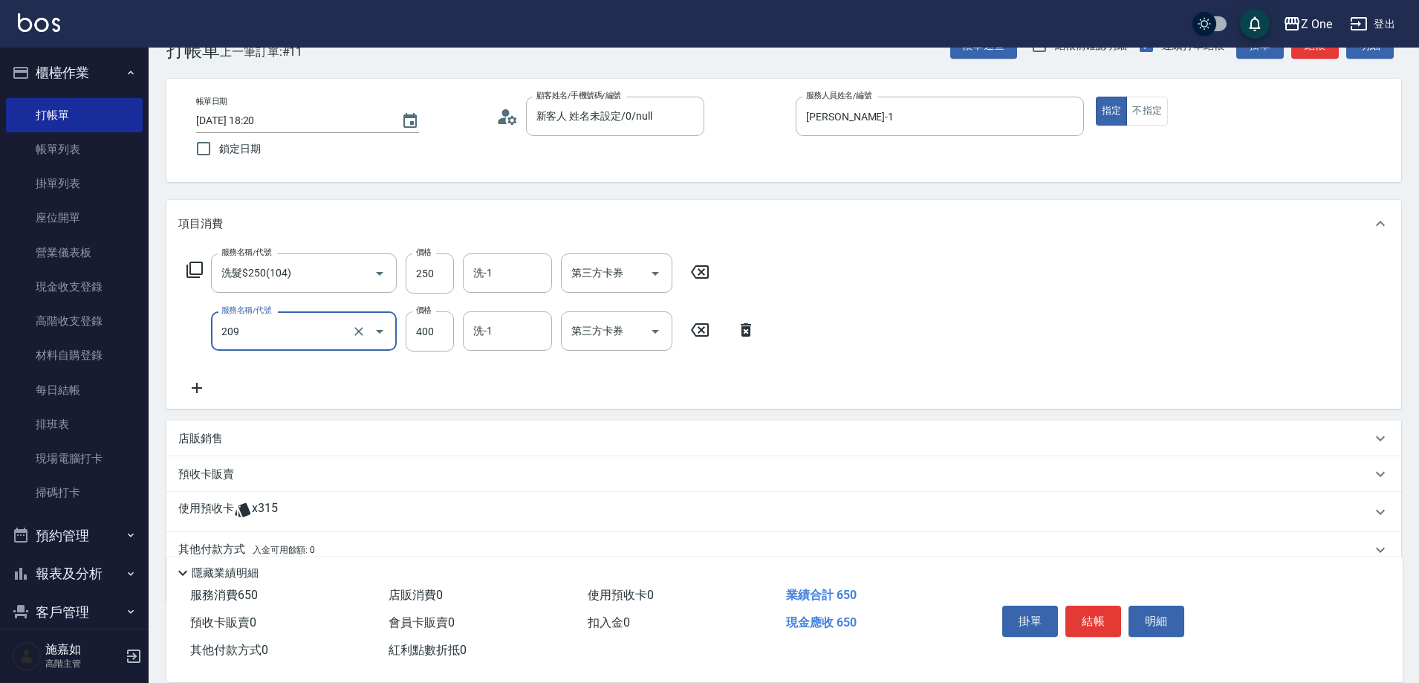
type input "剪髮$400(209)"
type input "500"
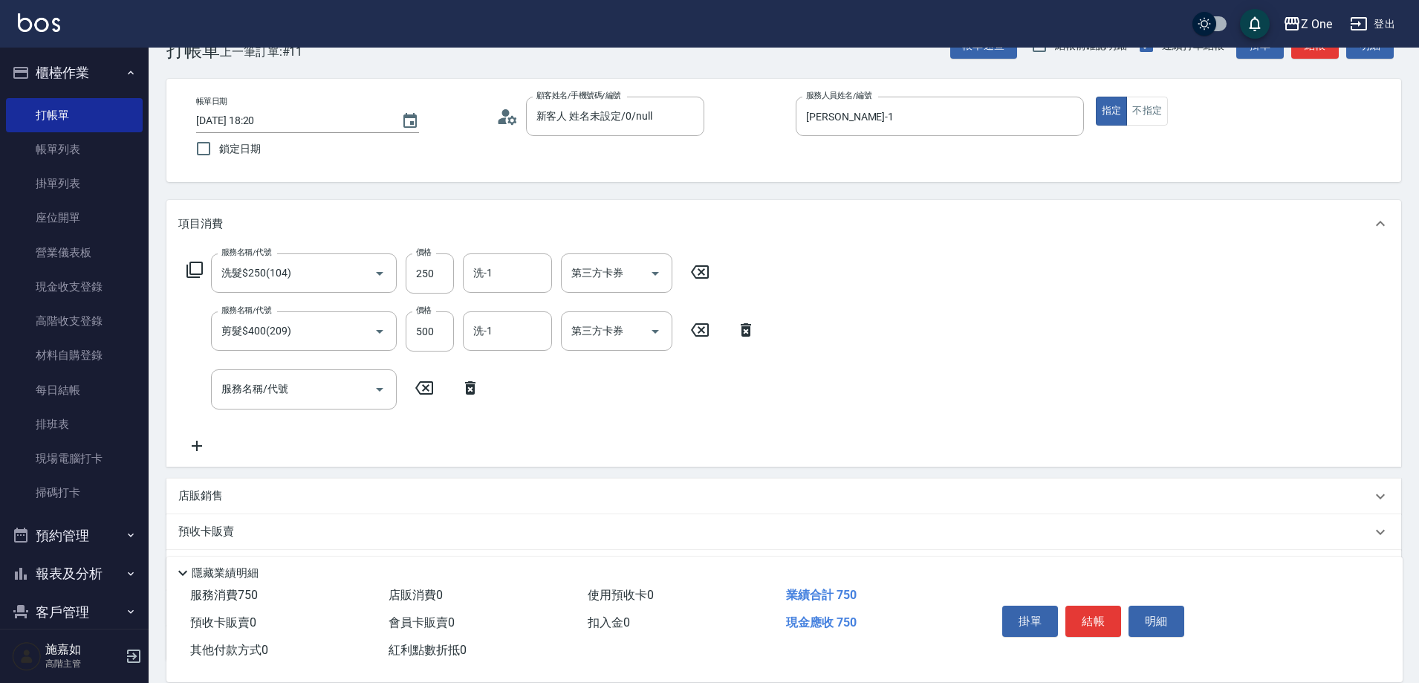
click at [215, 493] on p "店販銷售" at bounding box center [200, 496] width 45 height 16
type input "[PERSON_NAME]-1"
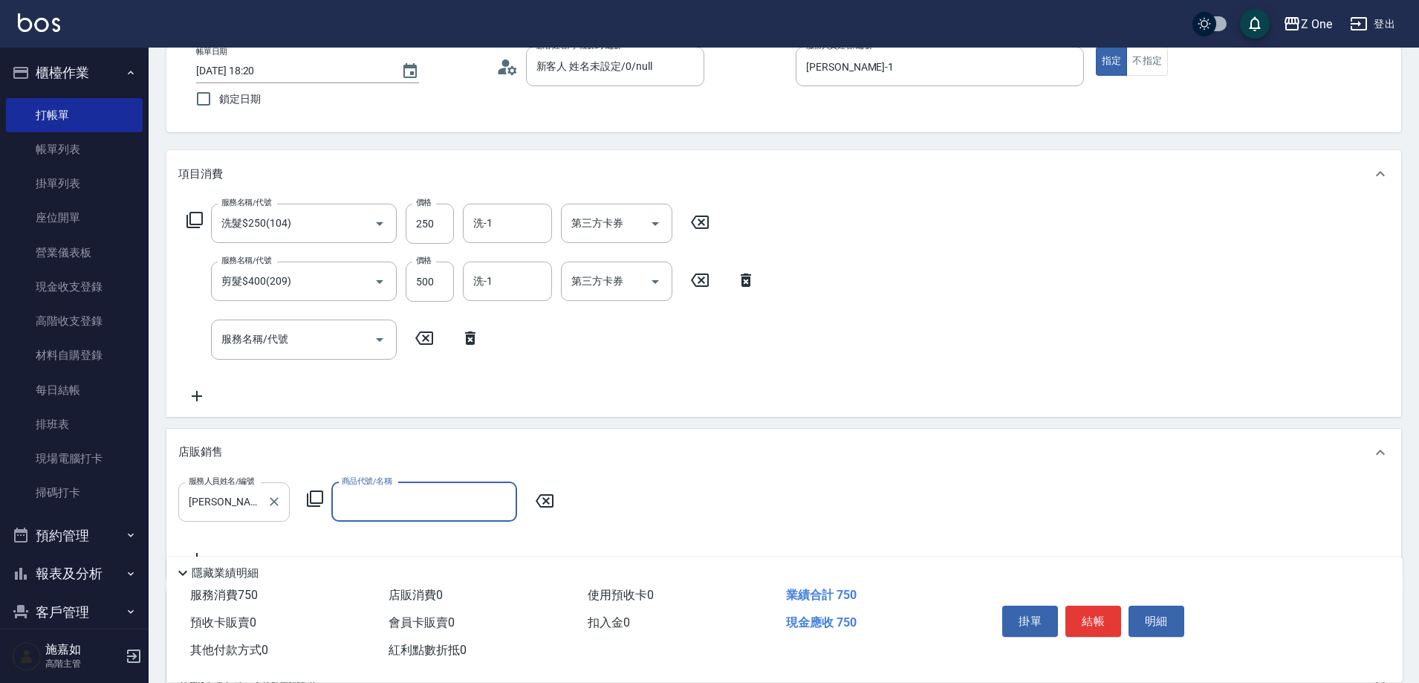
scroll to position [115, 0]
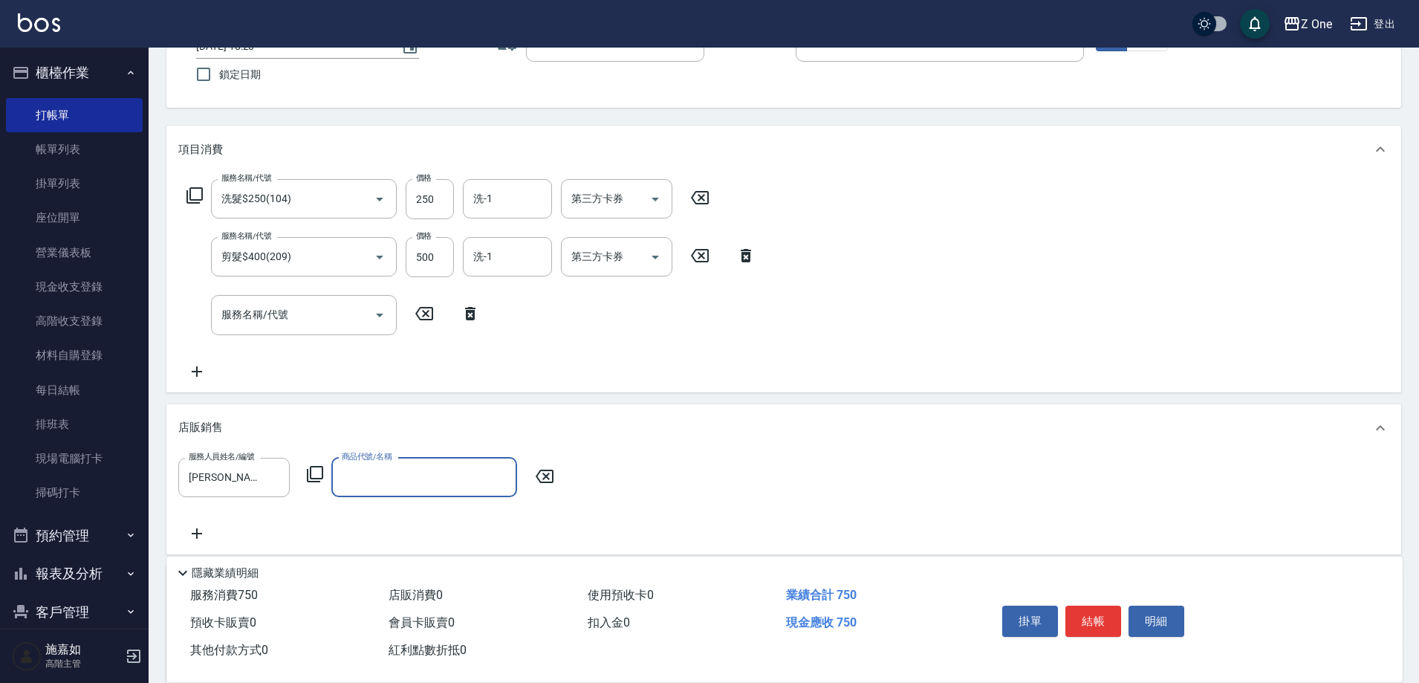
click at [364, 484] on input "商品代號/名稱" at bounding box center [424, 477] width 172 height 26
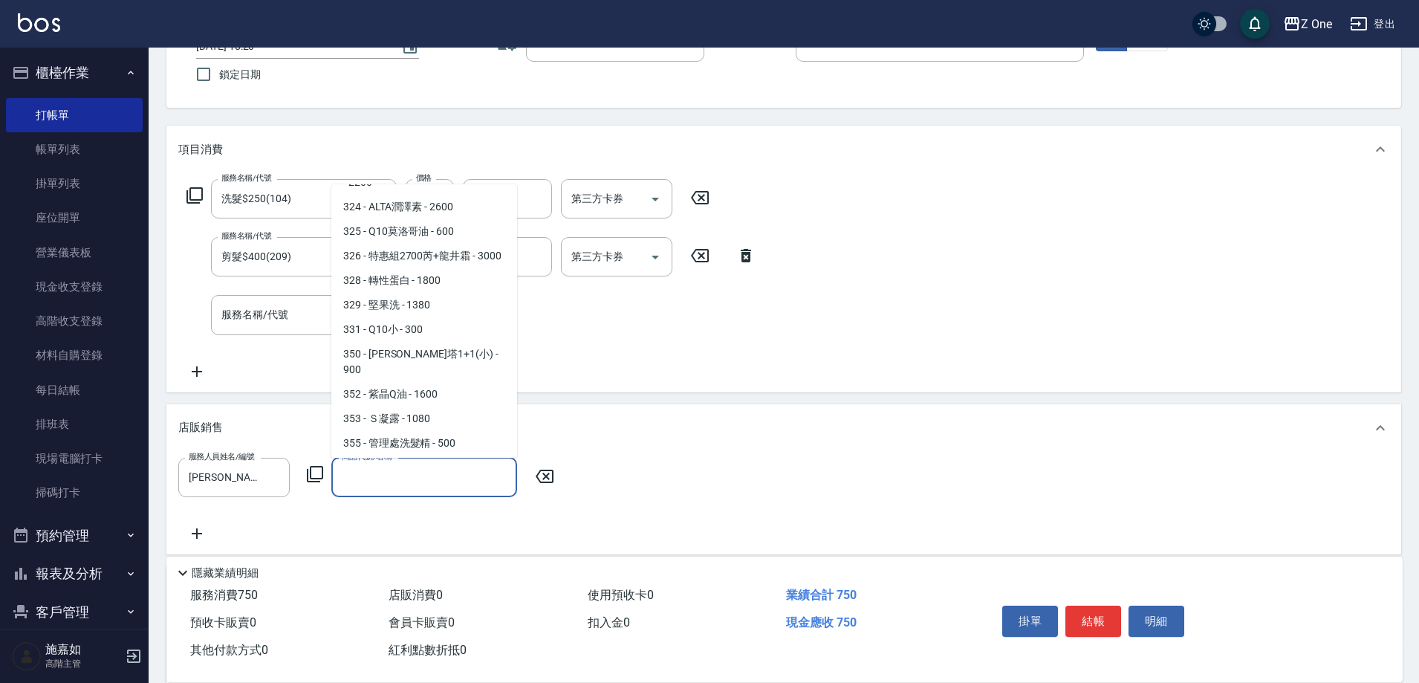
scroll to position [892, 0]
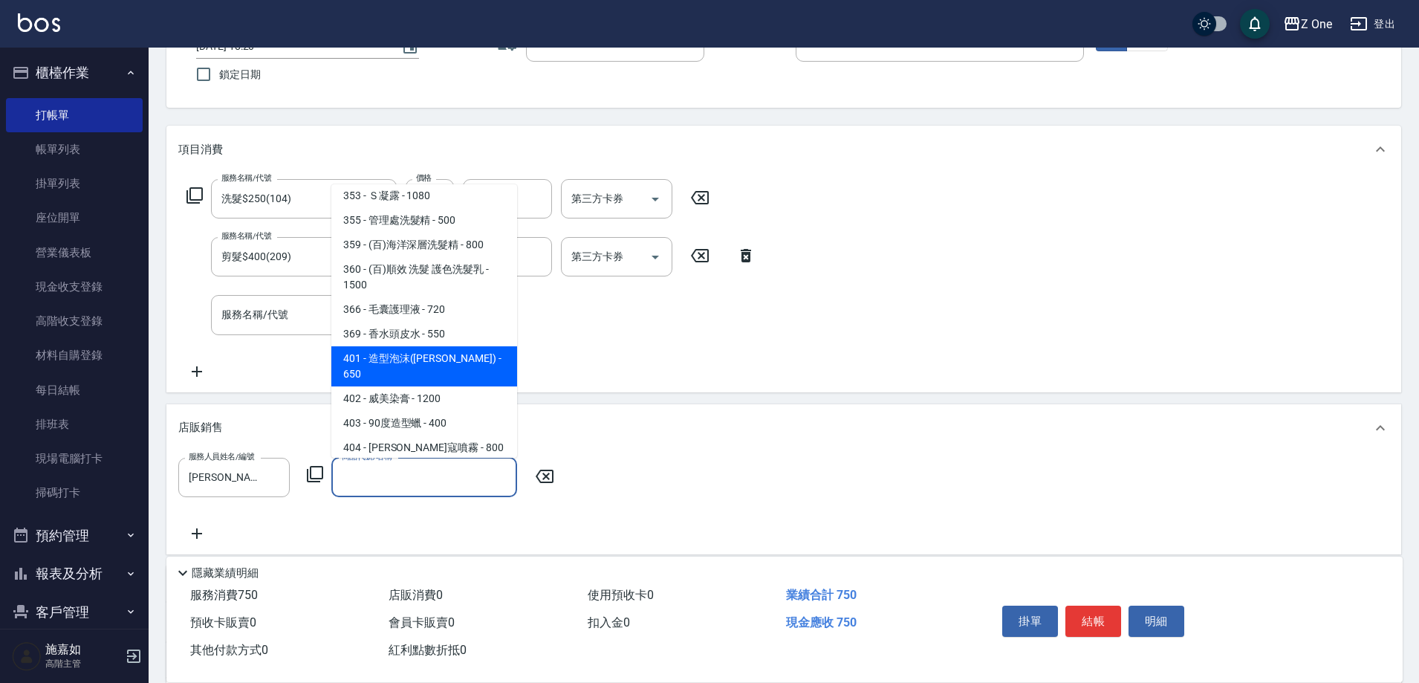
click at [458, 346] on span "401 - 造型泡沫([PERSON_NAME]) - 650" at bounding box center [424, 366] width 186 height 40
type input "造型泡沫([PERSON_NAME])"
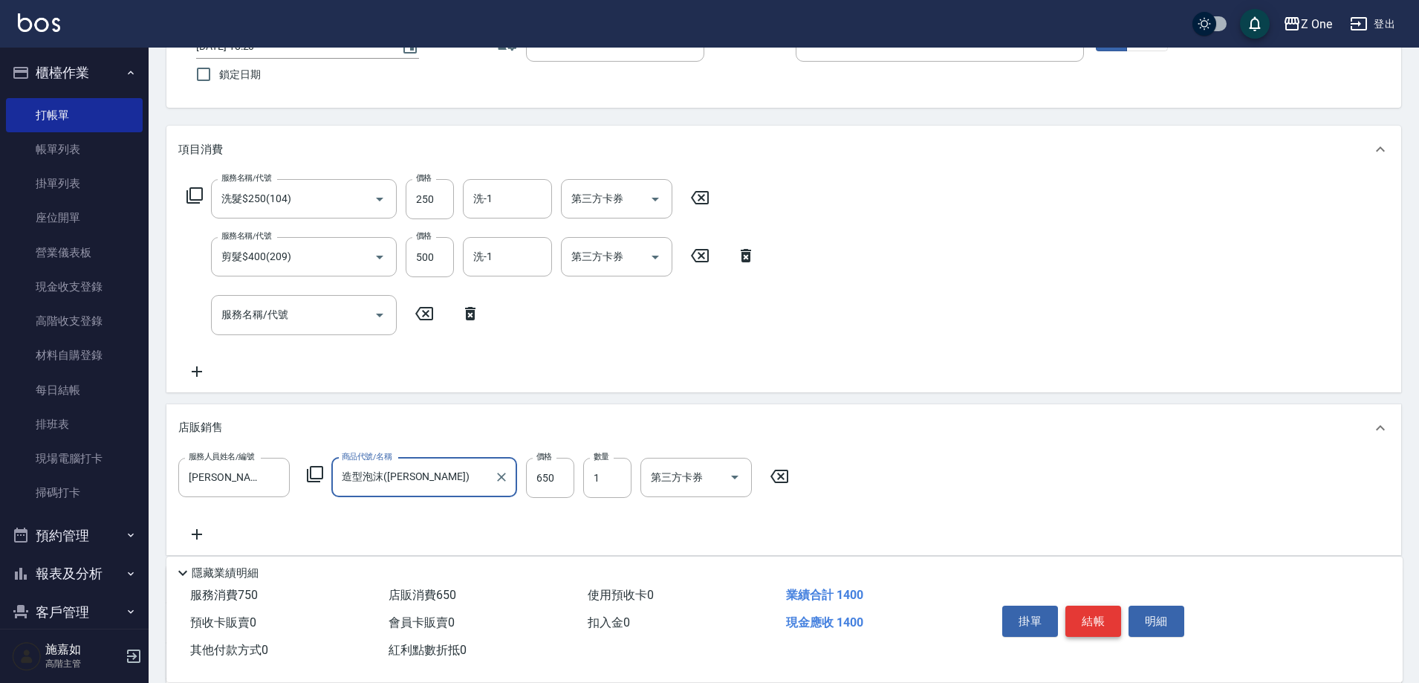
click at [1105, 607] on button "結帳" at bounding box center [1093, 620] width 56 height 31
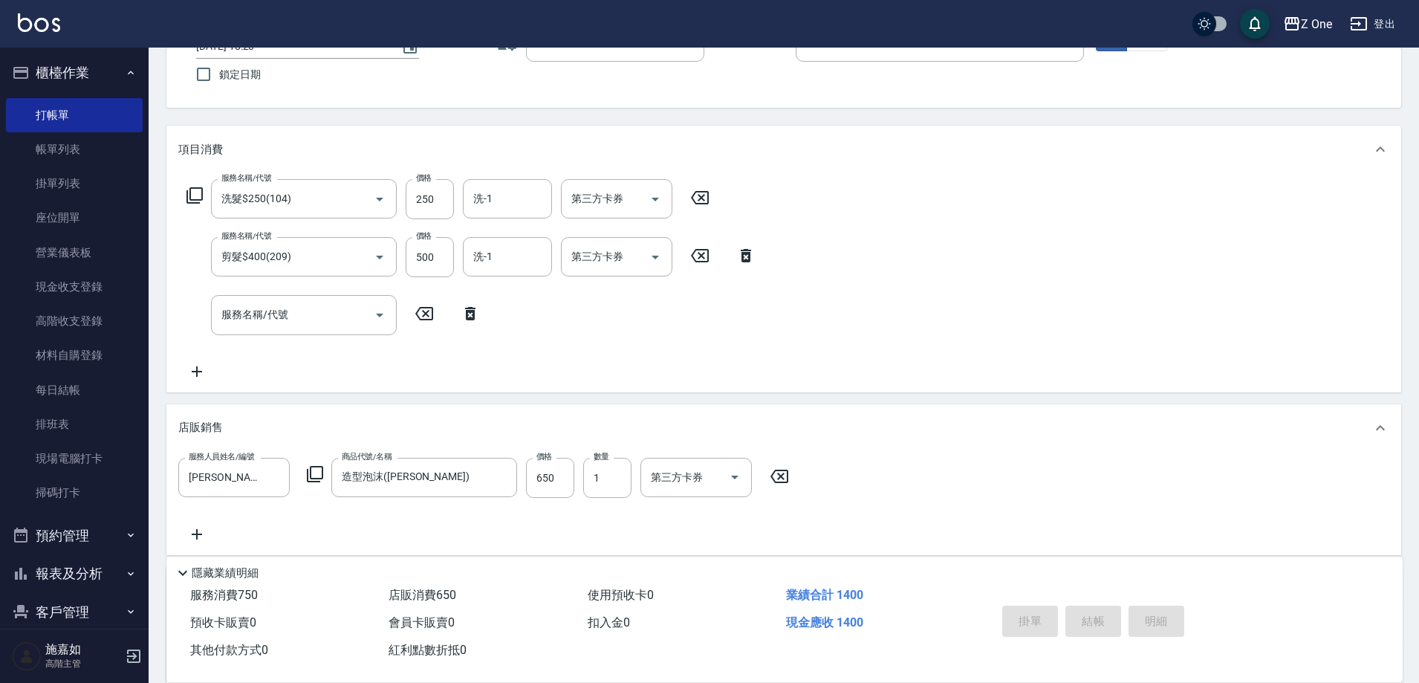
type input "[DATE] 18:21"
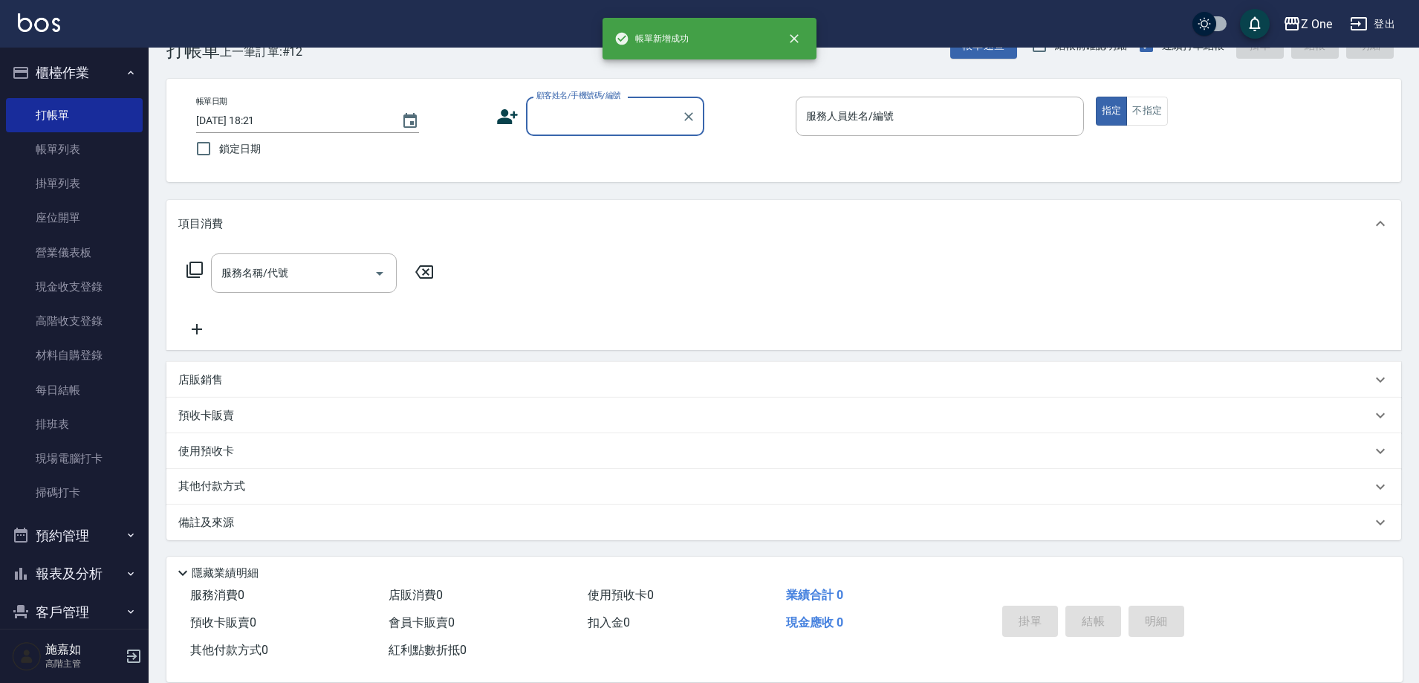
scroll to position [41, 0]
type input "新客人 姓名未設定/0/null"
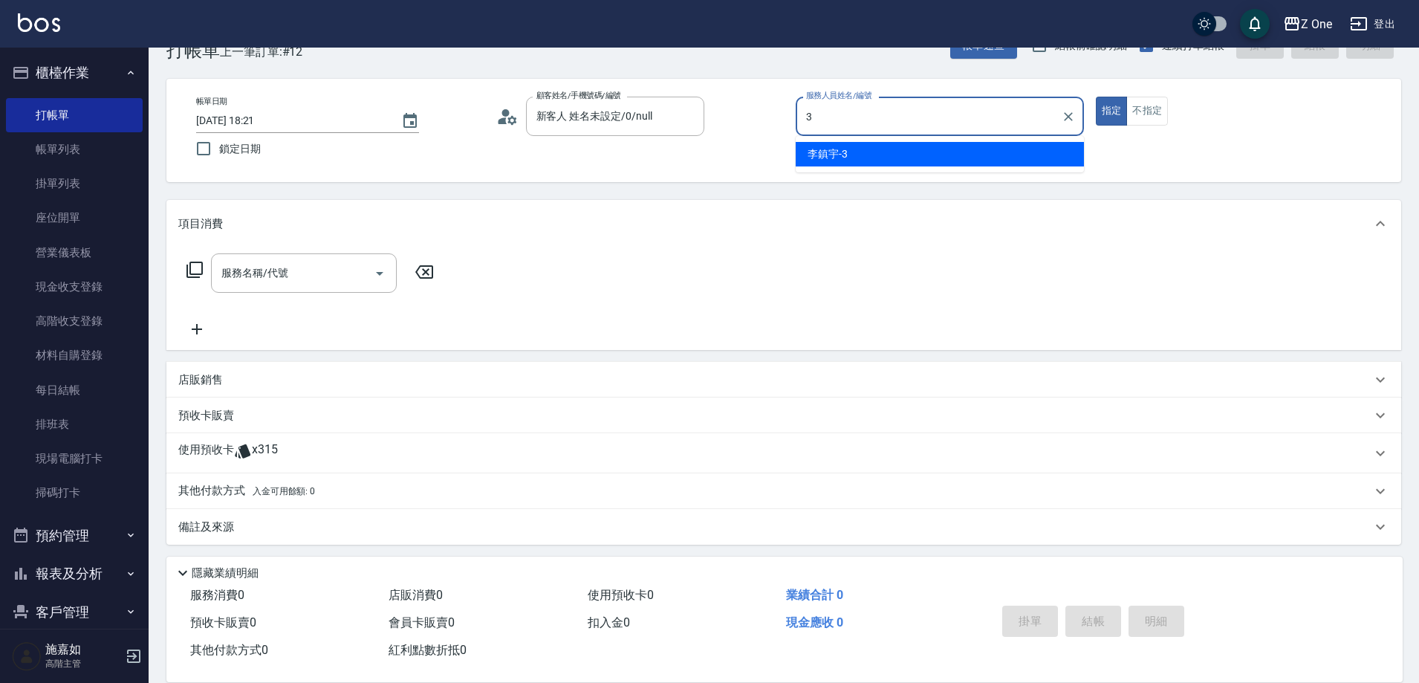
type input "[PERSON_NAME]-3"
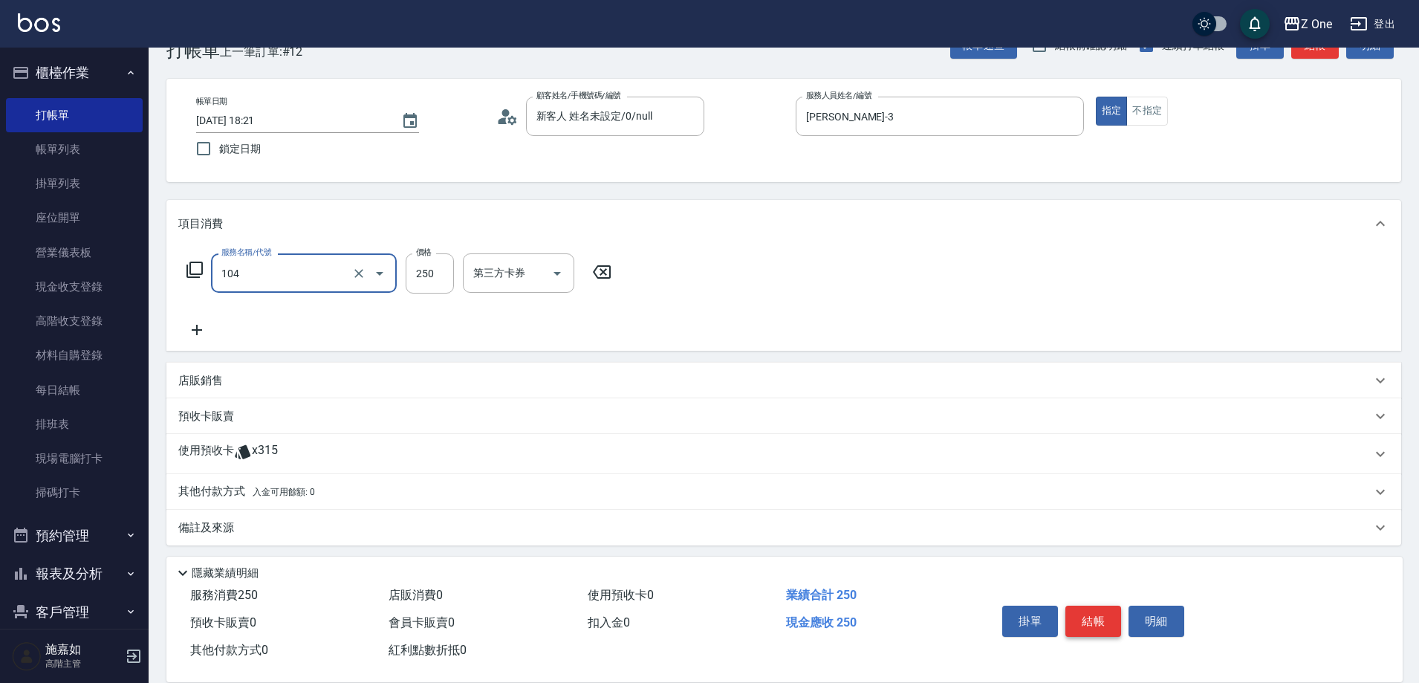
type input "洗髮$250(104)"
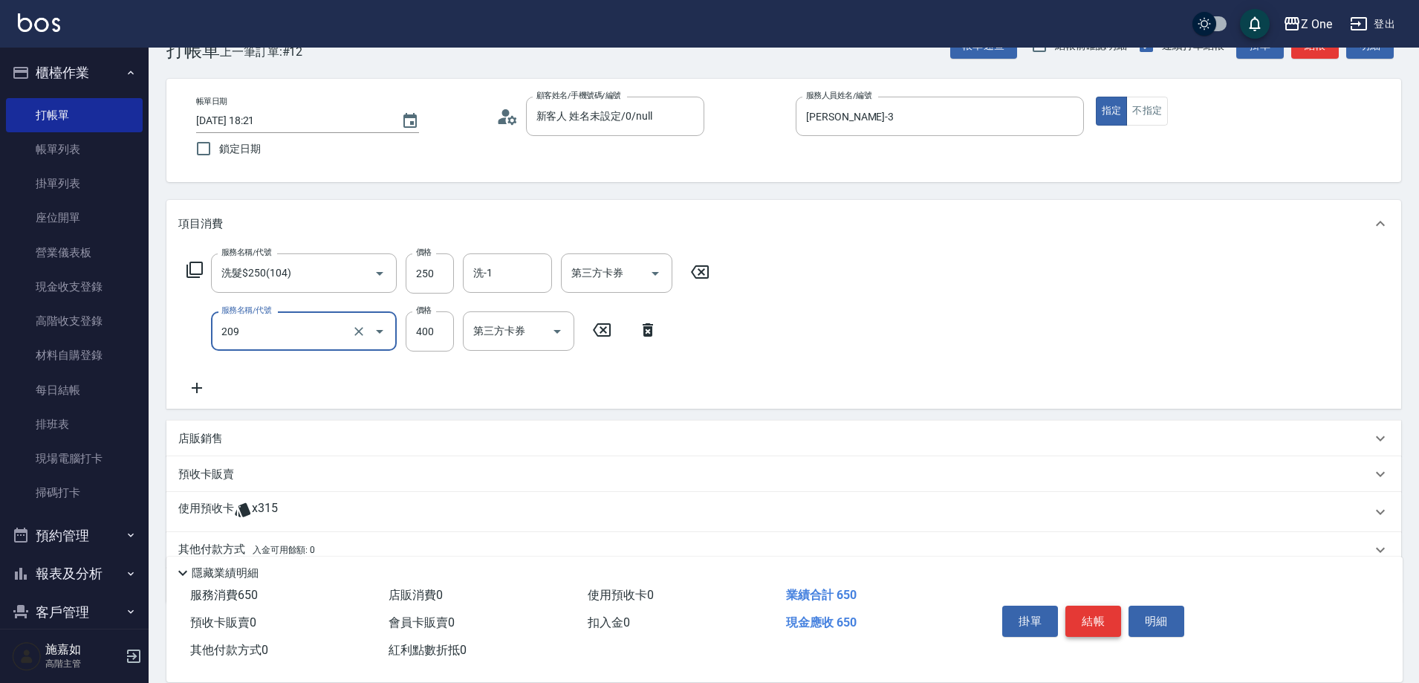
type input "剪髮$400(209)"
type input "500"
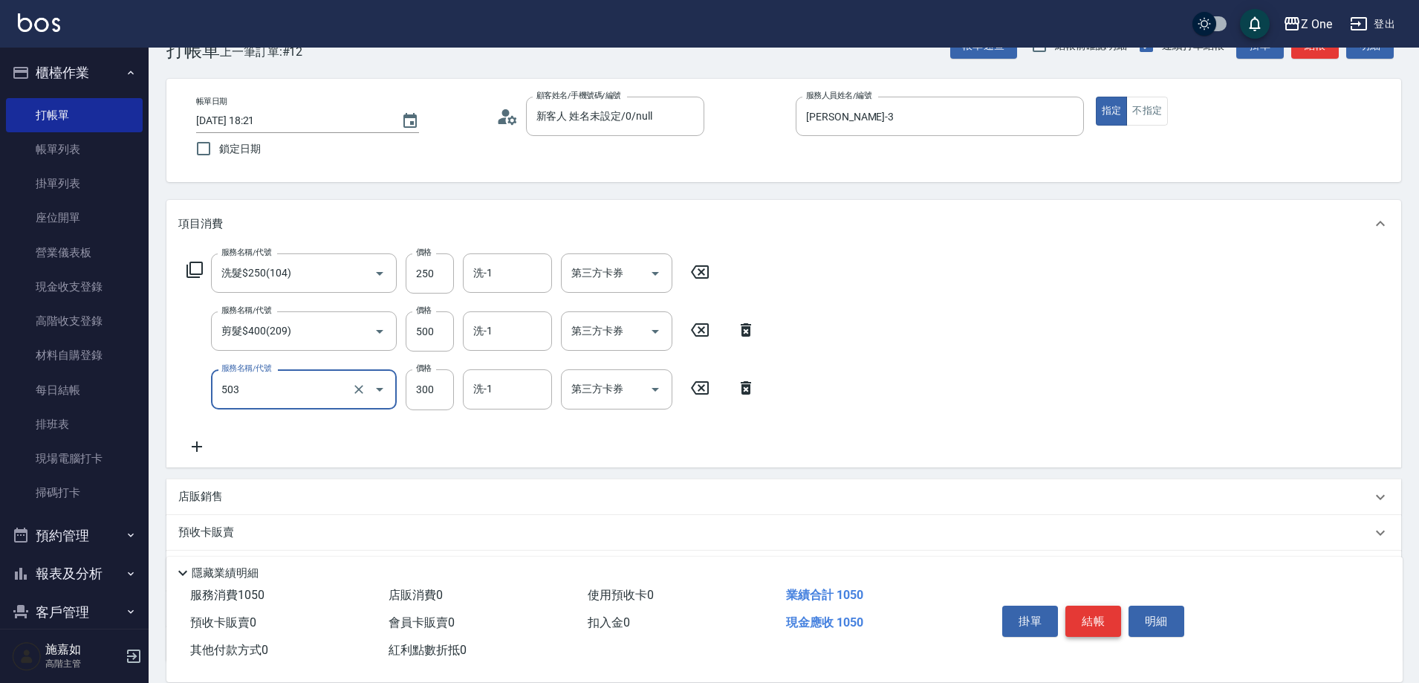
type input "護髮$300(503)"
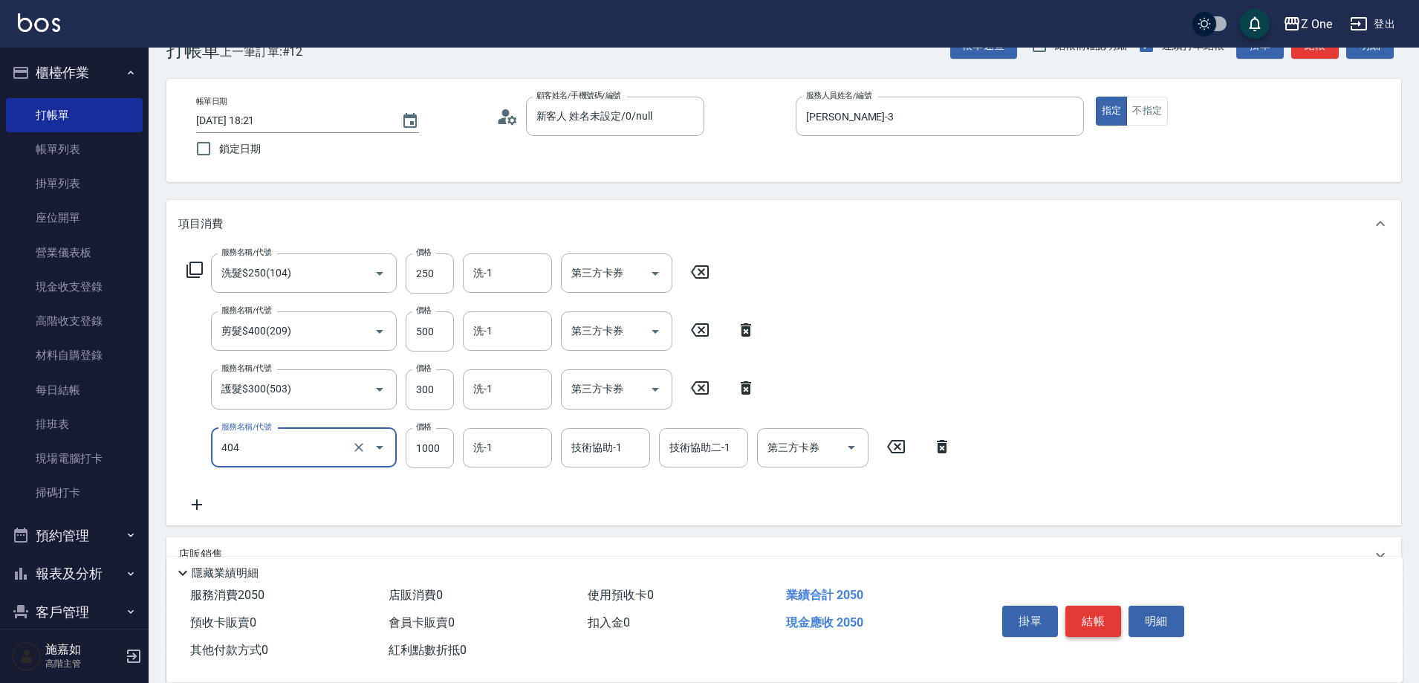
type input "染髮$1000(404)"
type input "2500"
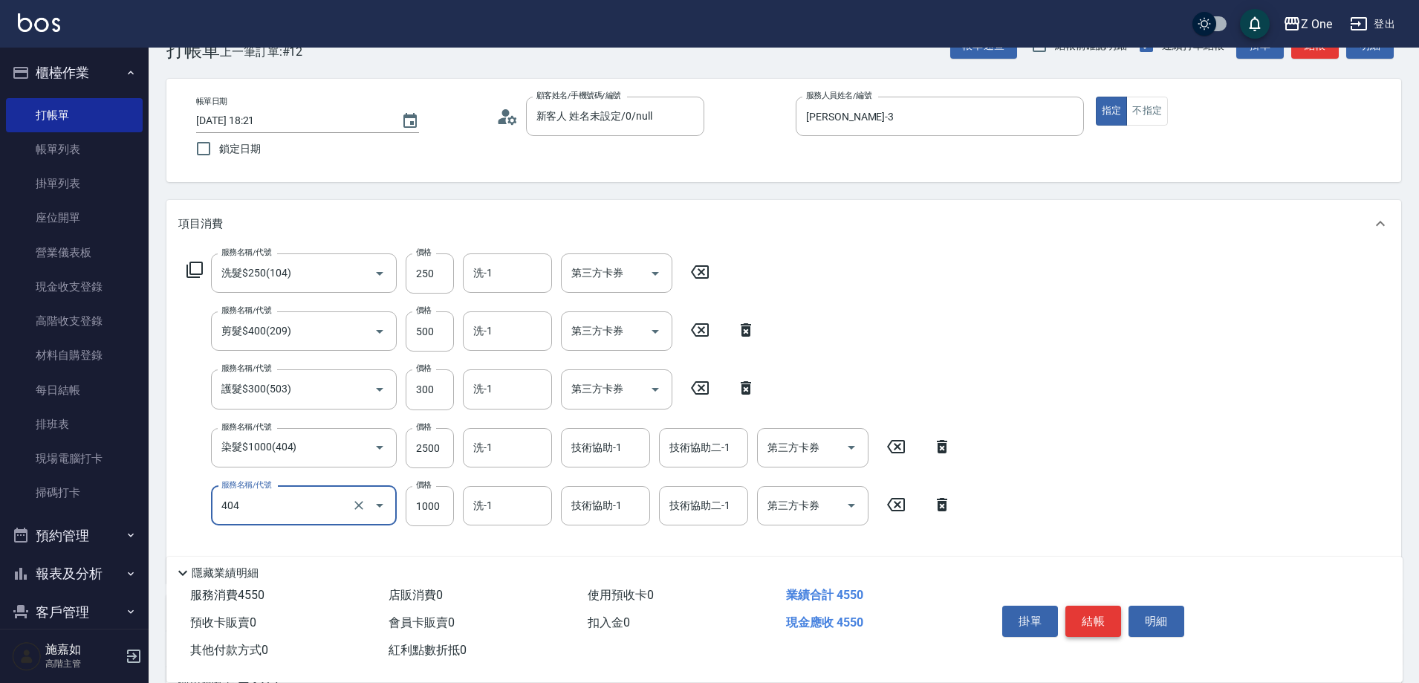
type input "染髮$1000(404)"
type input "1500"
click at [1103, 624] on button "結帳" at bounding box center [1093, 620] width 56 height 31
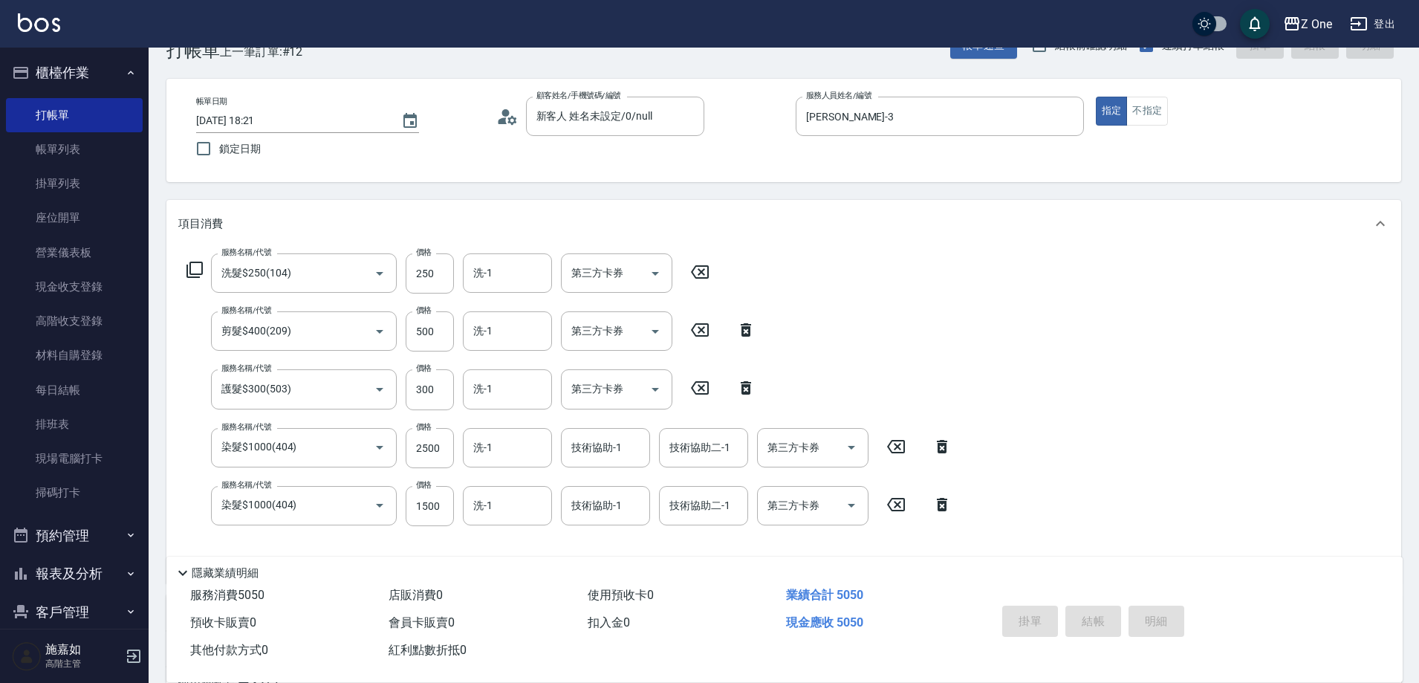
type input "[DATE] 18:22"
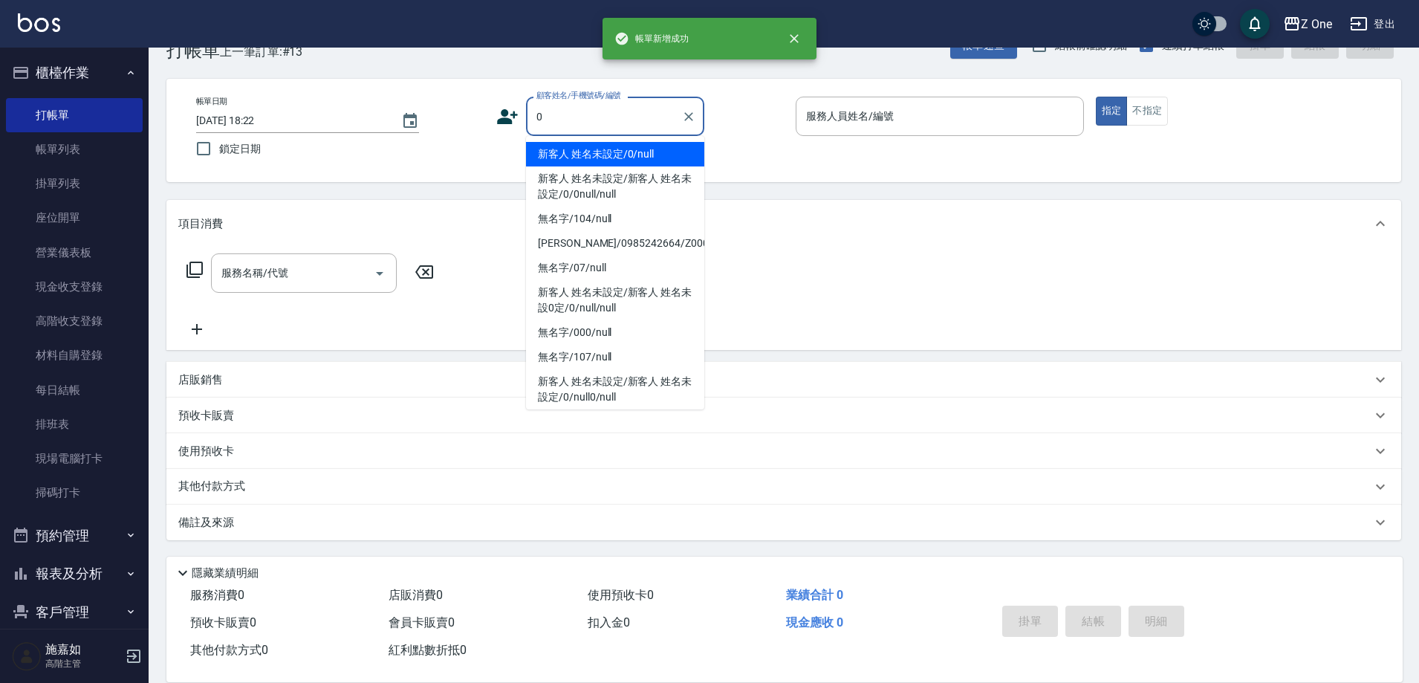
type input "新客人 姓名未設定/0/null"
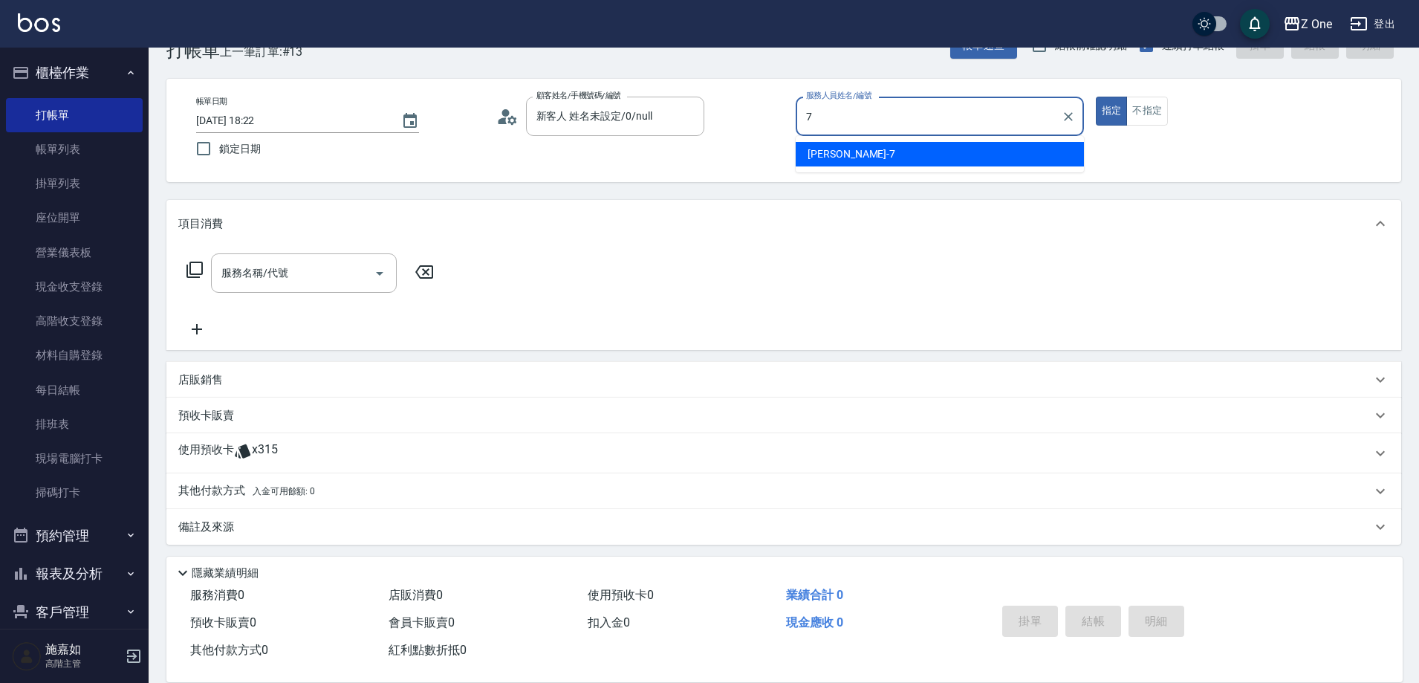
type input "[PERSON_NAME]-7"
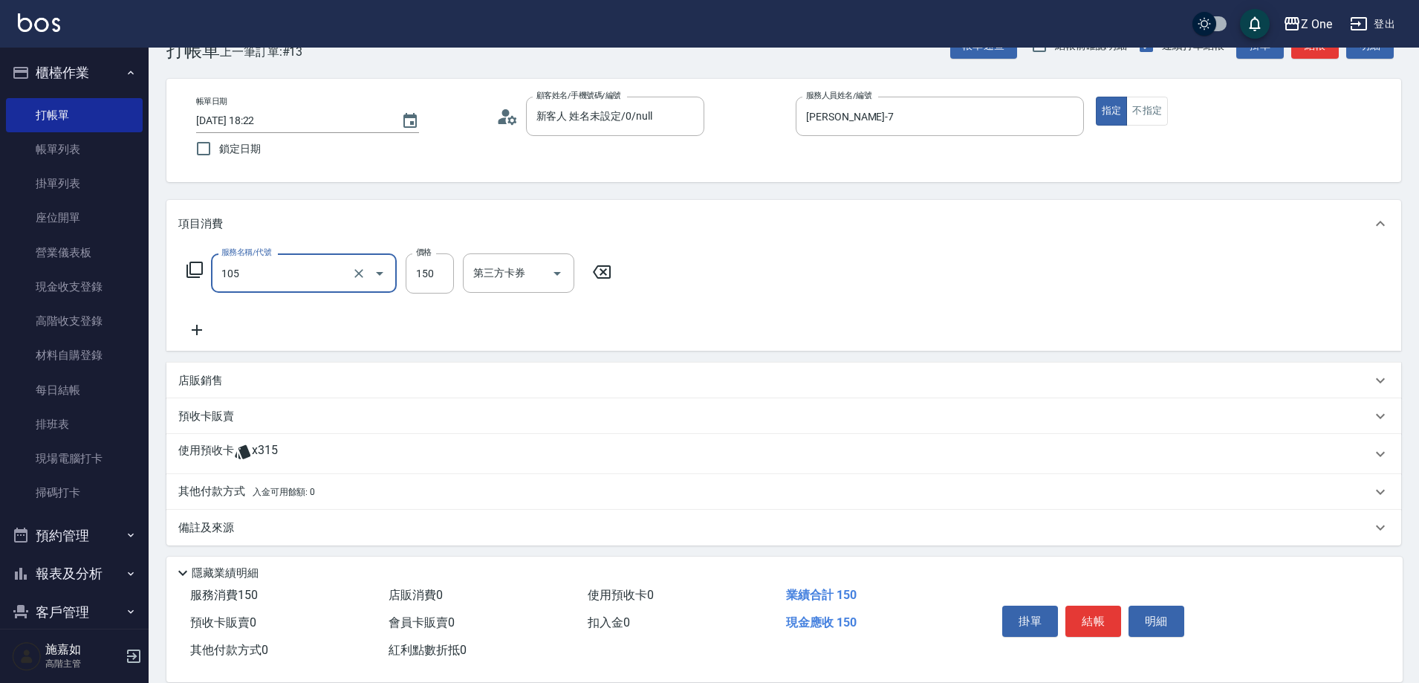
type input "洗髮$150(105)"
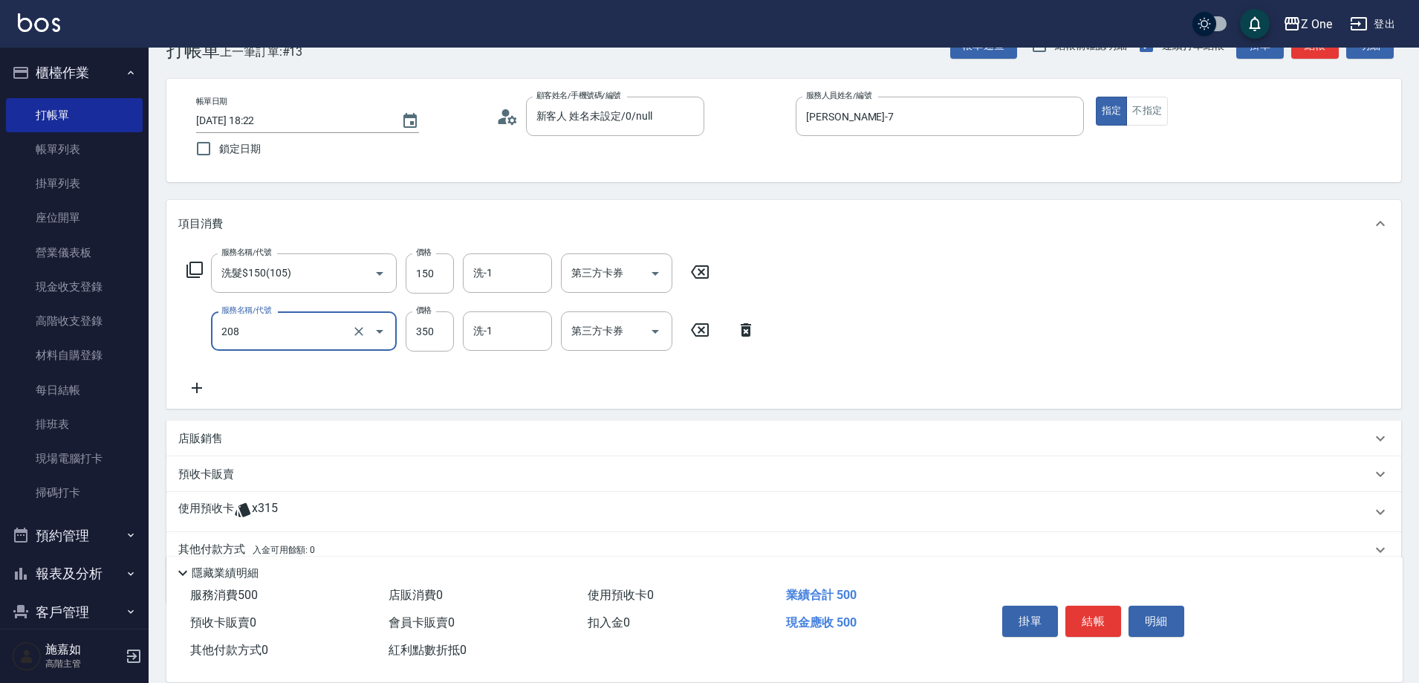
type input "剪髮$350(208)"
click at [1103, 623] on button "結帳" at bounding box center [1093, 620] width 56 height 31
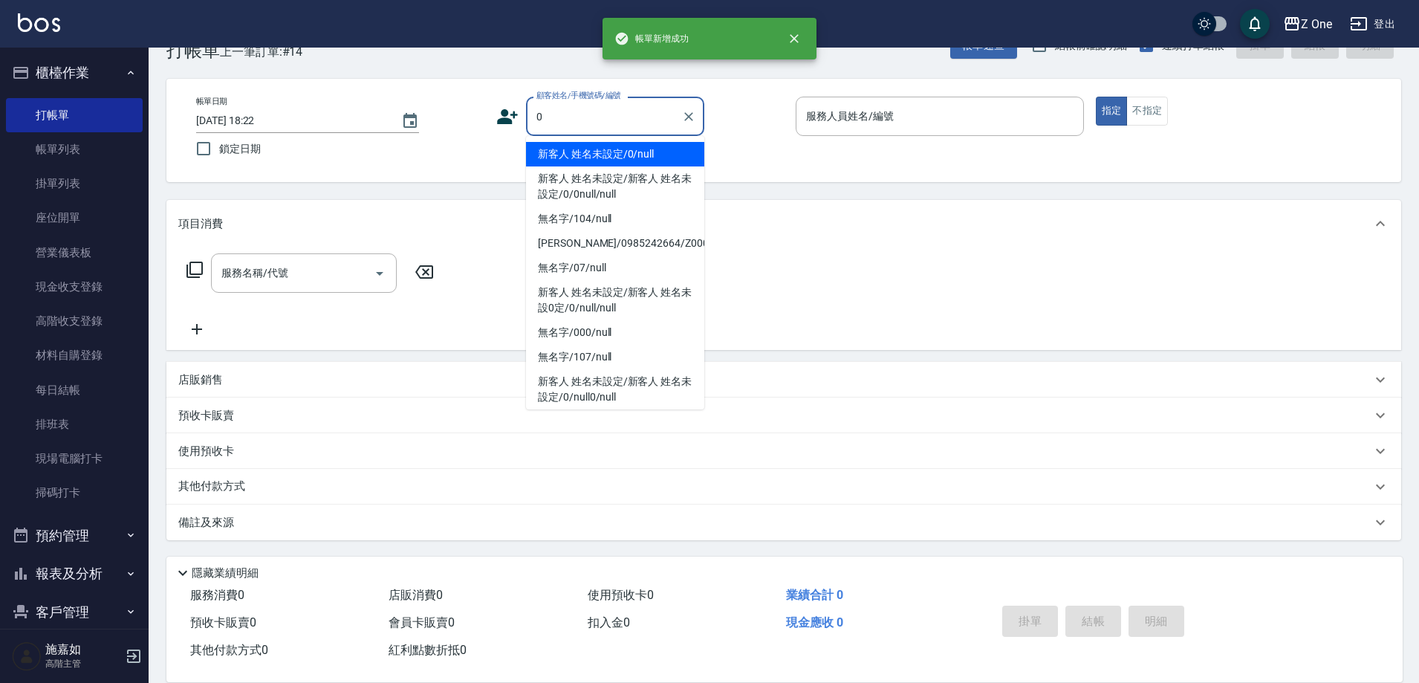
type input "新客人 姓名未設定/0/null"
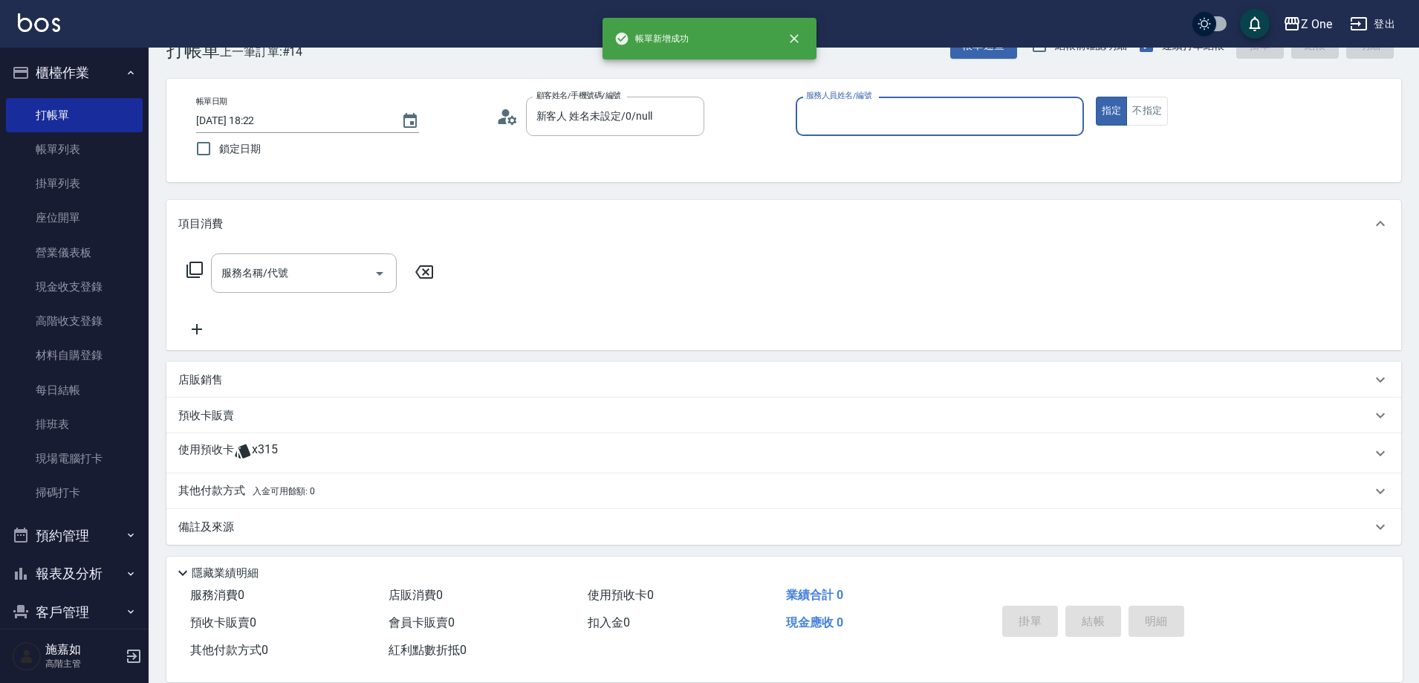
click at [1096, 97] on button "指定" at bounding box center [1112, 111] width 32 height 29
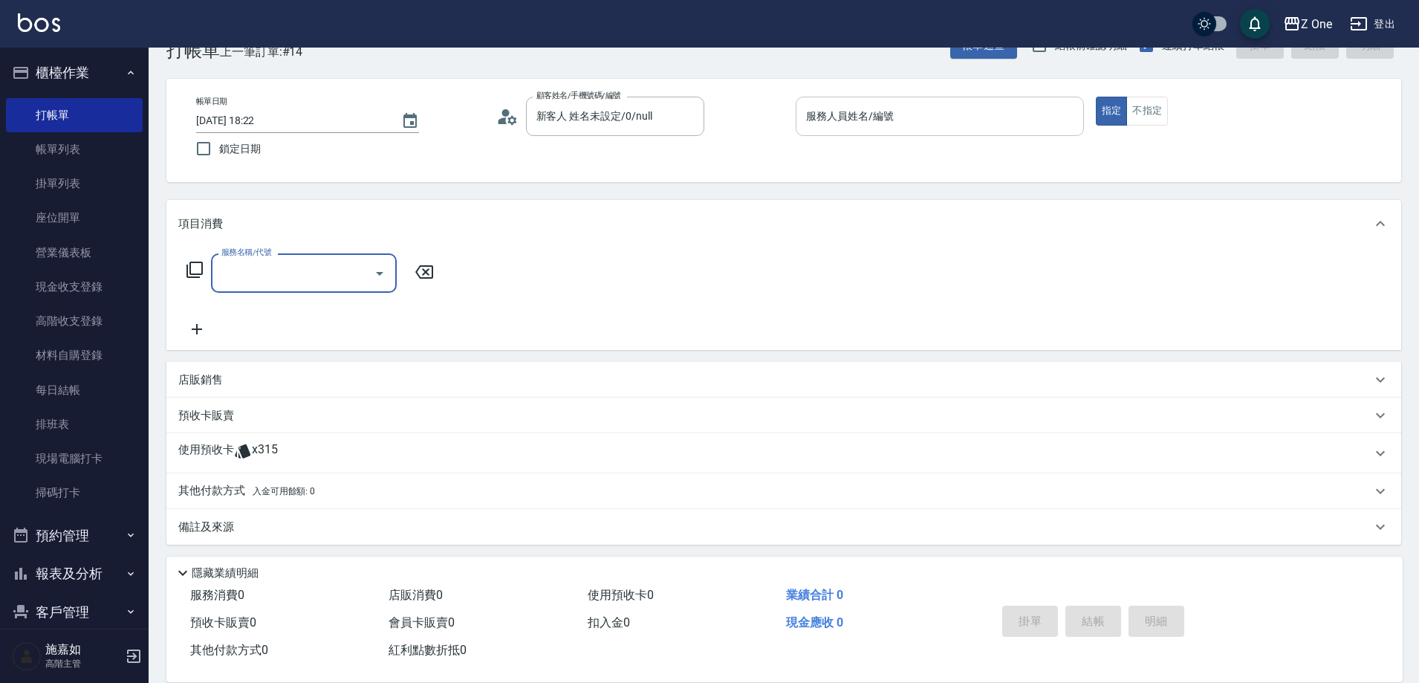
click at [954, 130] on div "服務人員姓名/編號" at bounding box center [940, 116] width 288 height 39
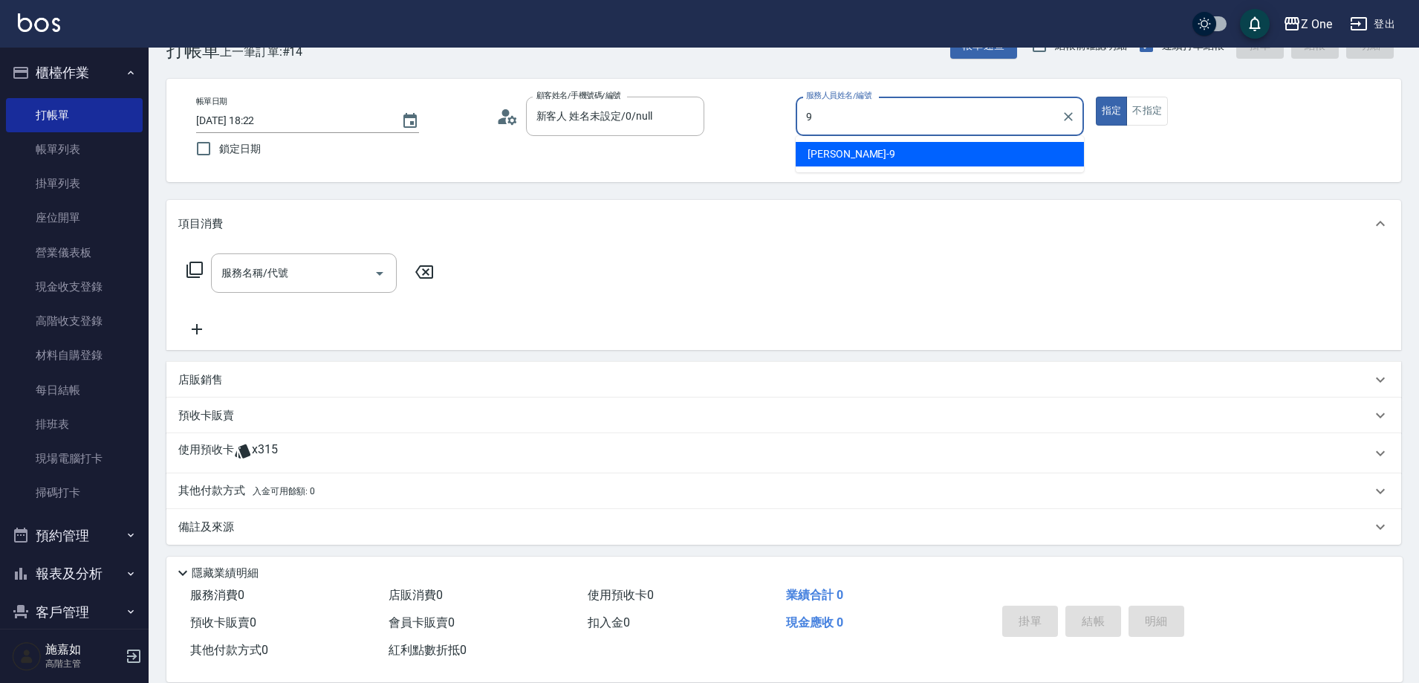
type input "[PERSON_NAME]-9"
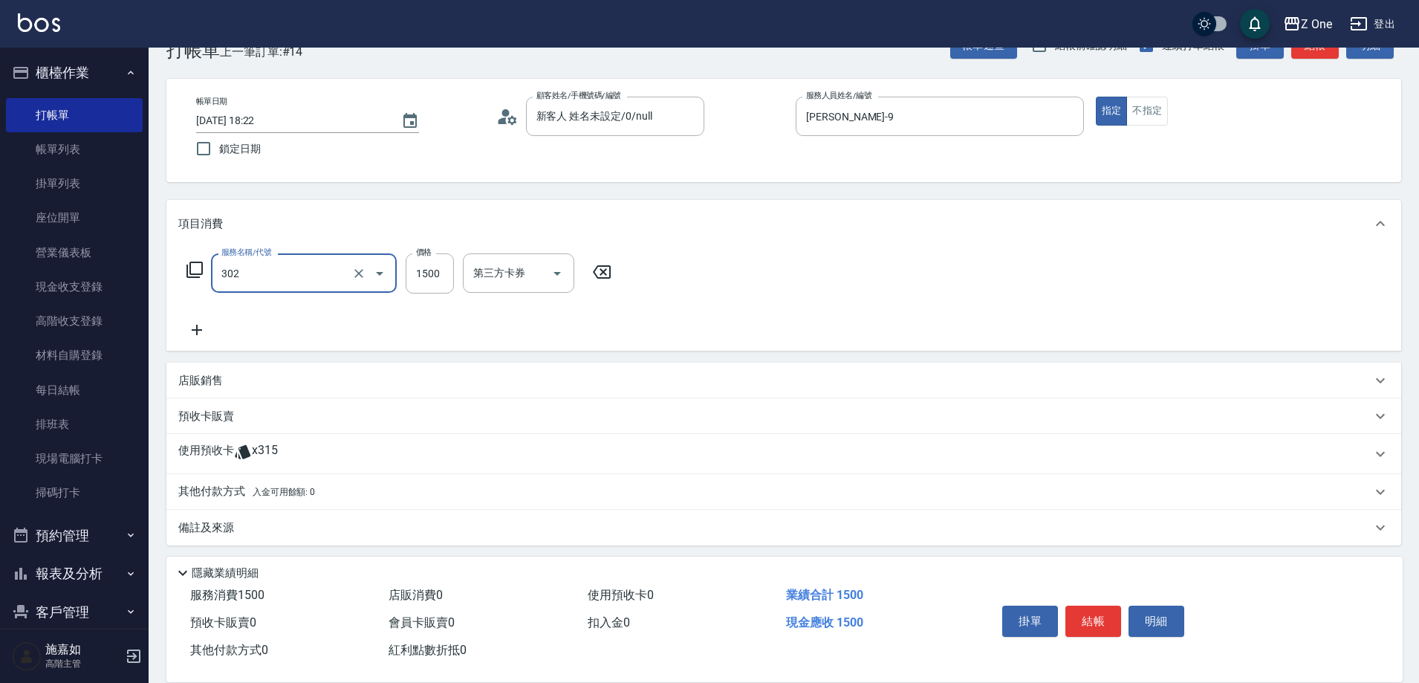
type input "燙髮$1500(302)"
type input "3500"
click at [1086, 615] on button "結帳" at bounding box center [1093, 620] width 56 height 31
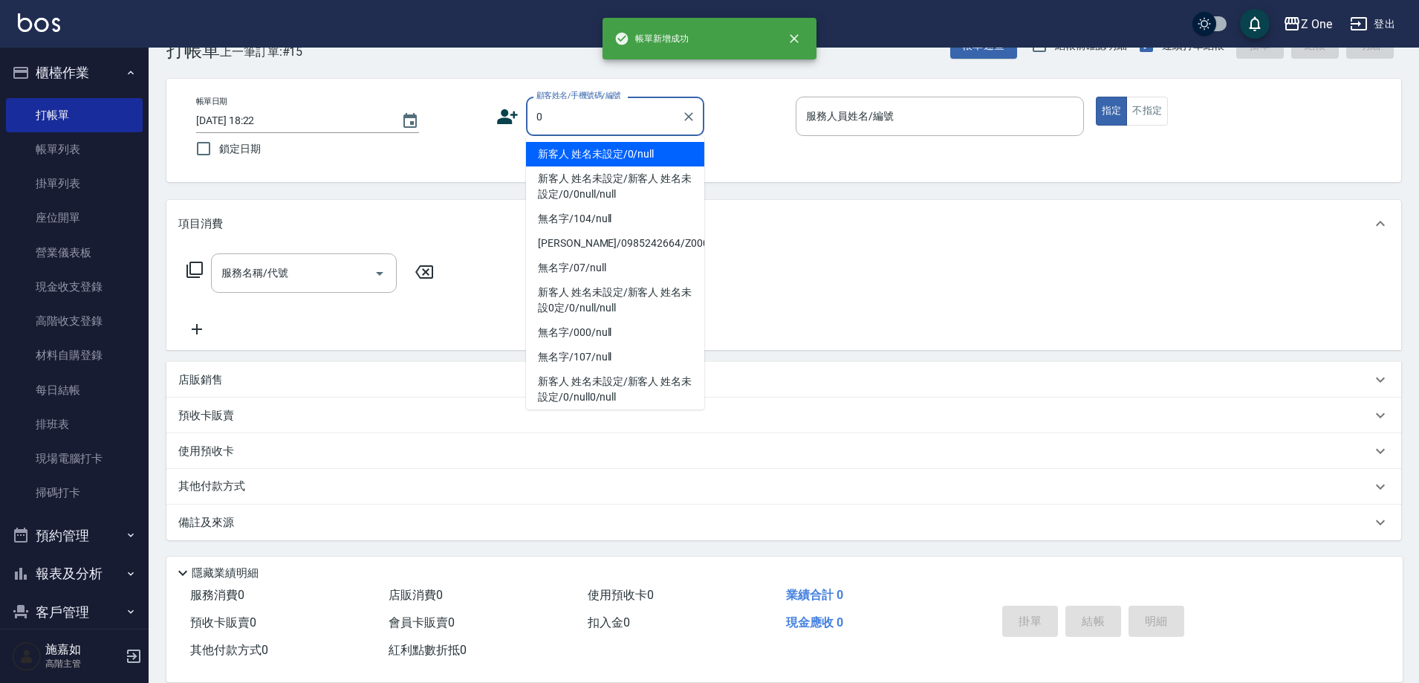
type input "新客人 姓名未設定/0/null"
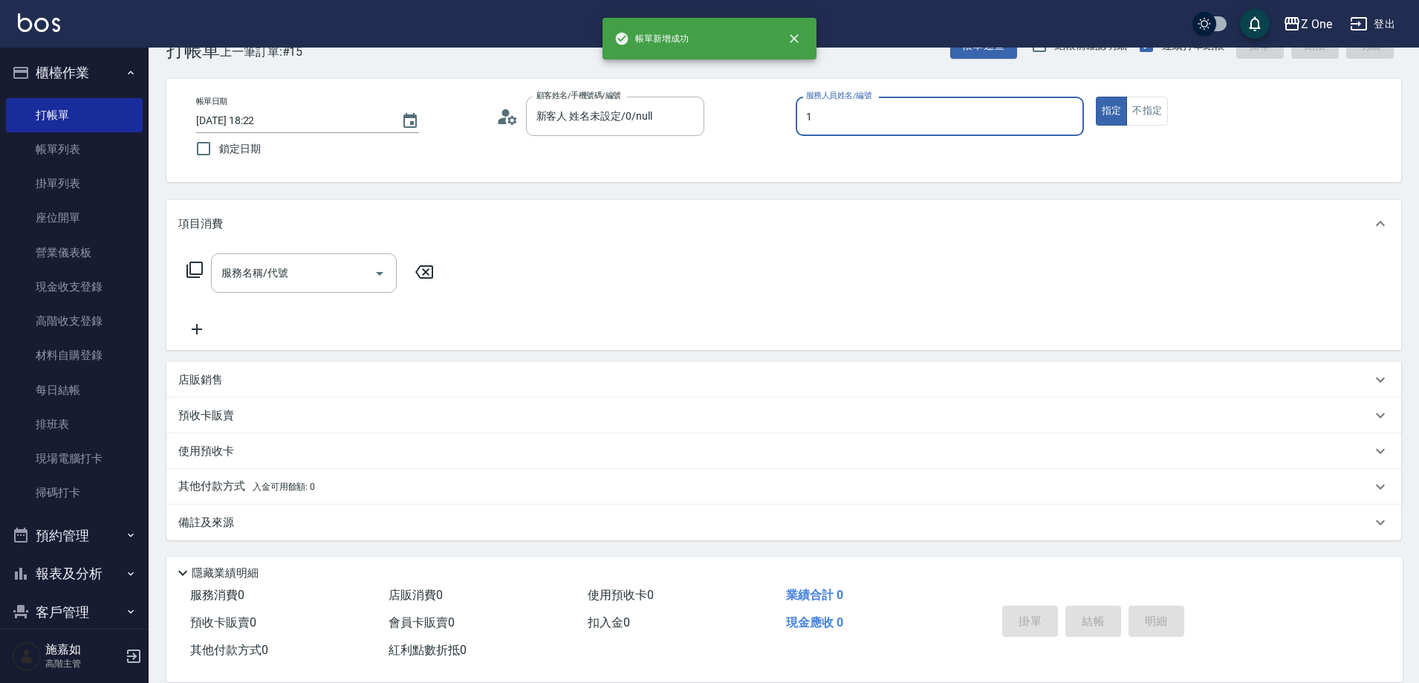
type input "[PERSON_NAME]-1"
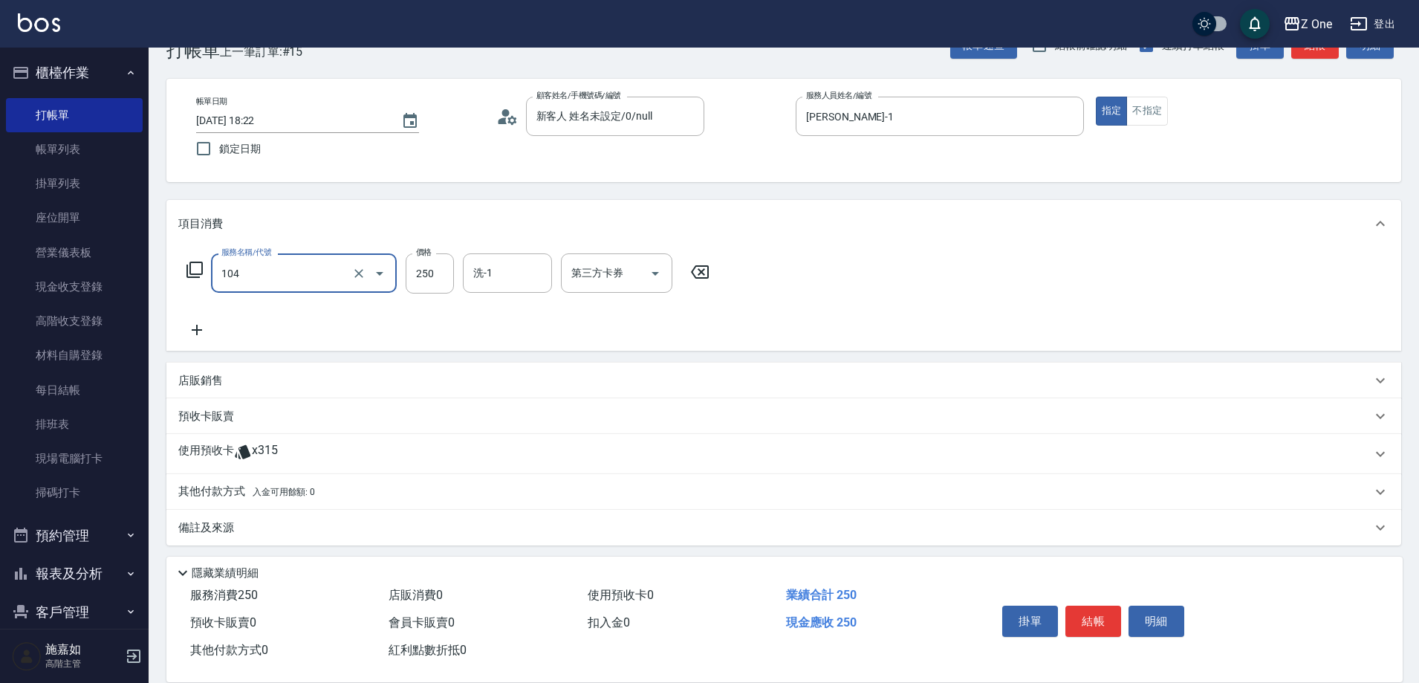
type input "洗髮$250(104)"
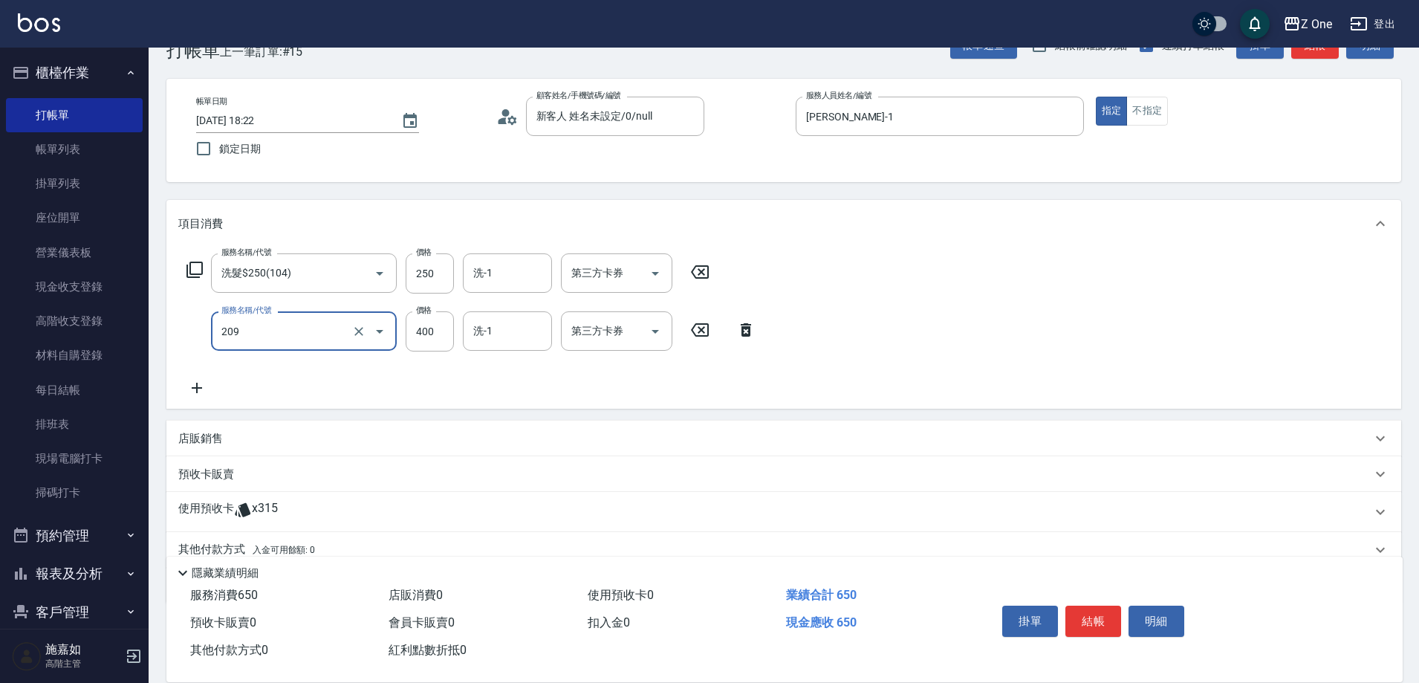
type input "剪髮$400(209)"
type input "500"
click at [1095, 615] on button "結帳" at bounding box center [1093, 620] width 56 height 31
type input "[DATE] 18:23"
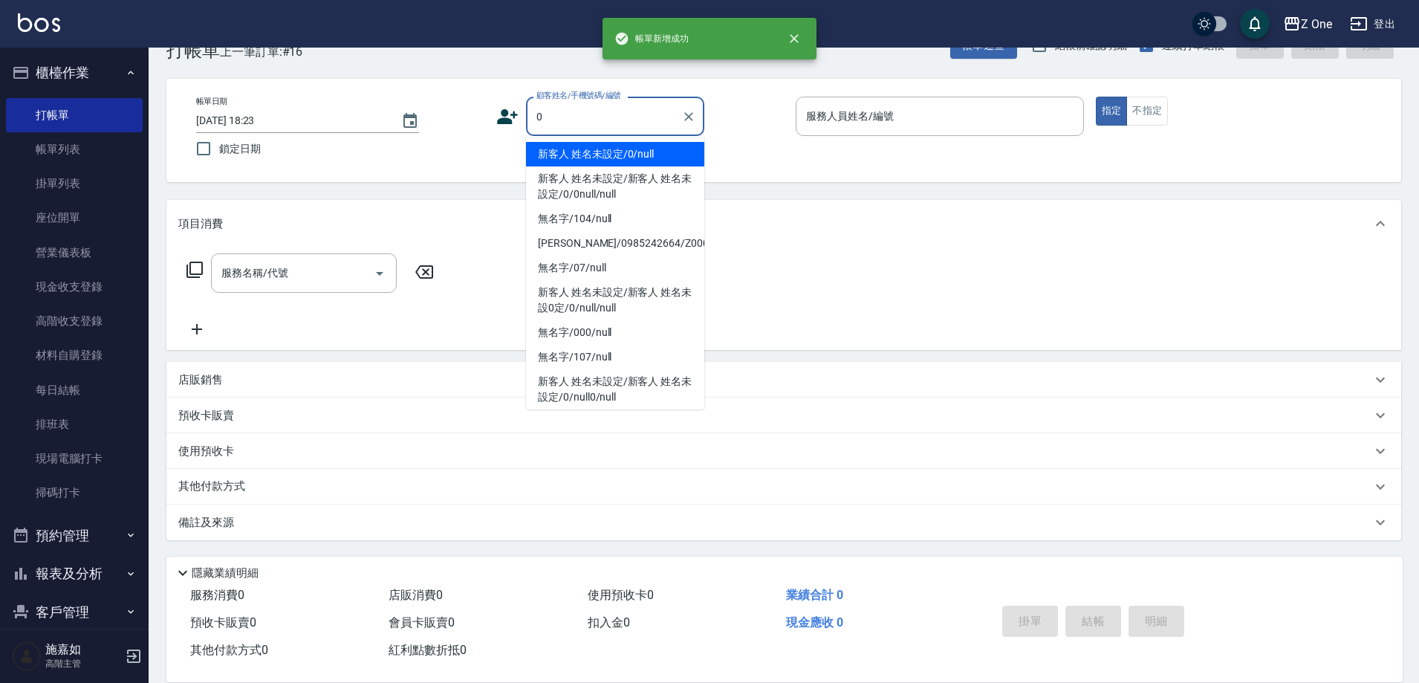
type input "新客人 姓名未設定/0/null"
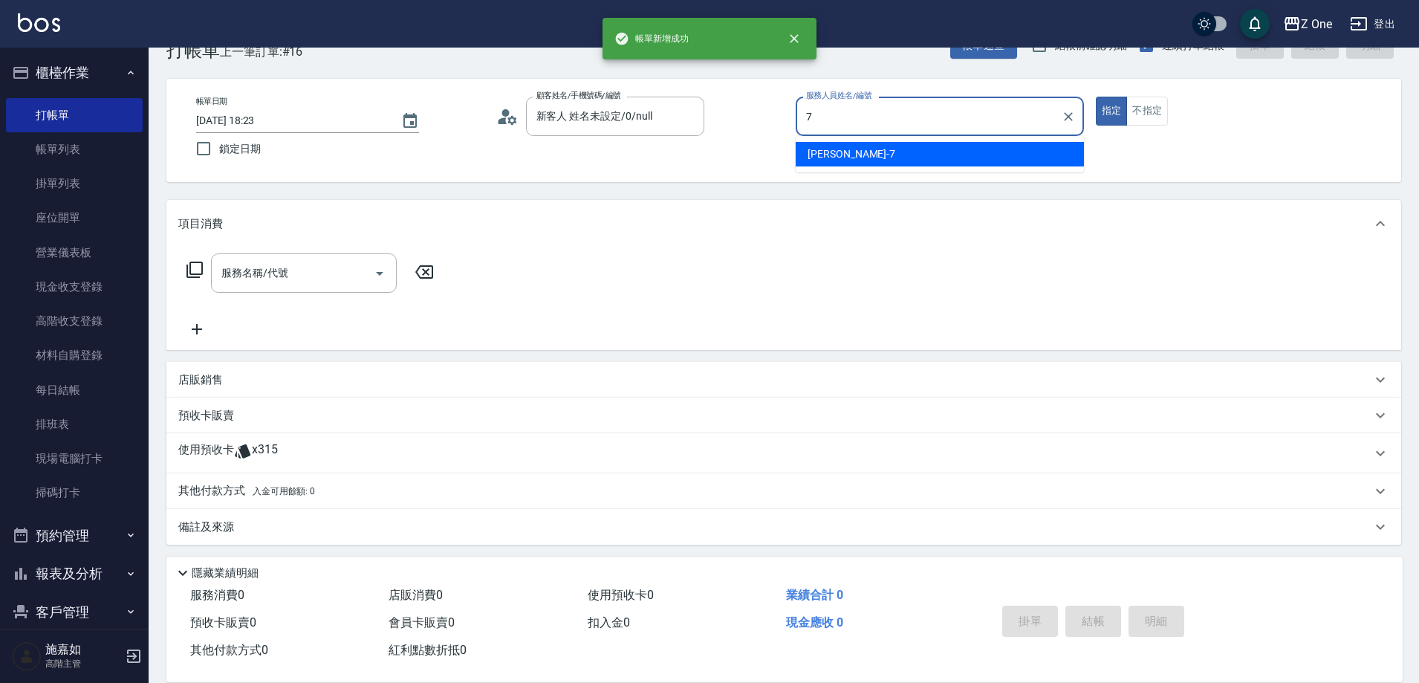
type input "[PERSON_NAME]-7"
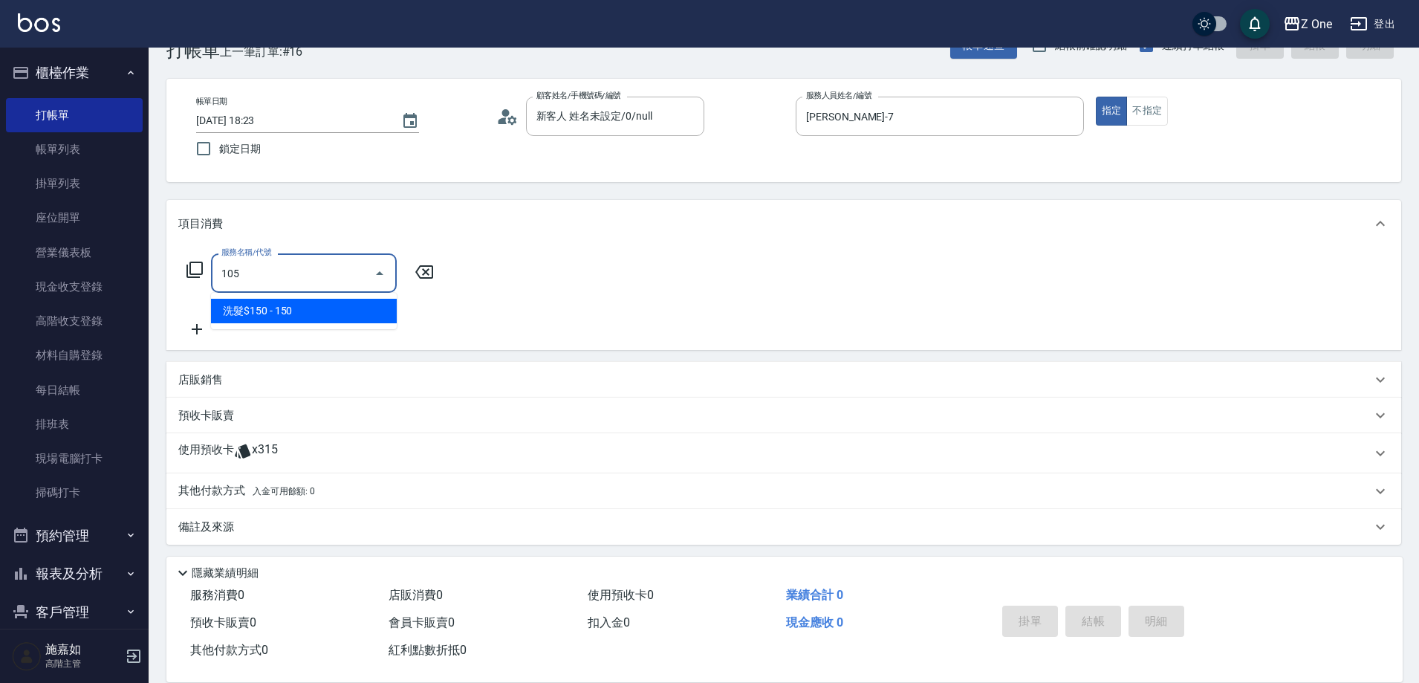
type input "洗髮$150(105)"
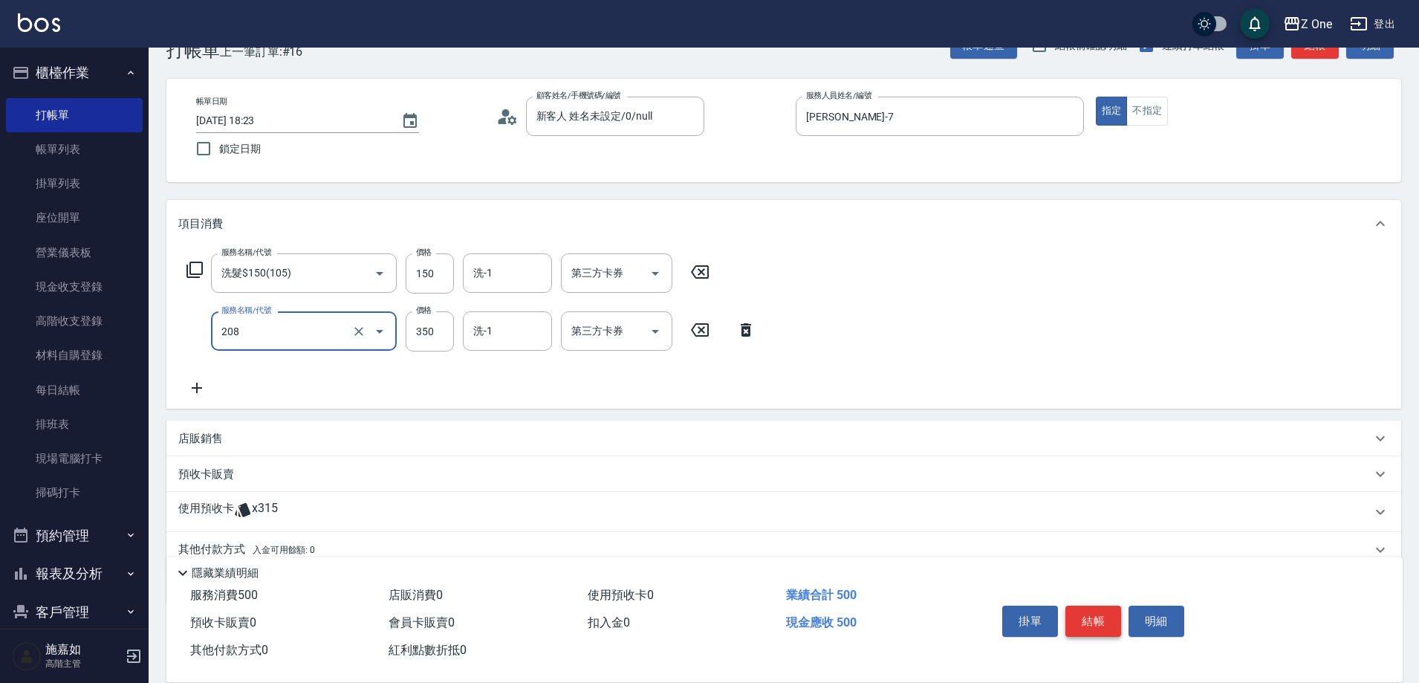
type input "剪髮$350(208)"
click at [1095, 615] on button "結帳" at bounding box center [1093, 620] width 56 height 31
